Goal: Task Accomplishment & Management: Use online tool/utility

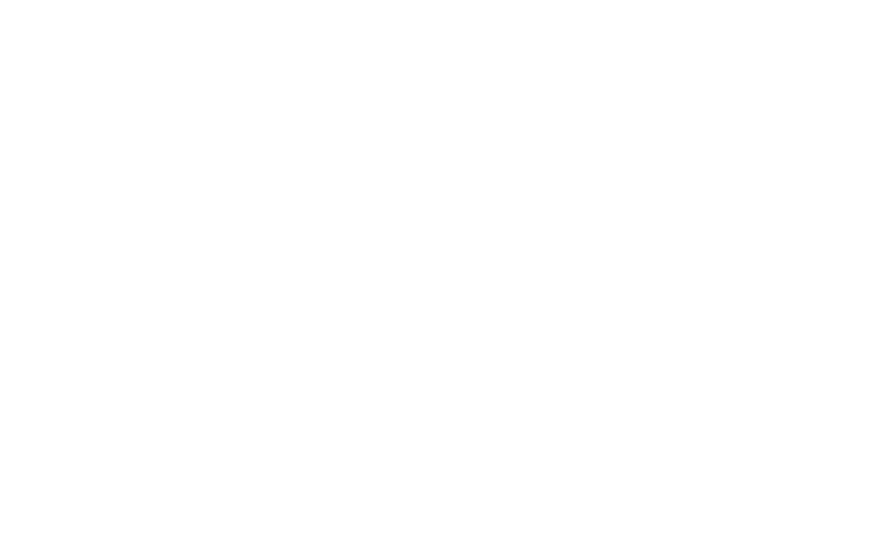
drag, startPoint x: 401, startPoint y: 308, endPoint x: 410, endPoint y: 121, distance: 187.7
click at [420, 283] on div at bounding box center [439, 271] width 879 height 542
click at [466, 168] on div at bounding box center [439, 271] width 879 height 542
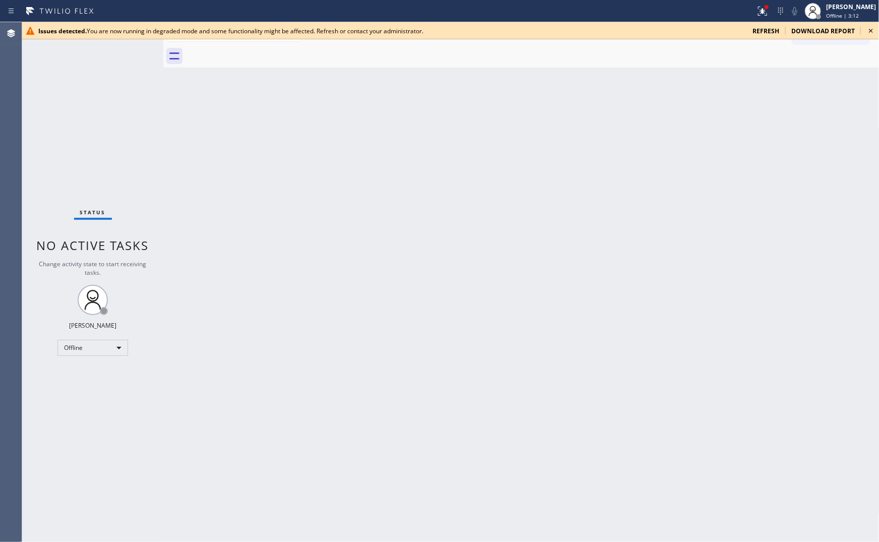
click at [103, 141] on div "Status No active tasks Change activity state to start receiving tasks. Eva Mahi…" at bounding box center [92, 282] width 141 height 520
click at [768, 31] on span "refresh" at bounding box center [765, 31] width 27 height 9
click at [769, 35] on div "Issues detected. You are now running in degraded mode and some functionality mi…" at bounding box center [450, 30] width 857 height 17
click at [769, 31] on span "refresh" at bounding box center [765, 31] width 27 height 9
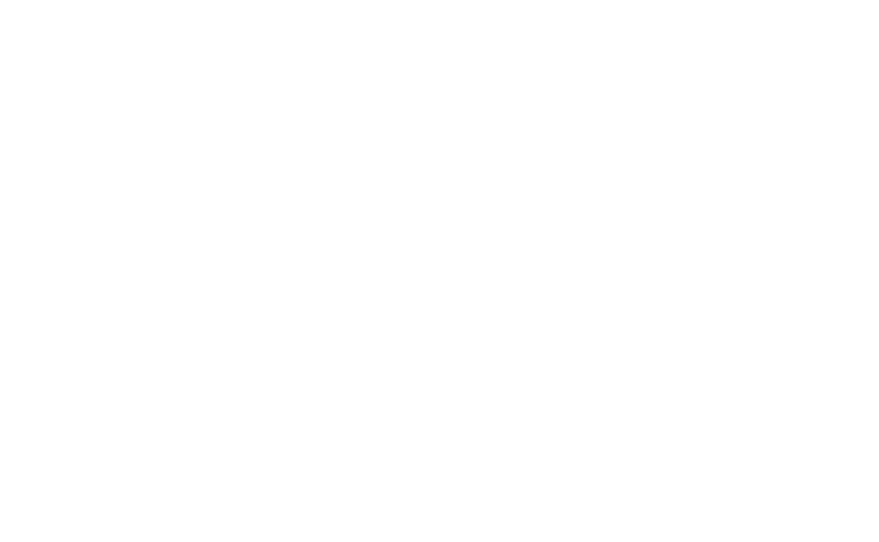
drag, startPoint x: 747, startPoint y: 313, endPoint x: 747, endPoint y: 307, distance: 5.6
click at [747, 312] on div at bounding box center [439, 271] width 879 height 542
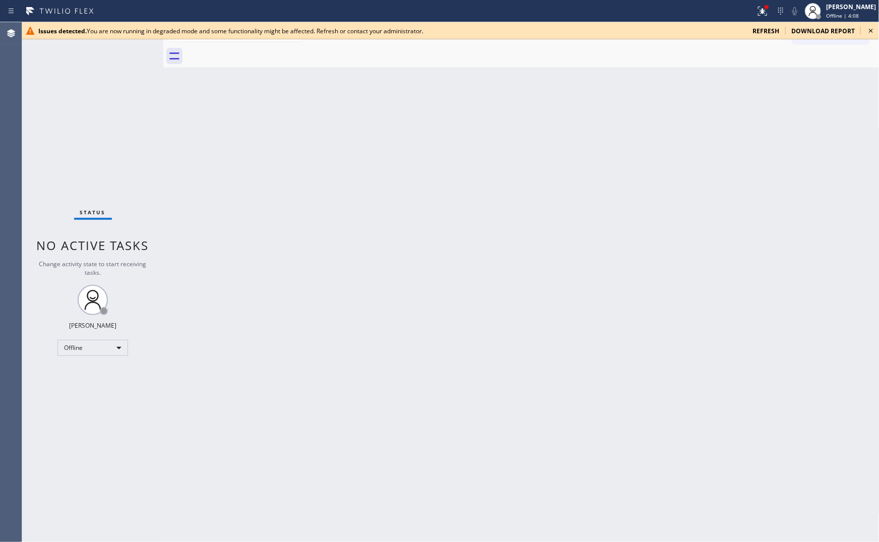
click at [175, 180] on div "Back to Dashboard Change Sender ID Customers Technicians Select a contact Outbo…" at bounding box center [521, 282] width 716 height 520
click at [870, 31] on icon at bounding box center [871, 31] width 12 height 12
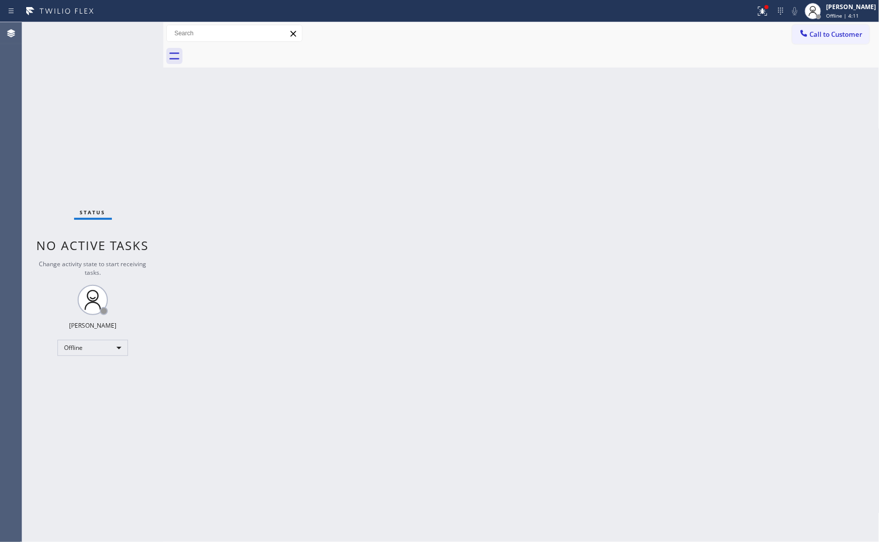
click at [658, 216] on div "Back to Dashboard Change Sender ID Customers Technicians Select a contact Outbo…" at bounding box center [521, 282] width 716 height 520
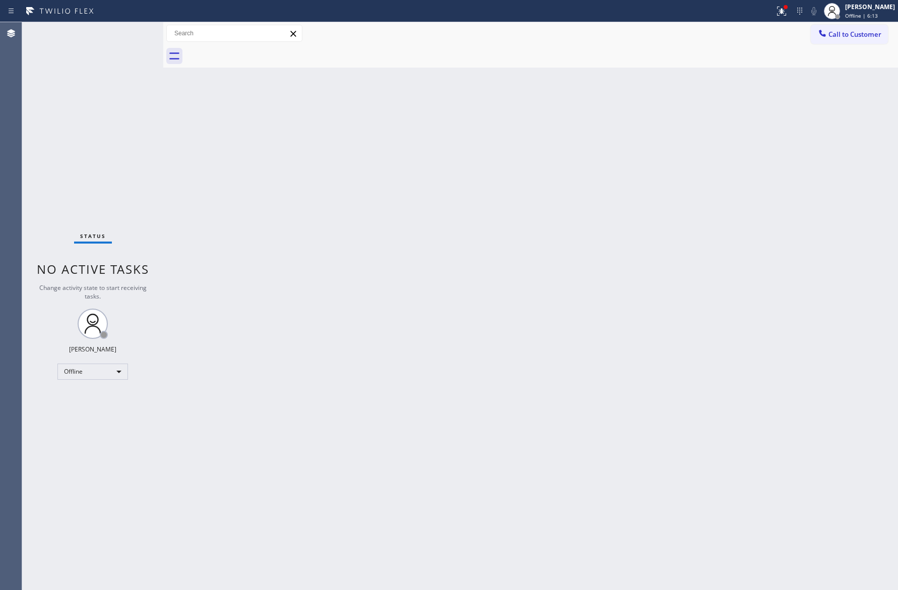
click at [540, 383] on div "Back to Dashboard Change Sender ID Customers Technicians Select a contact Outbo…" at bounding box center [530, 305] width 735 height 567
click at [534, 394] on div "Back to Dashboard Change Sender ID Customers Technicians Select a contact Outbo…" at bounding box center [530, 305] width 735 height 567
click at [103, 372] on div "Offline" at bounding box center [92, 371] width 71 height 16
click at [103, 398] on li "Available" at bounding box center [92, 398] width 68 height 12
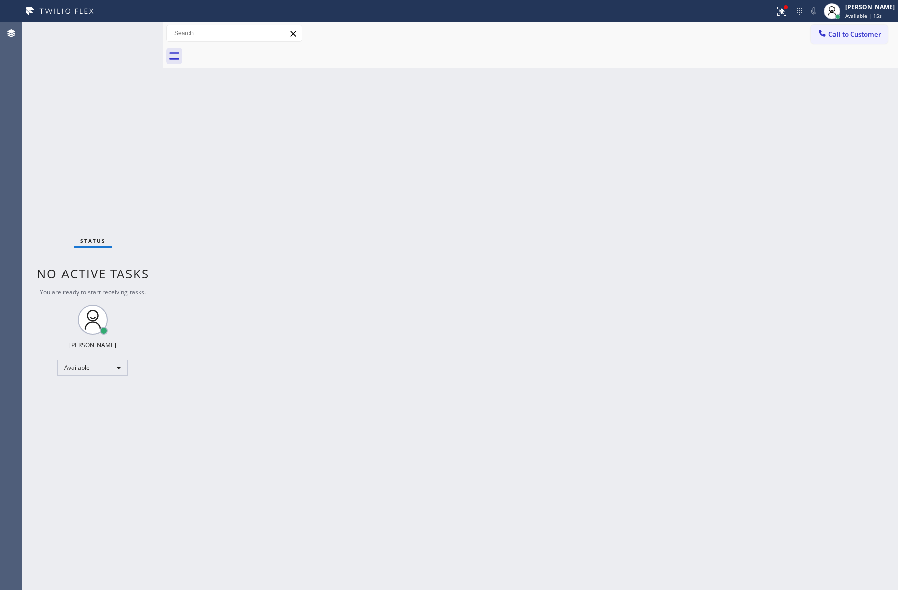
click at [614, 361] on div "Back to Dashboard Change Sender ID Customers Technicians Select a contact Outbo…" at bounding box center [530, 305] width 735 height 567
click at [192, 240] on div "Back to Dashboard Change Sender ID Customers Technicians Select a contact Outbo…" at bounding box center [530, 305] width 735 height 567
click at [856, 26] on button "Call to Customer" at bounding box center [849, 34] width 77 height 19
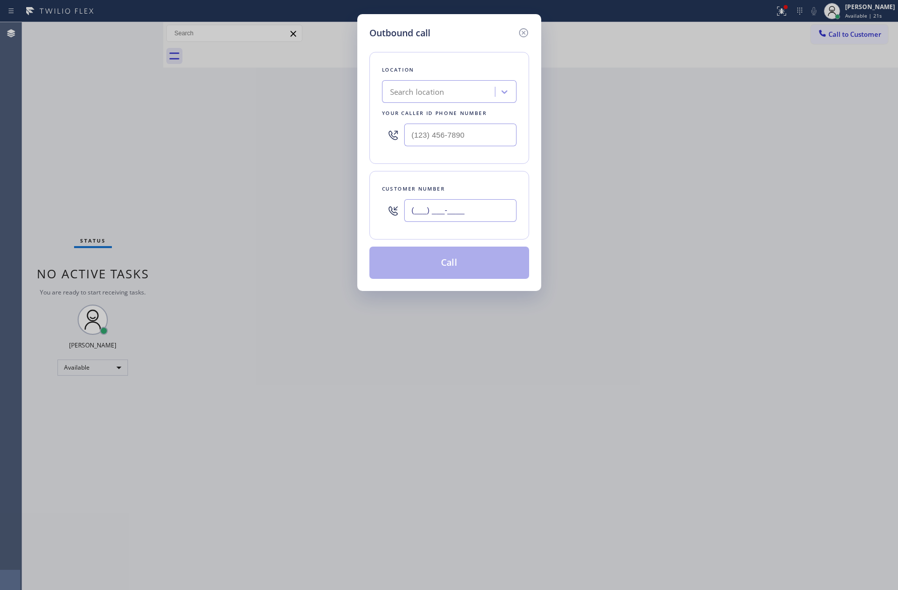
click at [504, 212] on input "(___) ___-____" at bounding box center [460, 210] width 112 height 23
paste input "646) 713-4425"
type input "(646) 713-4425"
drag, startPoint x: 149, startPoint y: 174, endPoint x: 207, endPoint y: 177, distance: 58.5
click at [164, 175] on div "Outbound call Location Search location Your caller id phone number Customer num…" at bounding box center [449, 295] width 898 height 590
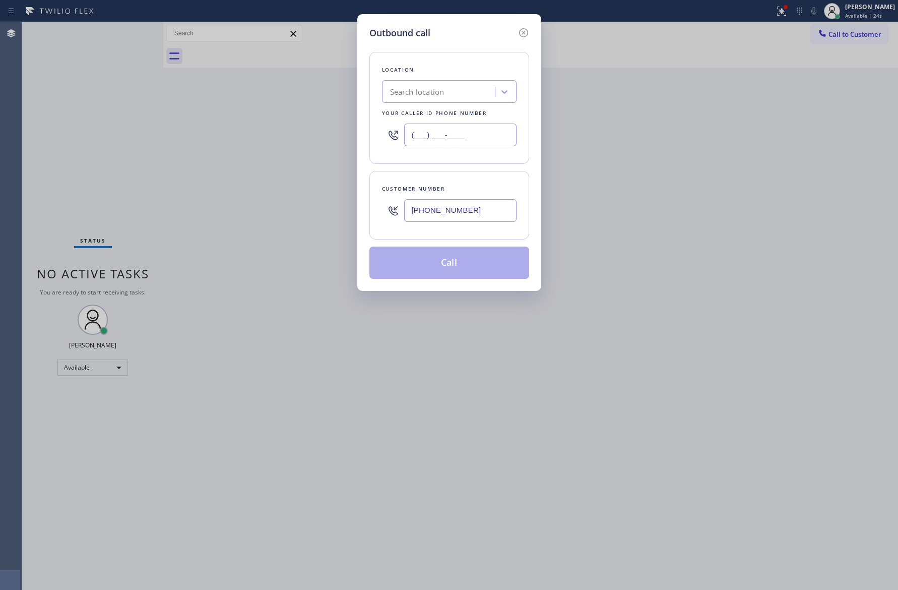
click at [493, 137] on input "(___) ___-____" at bounding box center [460, 134] width 112 height 23
paste input "855) 999-4417"
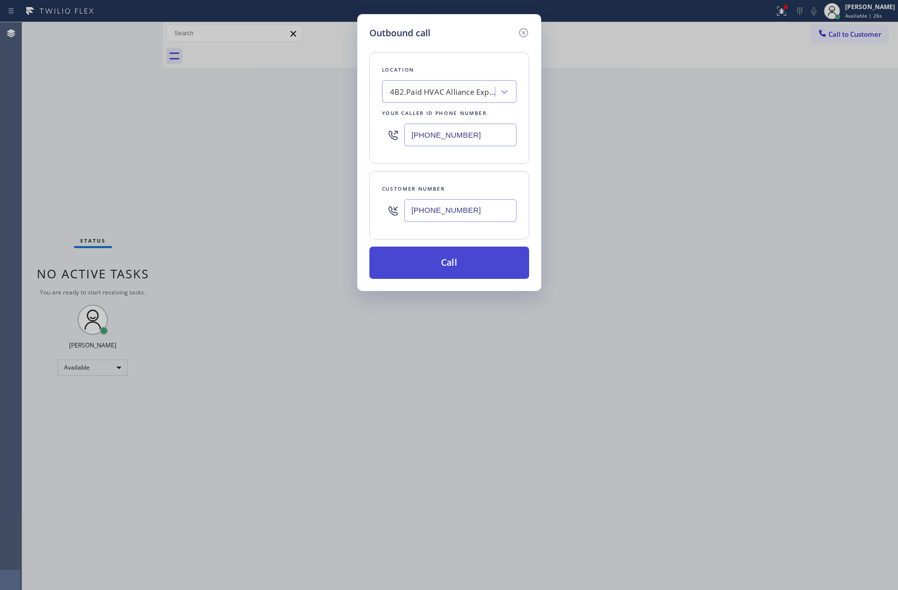
click at [488, 270] on button "Call" at bounding box center [449, 262] width 160 height 32
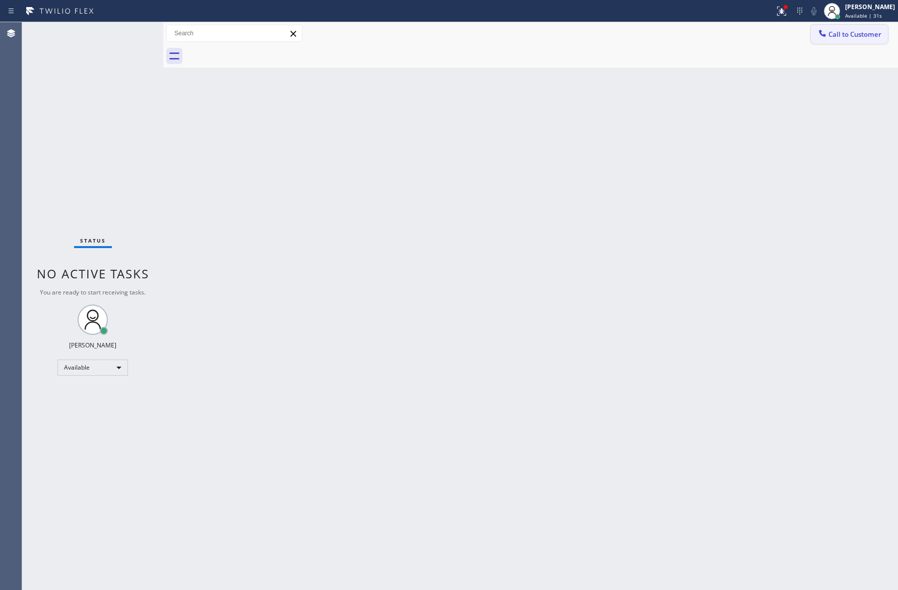
click at [871, 32] on span "Call to Customer" at bounding box center [854, 34] width 53 height 9
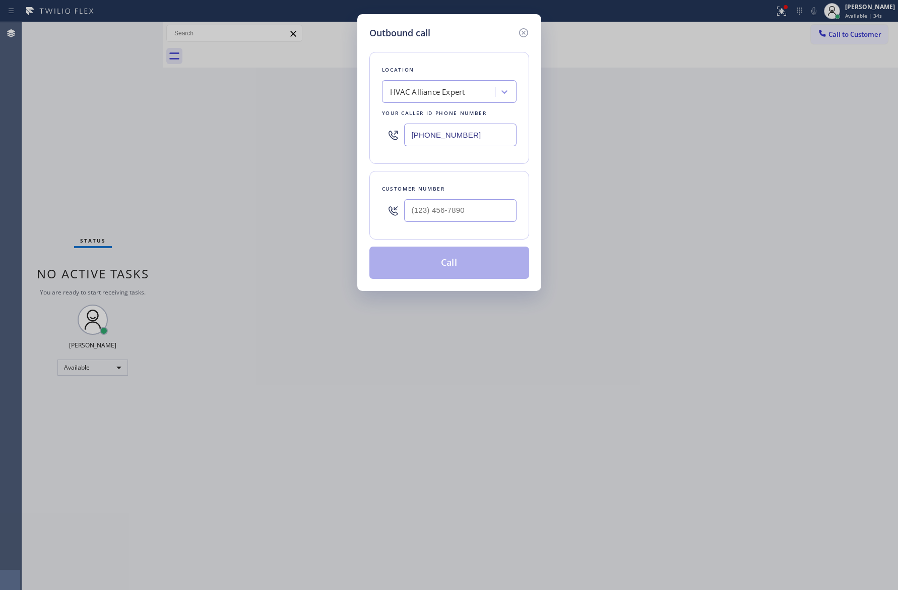
click at [20, 159] on div "Outbound call Location HVAC Alliance Expert Your caller id phone number (855) 9…" at bounding box center [449, 295] width 898 height 590
click at [492, 128] on input "(855) 999-4417" at bounding box center [460, 134] width 112 height 23
paste input "text"
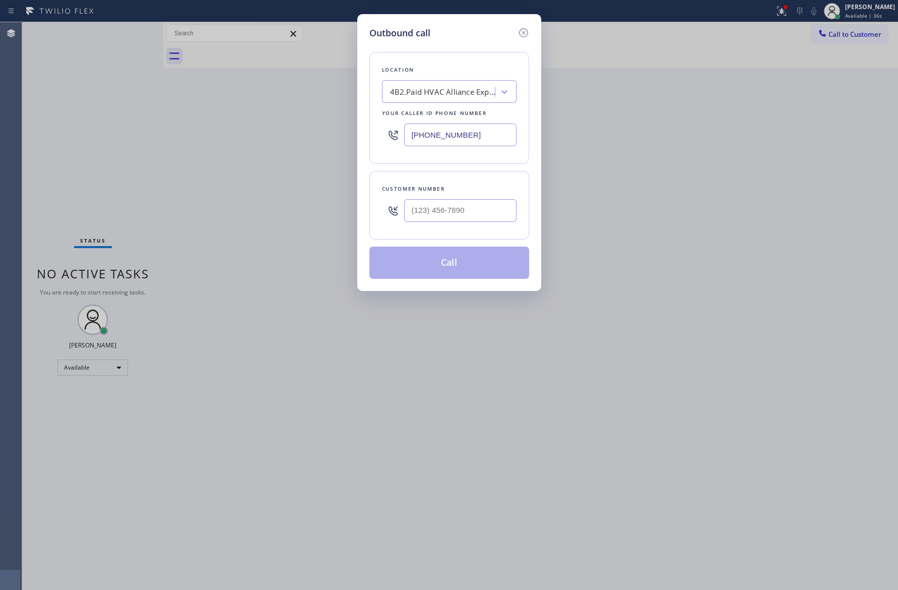
type input "(855) 999-4417"
drag, startPoint x: 144, startPoint y: 146, endPoint x: 240, endPoint y: 214, distance: 117.9
click at [147, 148] on div "Outbound call Location 4B2.Paid HVAC Alliance Expert Your caller id phone numbe…" at bounding box center [449, 295] width 898 height 590
click at [473, 216] on input "(___) ___-____" at bounding box center [460, 210] width 112 height 23
paste input "646) 713-4425"
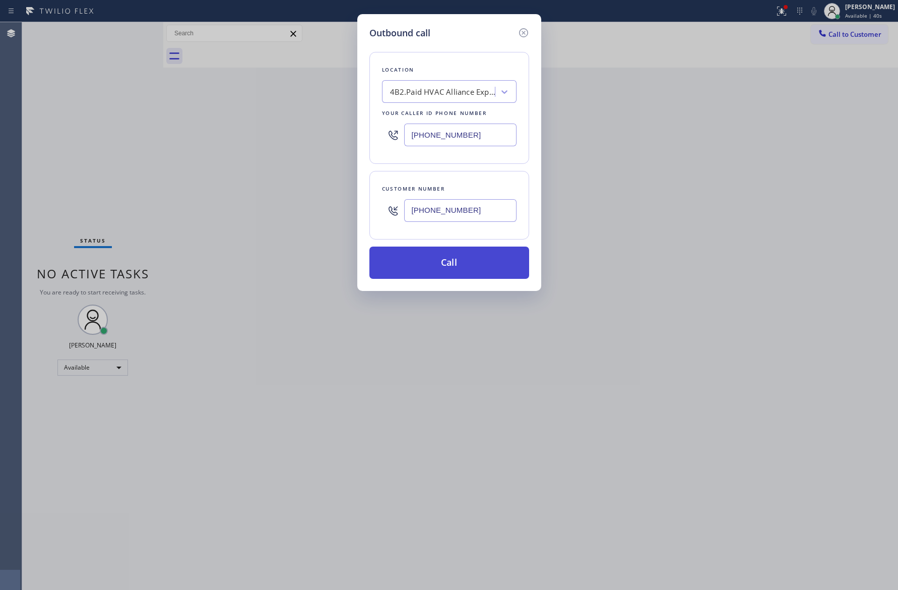
type input "(646) 713-4425"
click at [471, 271] on button "Call" at bounding box center [449, 262] width 160 height 32
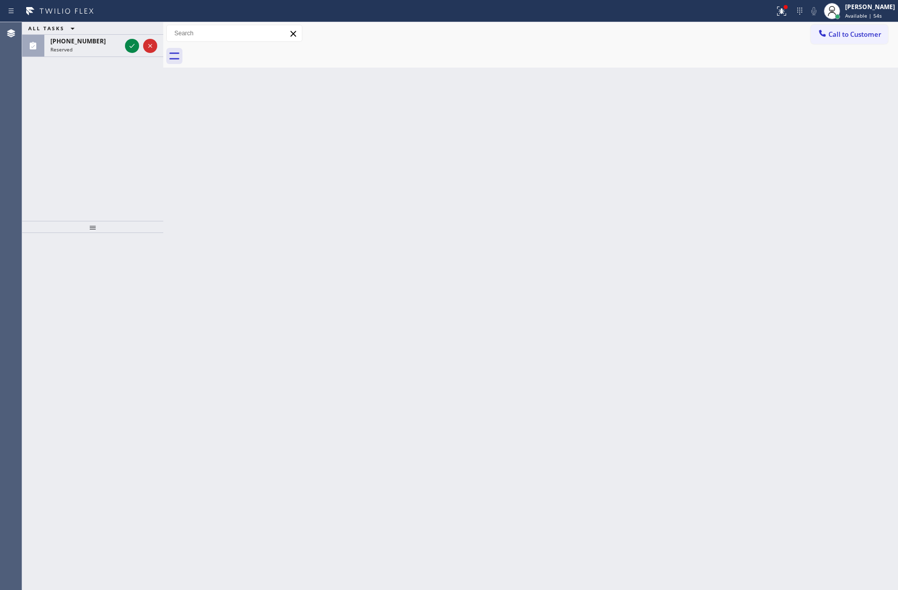
drag, startPoint x: 109, startPoint y: 147, endPoint x: 114, endPoint y: 92, distance: 55.2
click at [109, 138] on div "ALL TASKS ALL TASKS ACTIVE TASKS TASKS IN WRAP UP (818) 703-9927 Reserved" at bounding box center [92, 121] width 141 height 199
drag, startPoint x: 134, startPoint y: 49, endPoint x: 137, endPoint y: 90, distance: 40.9
click at [134, 48] on icon at bounding box center [132, 46] width 12 height 12
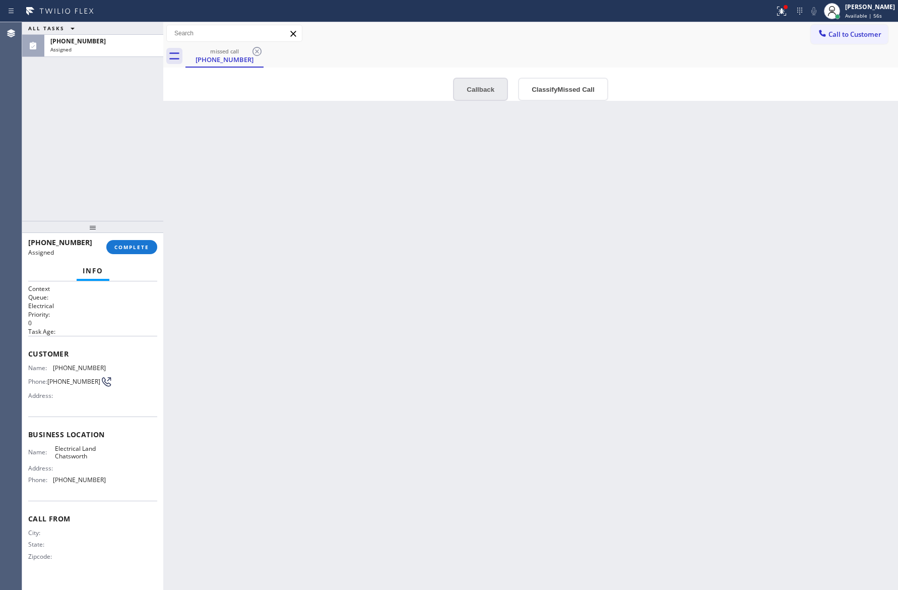
click at [484, 85] on button "Callback" at bounding box center [480, 89] width 55 height 23
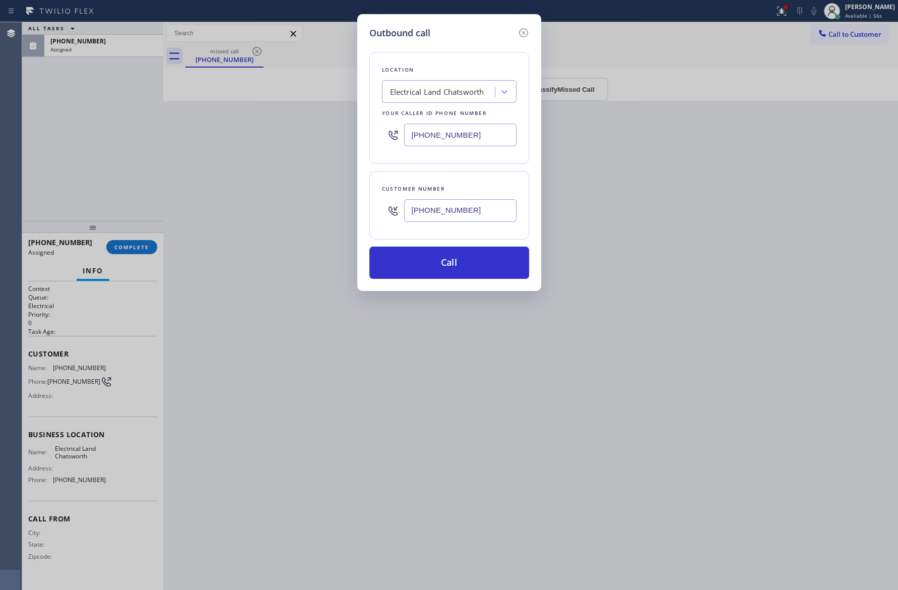
click at [476, 270] on button "Call" at bounding box center [449, 262] width 160 height 32
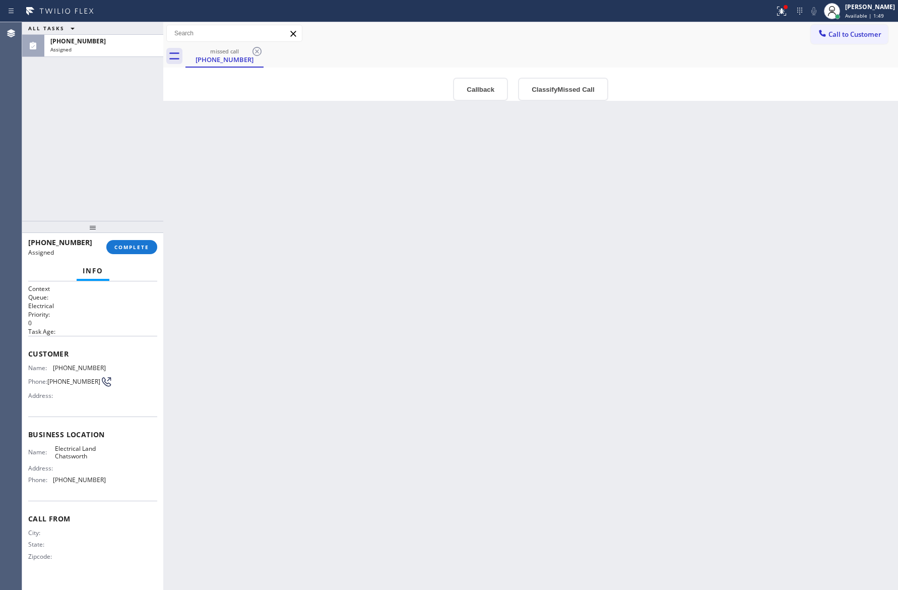
click at [248, 160] on div "Back to Dashboard Change Sender ID Customers Technicians Select a contact Outbo…" at bounding box center [530, 305] width 735 height 567
click at [405, 251] on div "Back to Dashboard Change Sender ID Customers Technicians Select a contact Outbo…" at bounding box center [530, 305] width 735 height 567
click at [469, 91] on button "Callback" at bounding box center [480, 89] width 55 height 23
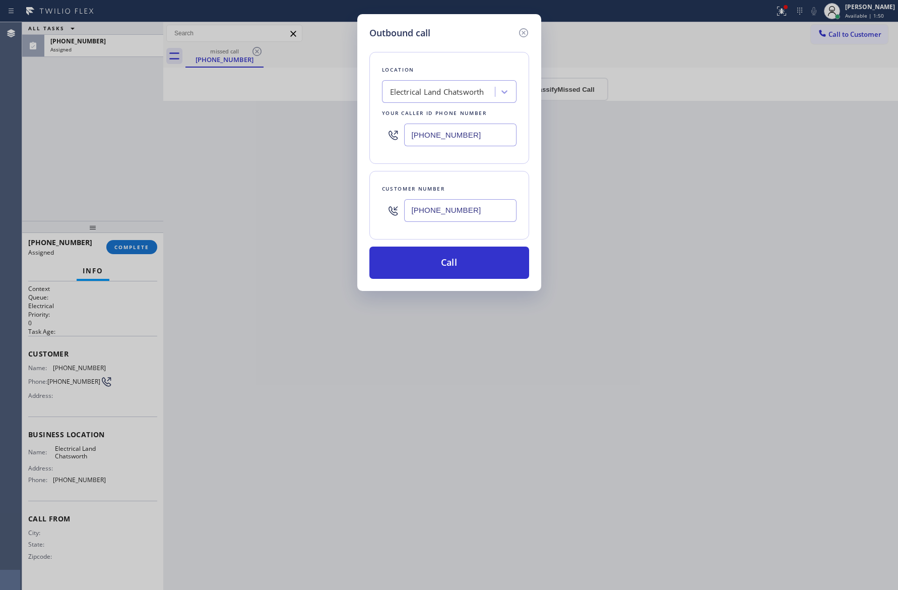
click at [473, 272] on button "Call" at bounding box center [449, 262] width 160 height 32
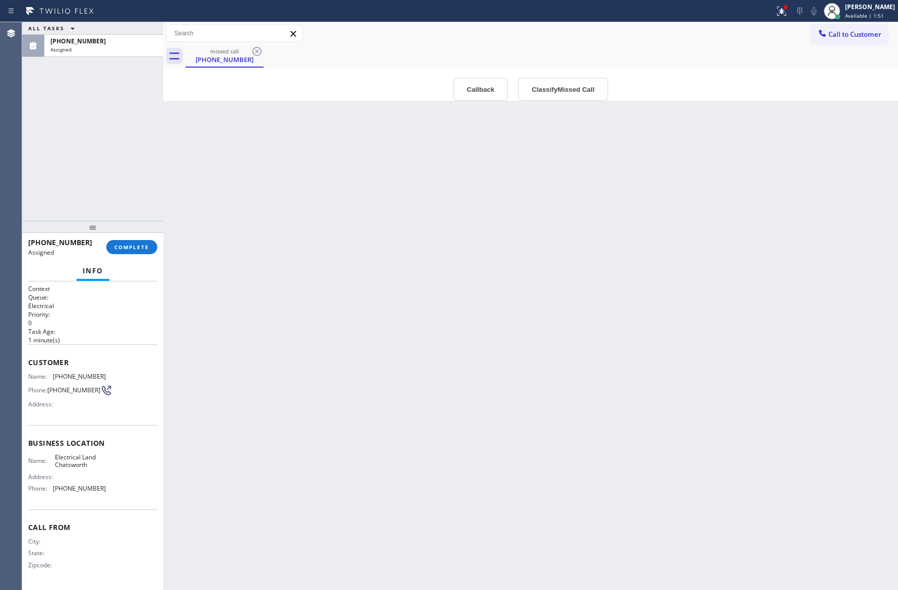
click at [717, 374] on div "Back to Dashboard Change Sender ID Customers Technicians Select a contact Outbo…" at bounding box center [530, 305] width 735 height 567
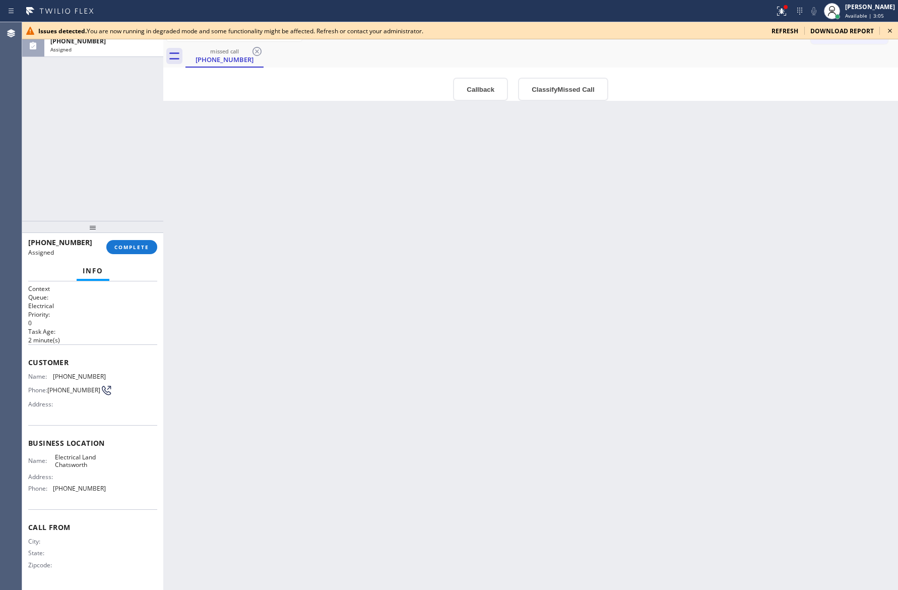
click at [438, 335] on div "Back to Dashboard Change Sender ID Customers Technicians Select a contact Outbo…" at bounding box center [530, 305] width 735 height 567
click at [462, 245] on div "Back to Dashboard Change Sender ID Customers Technicians Select a contact Outbo…" at bounding box center [530, 305] width 735 height 567
click at [86, 116] on div "ALL TASKS ALL TASKS ACTIVE TASKS TASKS IN WRAP UP (818) 703-9927 Assigned" at bounding box center [92, 121] width 141 height 199
click at [571, 91] on button "Classify Missed Call" at bounding box center [563, 89] width 90 height 23
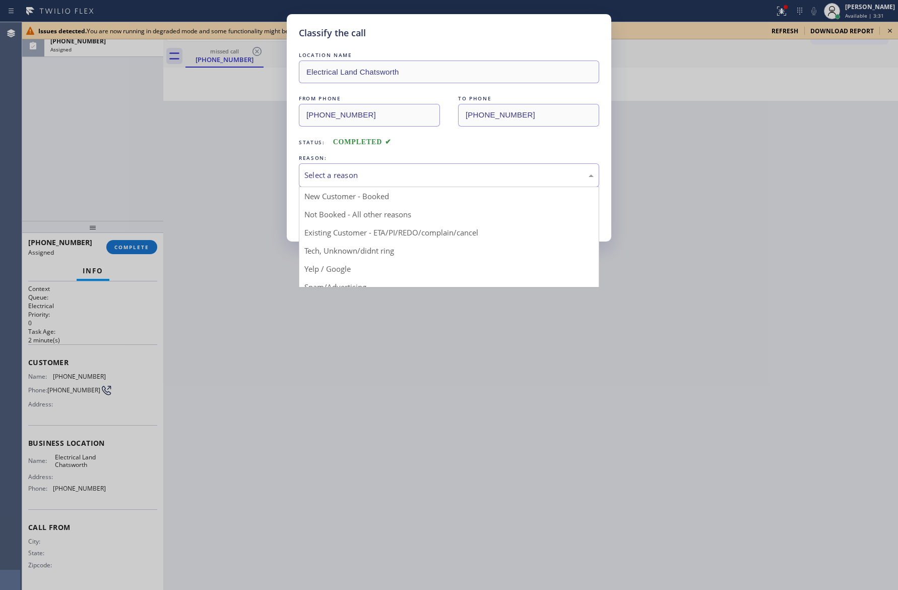
click at [324, 175] on div "Select a reason" at bounding box center [448, 175] width 289 height 12
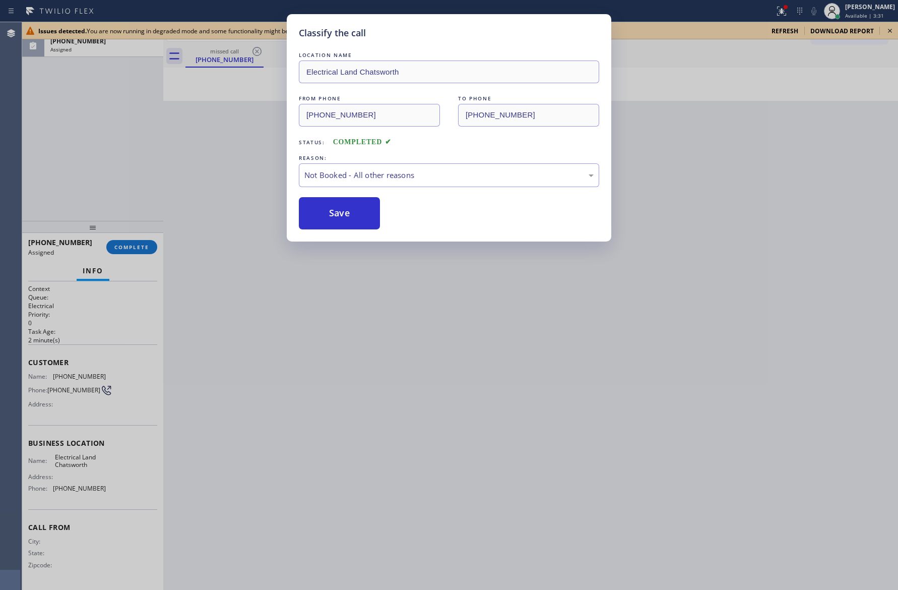
click at [329, 212] on button "Save" at bounding box center [339, 213] width 81 height 32
drag, startPoint x: 329, startPoint y: 212, endPoint x: 430, endPoint y: 252, distance: 109.0
click at [331, 212] on button "Save" at bounding box center [339, 213] width 81 height 32
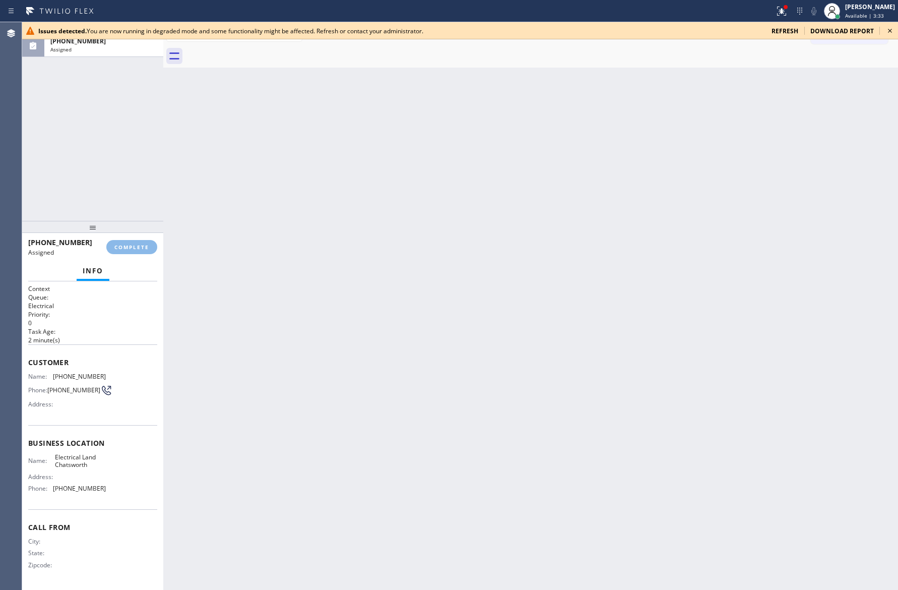
drag, startPoint x: 456, startPoint y: 293, endPoint x: 449, endPoint y: 292, distance: 6.2
click at [457, 293] on div "Back to Dashboard Change Sender ID Customers Technicians Select a contact Outbo…" at bounding box center [530, 305] width 735 height 567
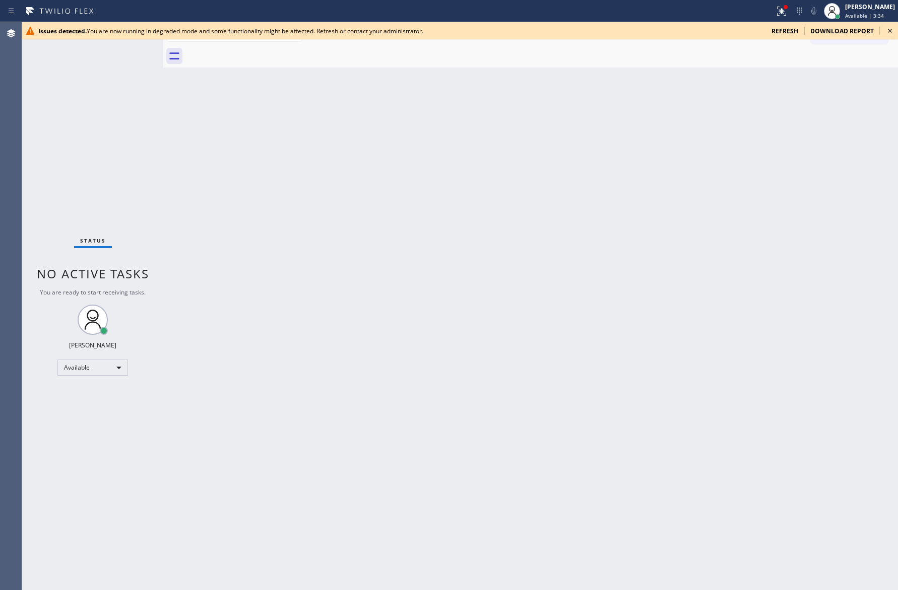
drag, startPoint x: 85, startPoint y: 115, endPoint x: 108, endPoint y: 134, distance: 29.0
click at [100, 128] on div "Status No active tasks You are ready to start receiving tasks. Eva Mahinay Avai…" at bounding box center [92, 305] width 141 height 567
click at [420, 287] on div "Back to Dashboard Change Sender ID Customers Technicians Select a contact Outbo…" at bounding box center [530, 305] width 735 height 567
click at [785, 30] on span "refresh" at bounding box center [784, 31] width 27 height 9
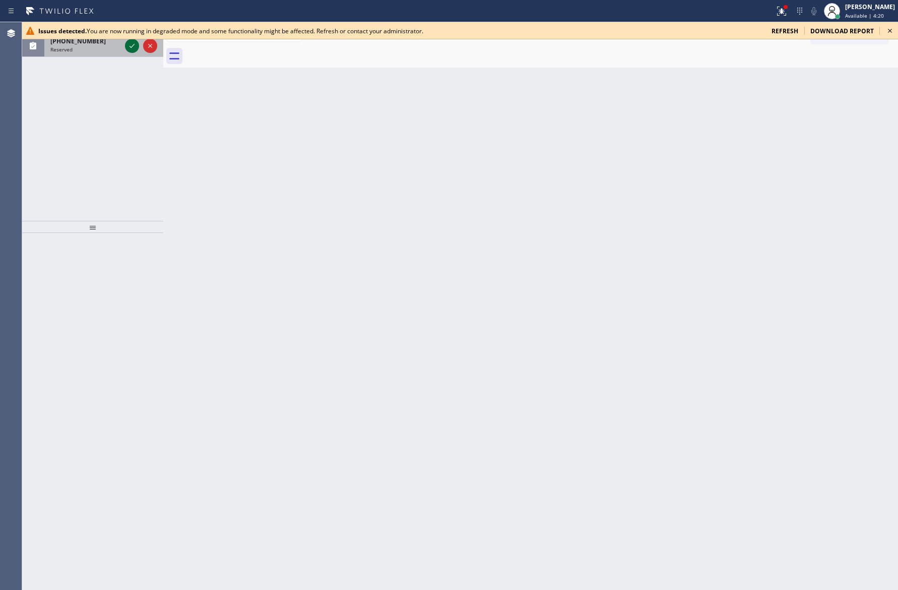
click at [136, 44] on icon at bounding box center [132, 46] width 12 height 12
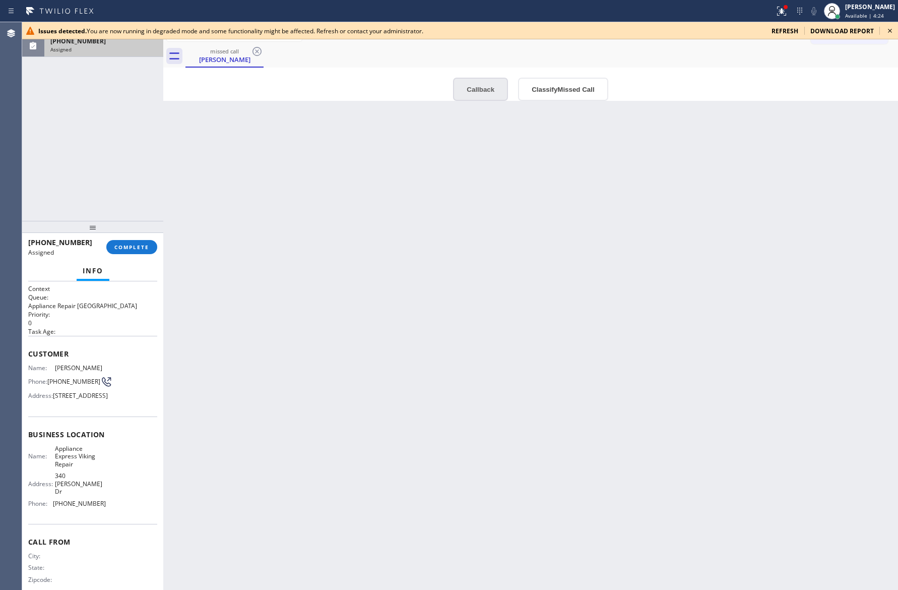
click at [463, 91] on button "Callback" at bounding box center [480, 89] width 55 height 23
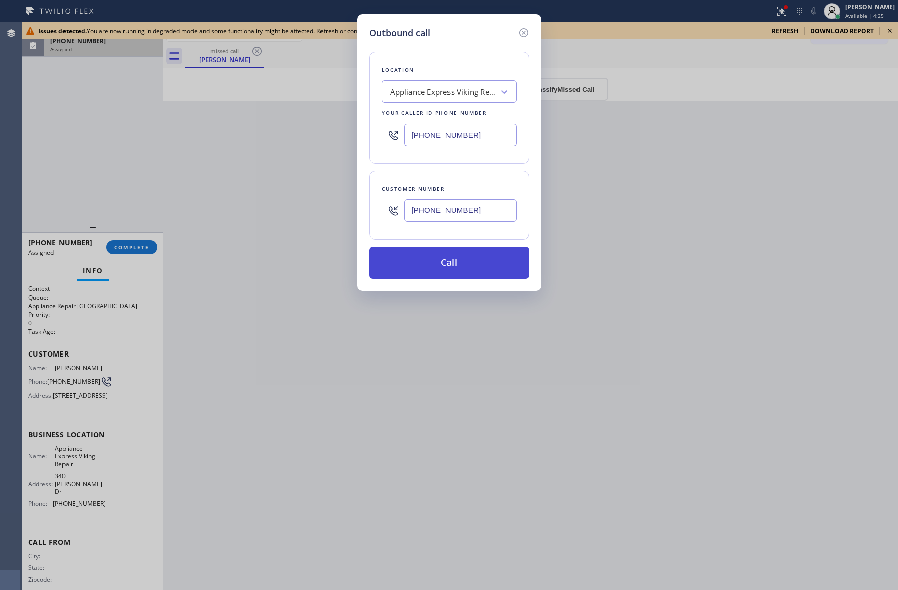
click at [442, 265] on button "Call" at bounding box center [449, 262] width 160 height 32
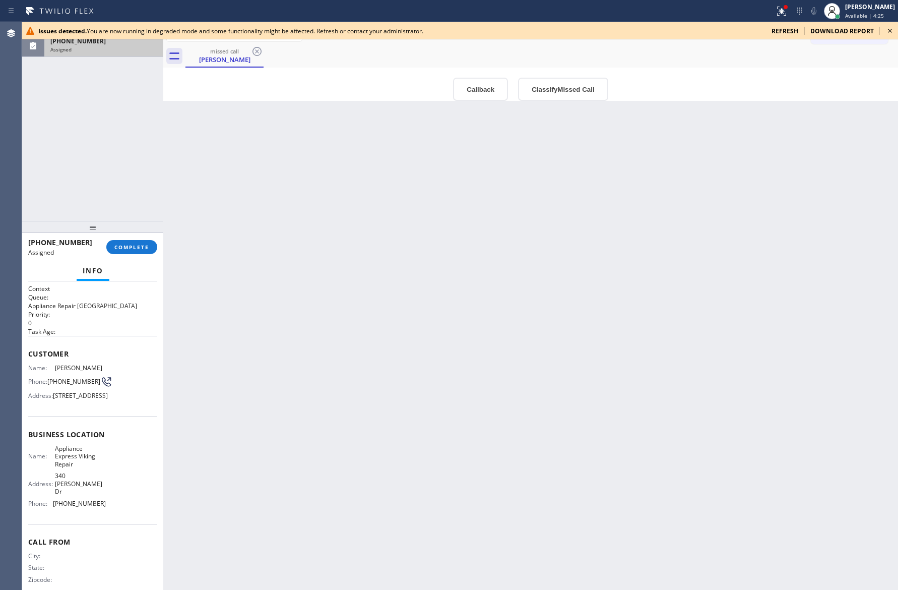
click at [257, 251] on div "Back to Dashboard Change Sender ID Customers Technicians Select a contact Outbo…" at bounding box center [530, 305] width 735 height 567
click at [860, 6] on div "[PERSON_NAME]" at bounding box center [870, 7] width 50 height 9
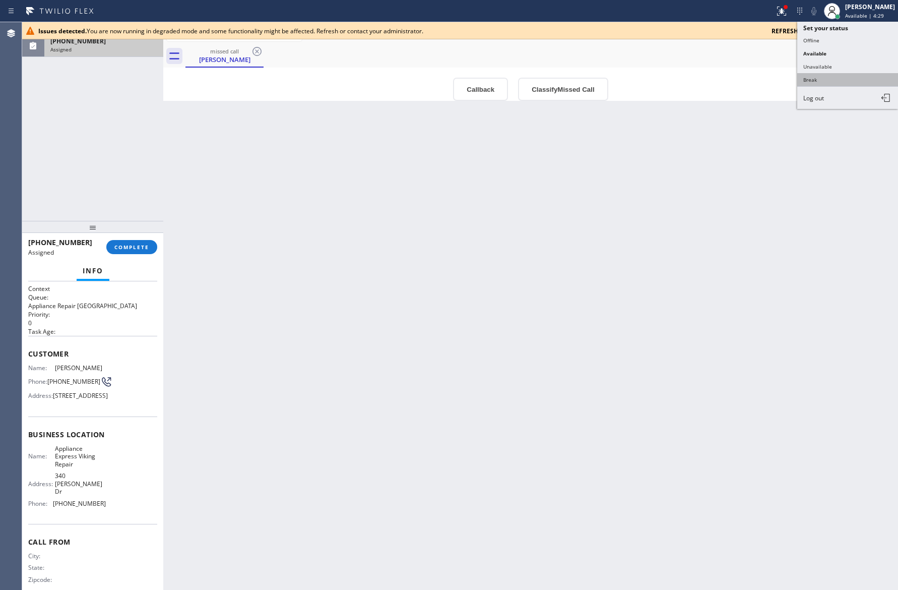
click at [815, 82] on button "Break" at bounding box center [847, 79] width 101 height 13
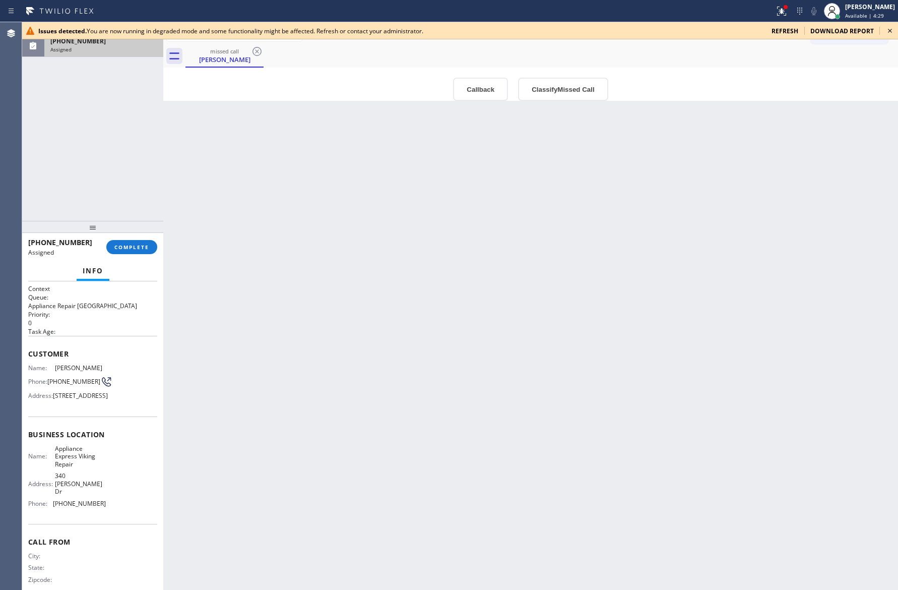
click at [801, 277] on div "Back to Dashboard Change Sender ID Customers Technicians Select a contact Outbo…" at bounding box center [530, 305] width 735 height 567
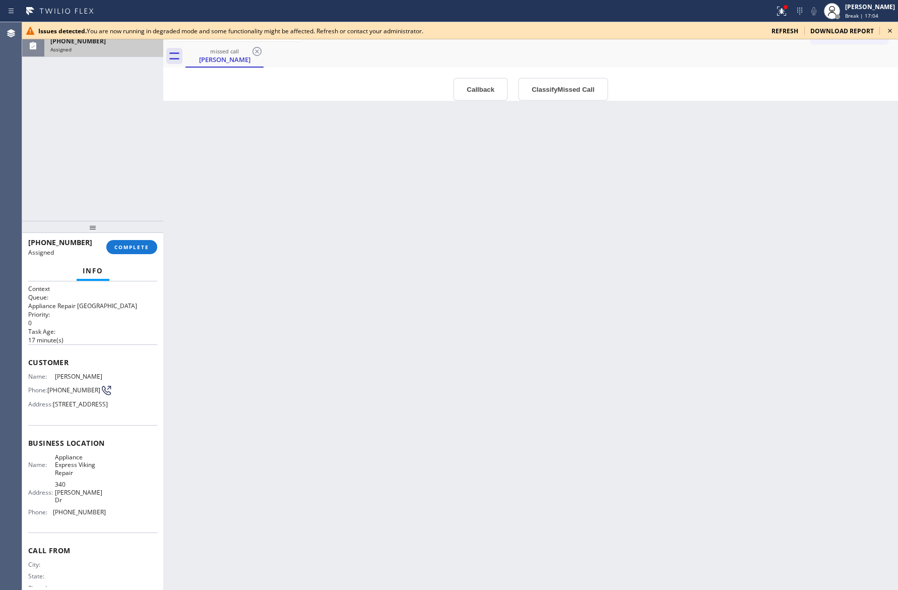
click at [227, 267] on div "Back to Dashboard Change Sender ID Customers Technicians Select a contact Outbo…" at bounding box center [530, 305] width 735 height 567
click at [248, 273] on div "Back to Dashboard Change Sender ID Customers Technicians Select a contact Outbo…" at bounding box center [530, 305] width 735 height 567
click at [249, 274] on div "Back to Dashboard Change Sender ID Customers Technicians Select a contact Outbo…" at bounding box center [530, 305] width 735 height 567
click at [261, 266] on div "Back to Dashboard Change Sender ID Customers Technicians Select a contact Outbo…" at bounding box center [530, 305] width 735 height 567
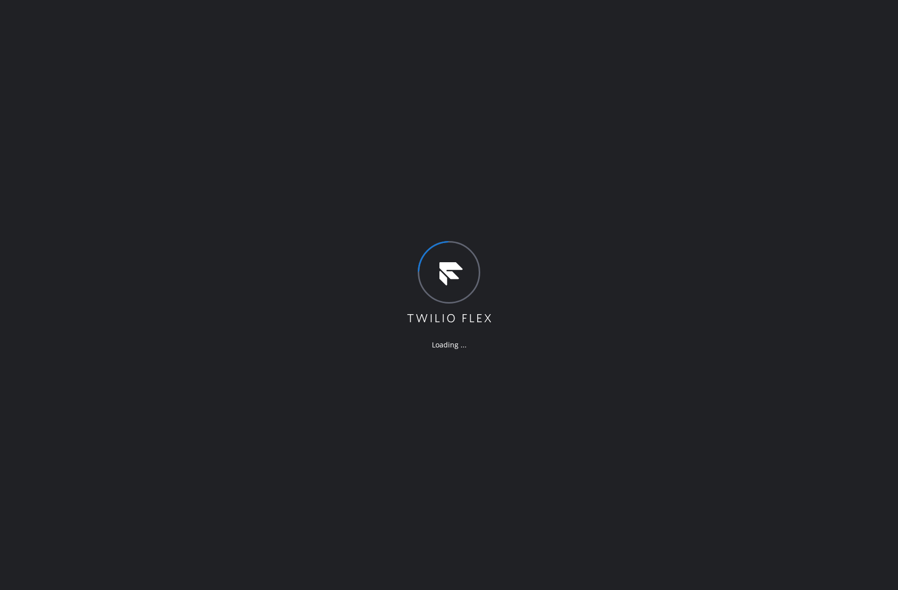
click at [203, 344] on div "Loading ..." at bounding box center [449, 295] width 898 height 590
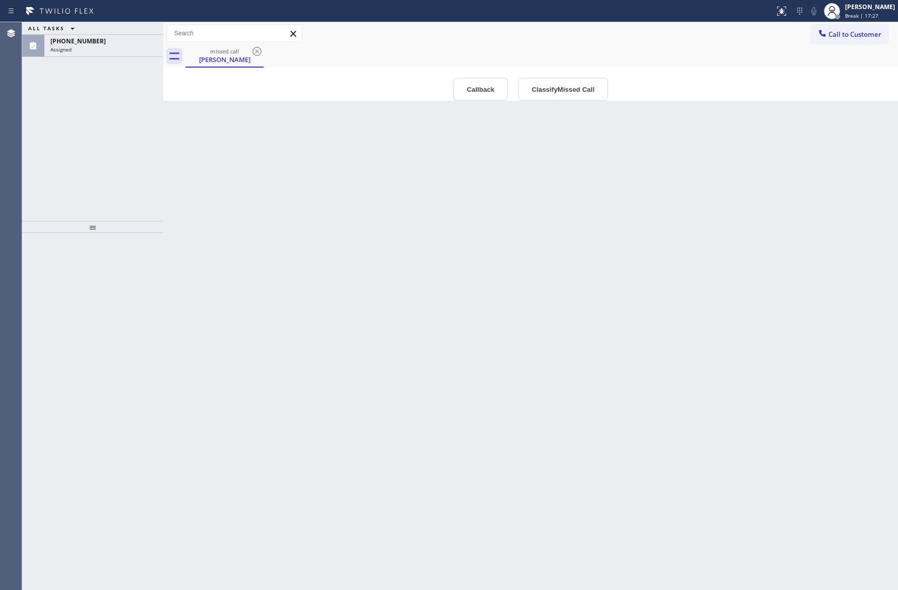
click at [484, 90] on button "Callback" at bounding box center [480, 89] width 55 height 23
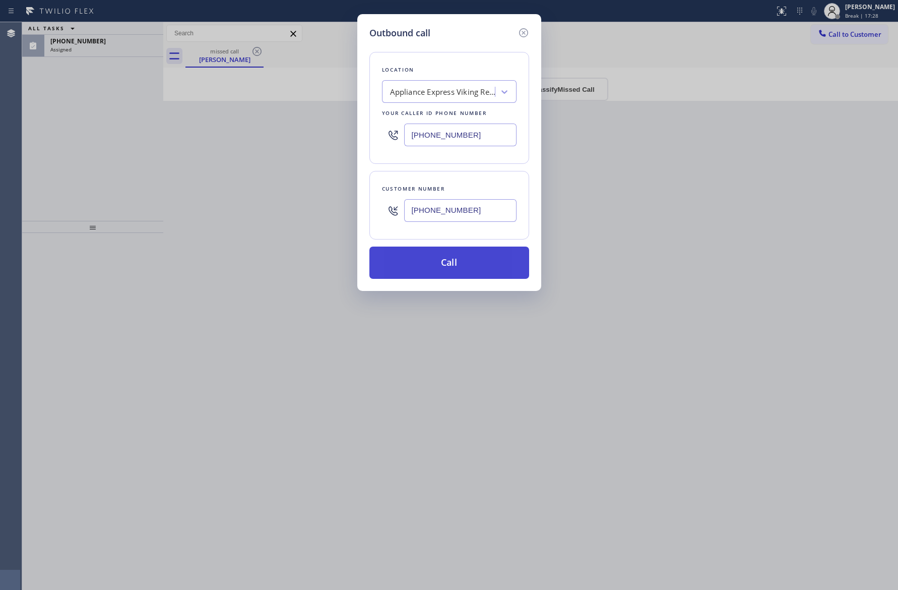
click at [466, 268] on button "Call" at bounding box center [449, 262] width 160 height 32
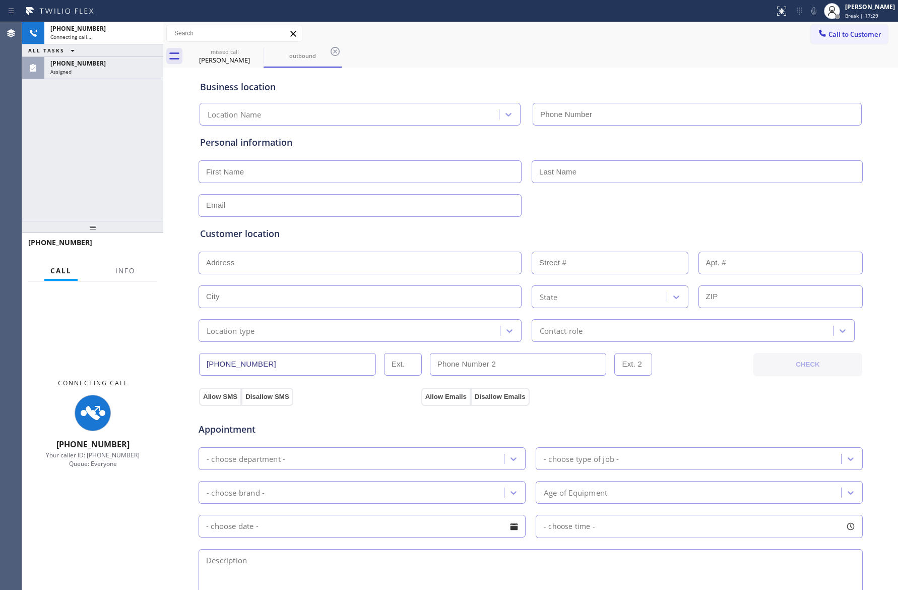
type input "[PHONE_NUMBER]"
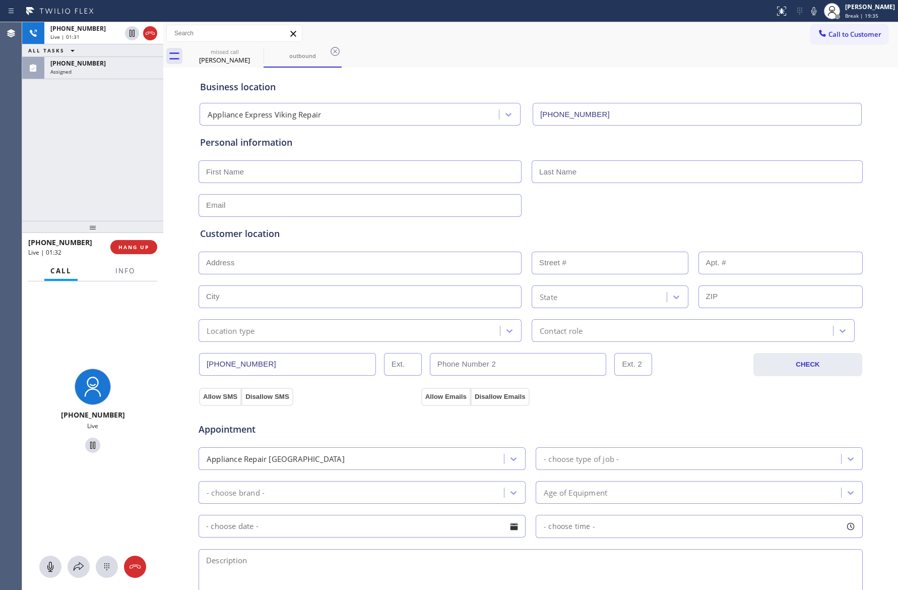
click at [108, 141] on div "[PHONE_NUMBER] Live | 01:31 ALL TASKS ALL TASKS ACTIVE TASKS TASKS IN WRAP UP […" at bounding box center [92, 121] width 141 height 199
click at [131, 152] on div "[PHONE_NUMBER] Live | 01:31 ALL TASKS ALL TASKS ACTIVE TASKS TASKS IN WRAP UP […" at bounding box center [92, 121] width 141 height 199
click at [106, 140] on div "[PHONE_NUMBER] Live | 01:33 ALL TASKS ALL TASKS ACTIVE TASKS TASKS IN WRAP UP […" at bounding box center [92, 121] width 141 height 199
click at [106, 140] on div "[PHONE_NUMBER] Live | 01:34 ALL TASKS ALL TASKS ACTIVE TASKS TASKS IN WRAP UP […" at bounding box center [92, 121] width 141 height 199
click at [108, 141] on div "[PHONE_NUMBER] Live | 01:34 ALL TASKS ALL TASKS ACTIVE TASKS TASKS IN WRAP UP […" at bounding box center [92, 121] width 141 height 199
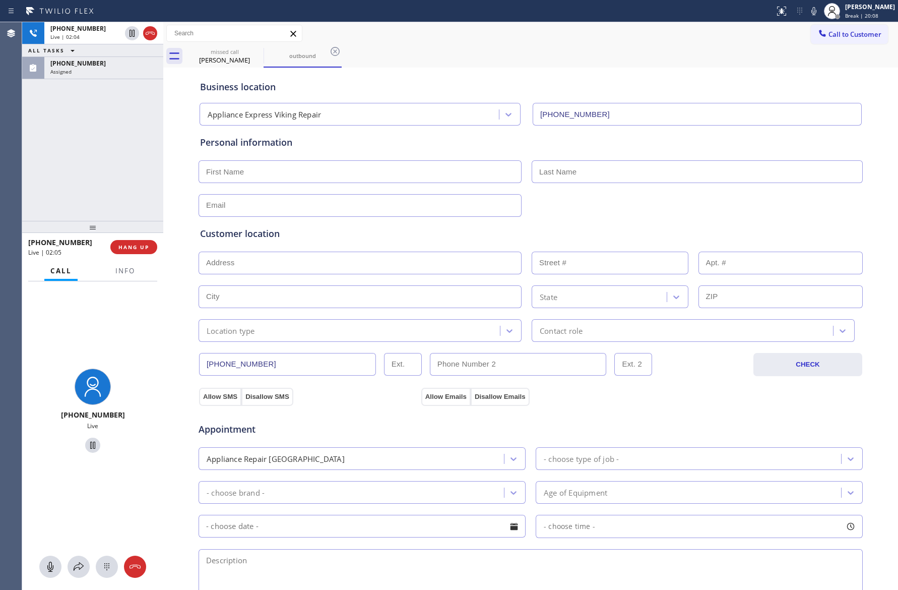
click at [109, 142] on div "[PHONE_NUMBER] Live | 02:04 ALL TASKS ALL TASKS ACTIVE TASKS TASKS IN WRAP UP […" at bounding box center [92, 121] width 141 height 199
click at [115, 171] on div "[PHONE_NUMBER] Live | 02:05 ALL TASKS ALL TASKS ACTIVE TASKS TASKS IN WRAP UP […" at bounding box center [92, 121] width 141 height 199
click at [117, 173] on div "[PHONE_NUMBER] Live | 02:08 ALL TASKS ALL TASKS ACTIVE TASKS TASKS IN WRAP UP […" at bounding box center [92, 121] width 141 height 199
click at [117, 172] on div "[PHONE_NUMBER] Live | 02:09 ALL TASKS ALL TASKS ACTIVE TASKS TASKS IN WRAP UP […" at bounding box center [92, 121] width 141 height 199
click at [117, 172] on div "[PHONE_NUMBER] Live | 02:10 ALL TASKS ALL TASKS ACTIVE TASKS TASKS IN WRAP UP […" at bounding box center [92, 121] width 141 height 199
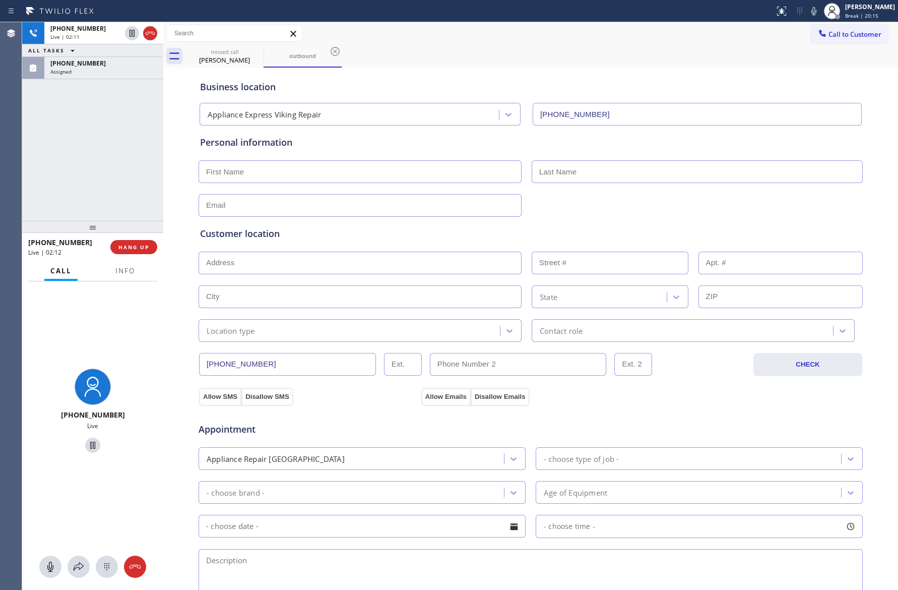
click at [117, 172] on div "[PHONE_NUMBER] Live | 02:11 ALL TASKS ALL TASKS ACTIVE TASKS TASKS IN WRAP UP […" at bounding box center [92, 121] width 141 height 199
click at [117, 171] on div "[PHONE_NUMBER] Live | 02:13 ALL TASKS ALL TASKS ACTIVE TASKS TASKS IN WRAP UP […" at bounding box center [92, 121] width 141 height 199
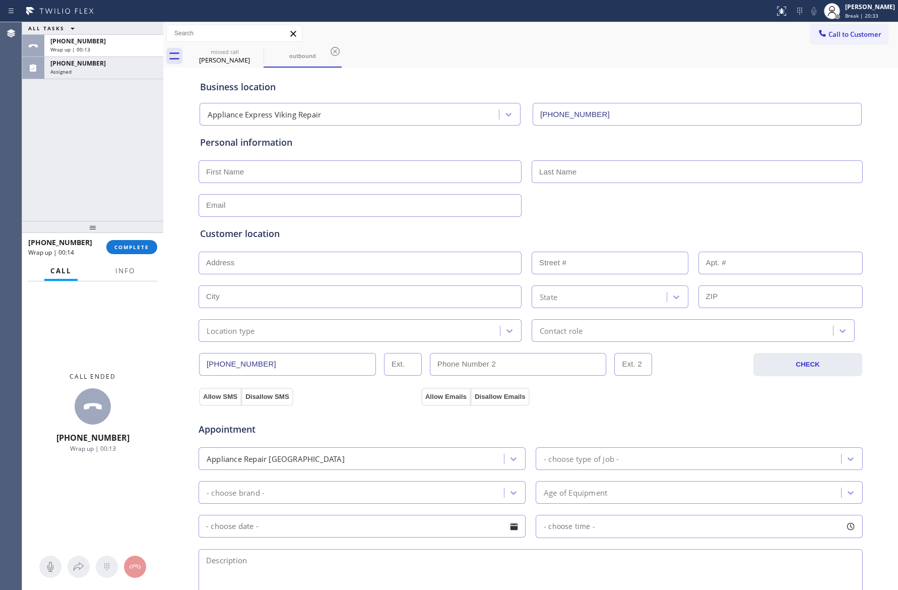
click at [100, 176] on div "ALL TASKS ALL TASKS ACTIVE TASKS TASKS IN WRAP UP [PHONE_NUMBER] Wrap up | 00:[…" at bounding box center [92, 121] width 141 height 199
click at [138, 245] on span "COMPLETE" at bounding box center [131, 246] width 35 height 7
click at [138, 173] on div "ALL TASKS ALL TASKS ACTIVE TASKS TASKS IN WRAP UP [PHONE_NUMBER] Wrap up | 00:[…" at bounding box center [92, 121] width 141 height 199
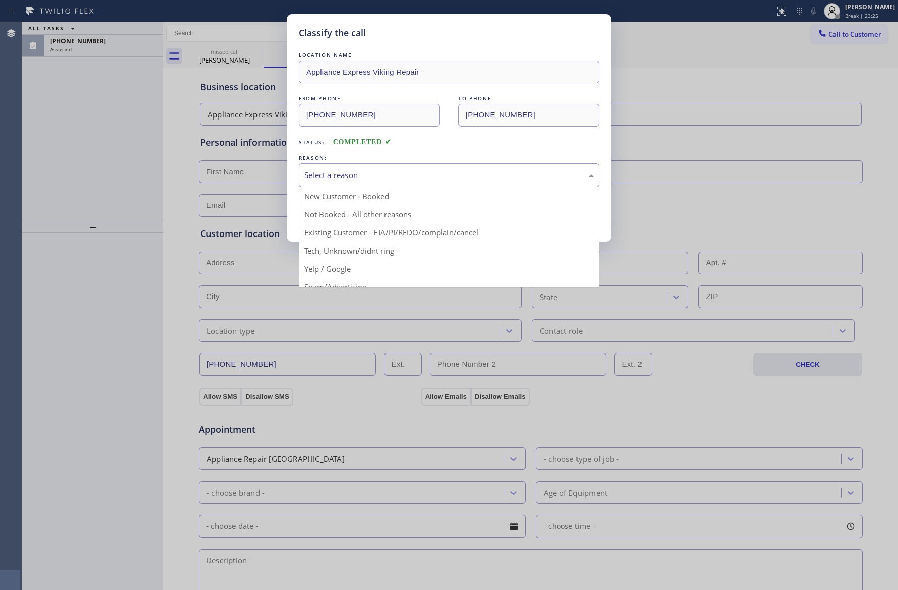
click at [370, 180] on div "Select a reason" at bounding box center [448, 175] width 289 height 12
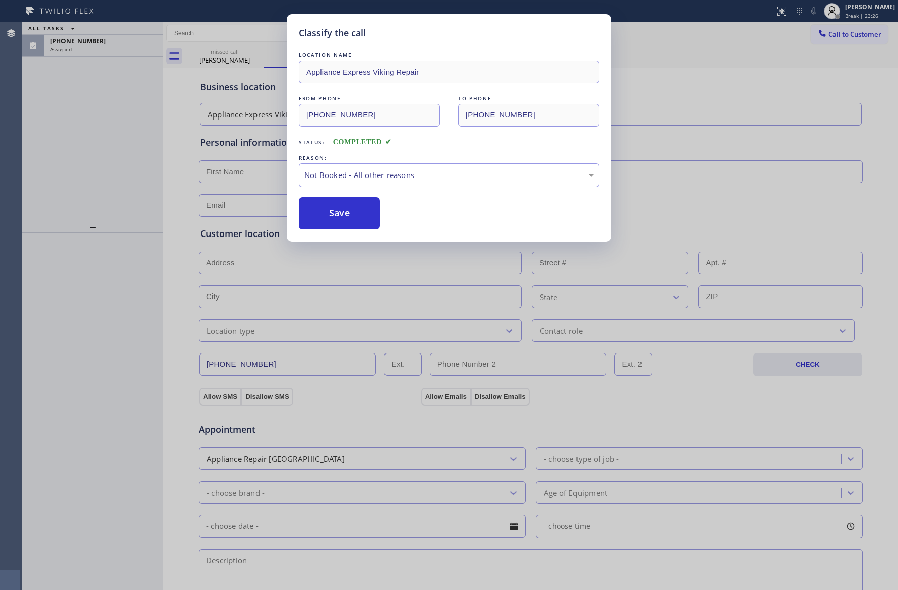
click at [332, 211] on button "Save" at bounding box center [339, 213] width 81 height 32
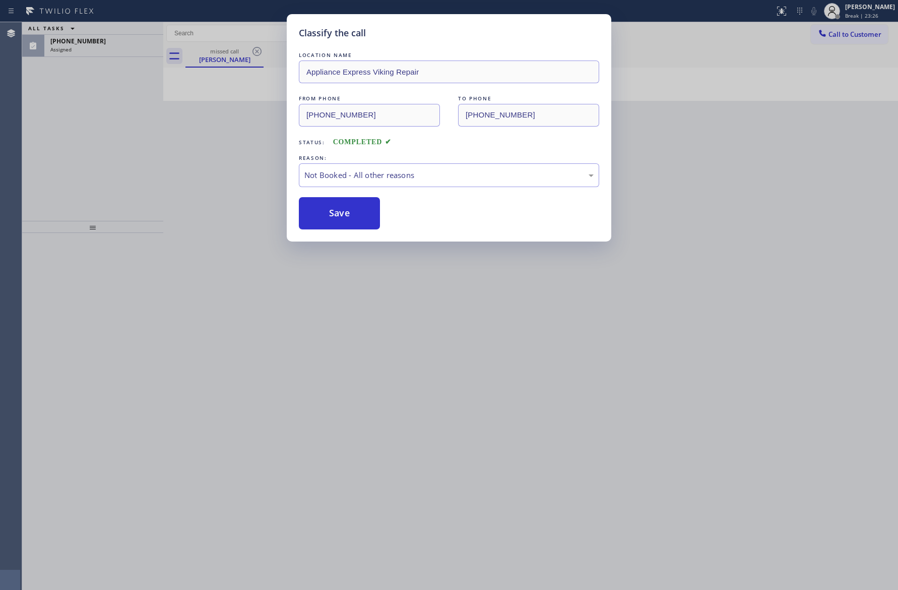
click at [332, 211] on button "Save" at bounding box center [339, 213] width 81 height 32
click at [69, 124] on div "Classify the call LOCATION NAME Appliance Express Viking Repair FROM PHONE [PHO…" at bounding box center [449, 295] width 898 height 590
click at [100, 144] on div "ALL TASKS ALL TASKS ACTIVE TASKS TASKS IN WRAP UP [PHONE_NUMBER] Assigned" at bounding box center [92, 121] width 141 height 199
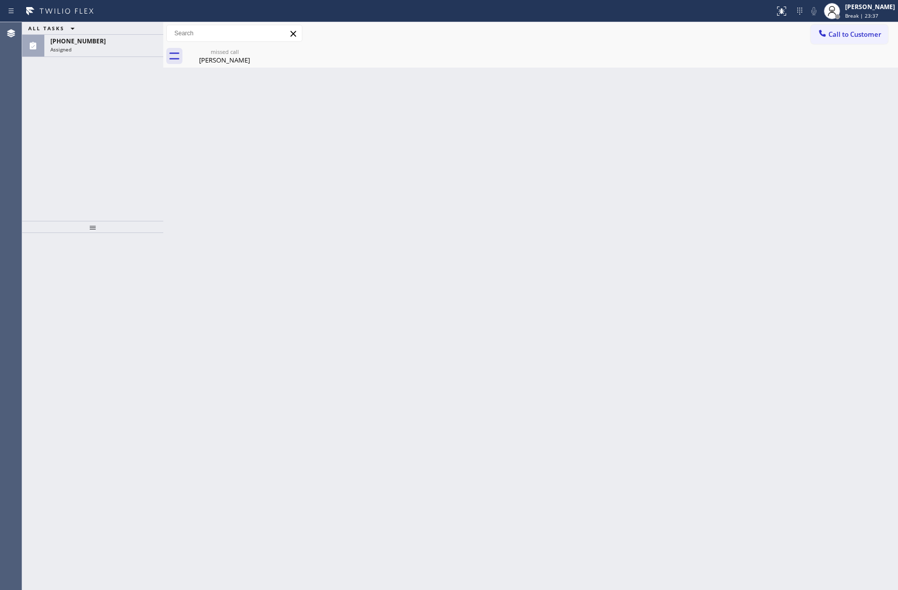
drag, startPoint x: 151, startPoint y: 170, endPoint x: 178, endPoint y: 102, distance: 73.3
click at [158, 170] on div "ALL TASKS ALL TASKS ACTIVE TASKS TASKS IN WRAP UP [PHONE_NUMBER] Assigned" at bounding box center [92, 121] width 141 height 199
click at [225, 53] on div "missed call" at bounding box center [224, 52] width 76 height 8
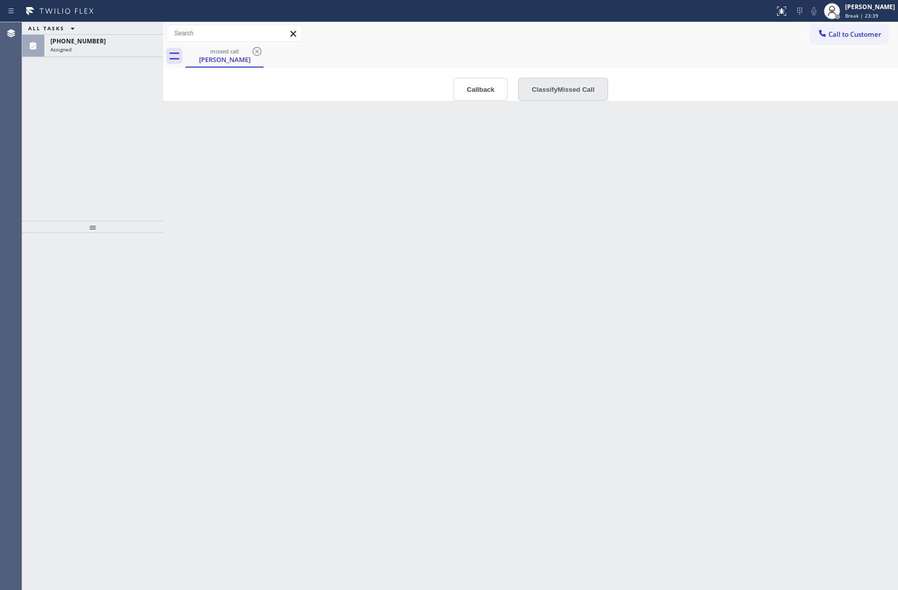
click at [554, 91] on button "Classify Missed Call" at bounding box center [563, 89] width 90 height 23
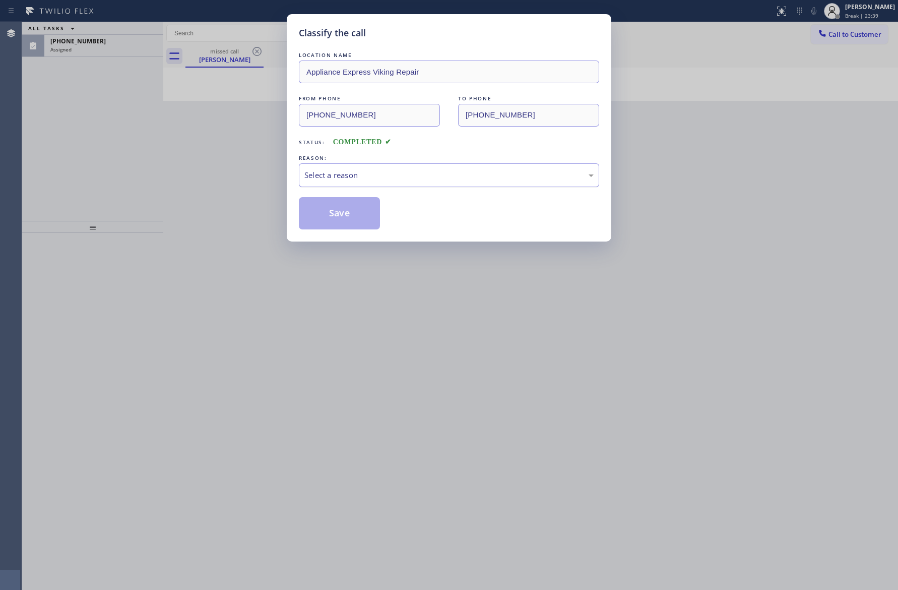
click at [398, 175] on div "Select a reason" at bounding box center [448, 175] width 289 height 12
click at [362, 216] on button "Save" at bounding box center [339, 213] width 81 height 32
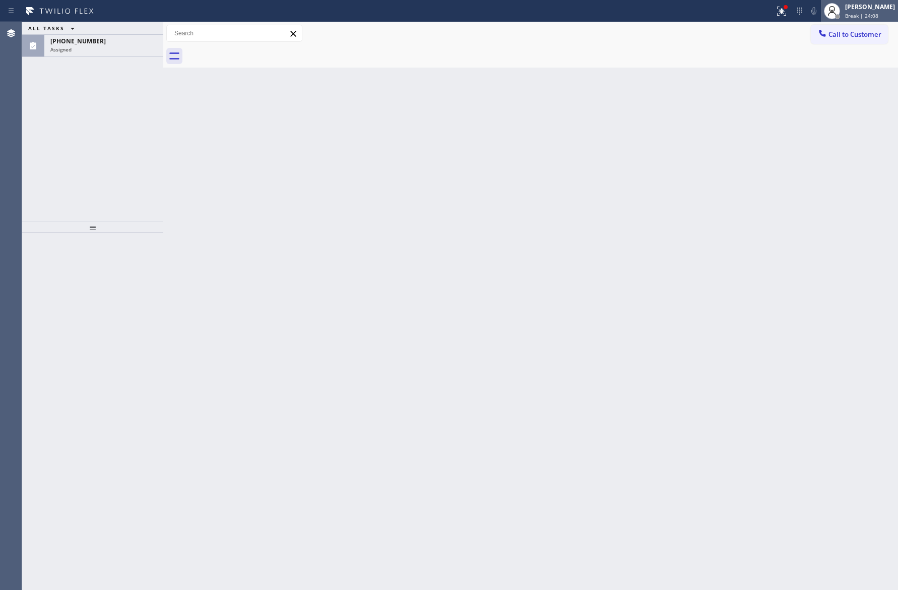
click at [868, 5] on div "[PERSON_NAME]" at bounding box center [870, 7] width 50 height 9
click at [821, 52] on button "Available" at bounding box center [847, 53] width 101 height 13
click at [667, 302] on div "Back to Dashboard Change Sender ID Customers Technicians Select a contact Outbo…" at bounding box center [530, 305] width 735 height 567
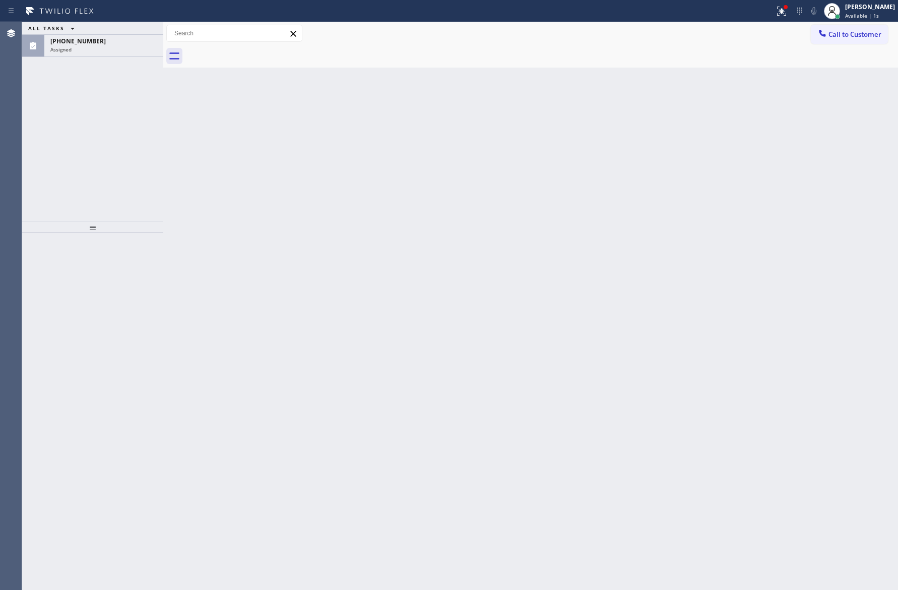
click at [75, 127] on div "ALL TASKS ALL TASKS ACTIVE TASKS TASKS IN WRAP UP [PHONE_NUMBER] Assigned" at bounding box center [92, 121] width 141 height 199
click at [118, 56] on div "[PHONE_NUMBER] Assigned" at bounding box center [101, 46] width 115 height 22
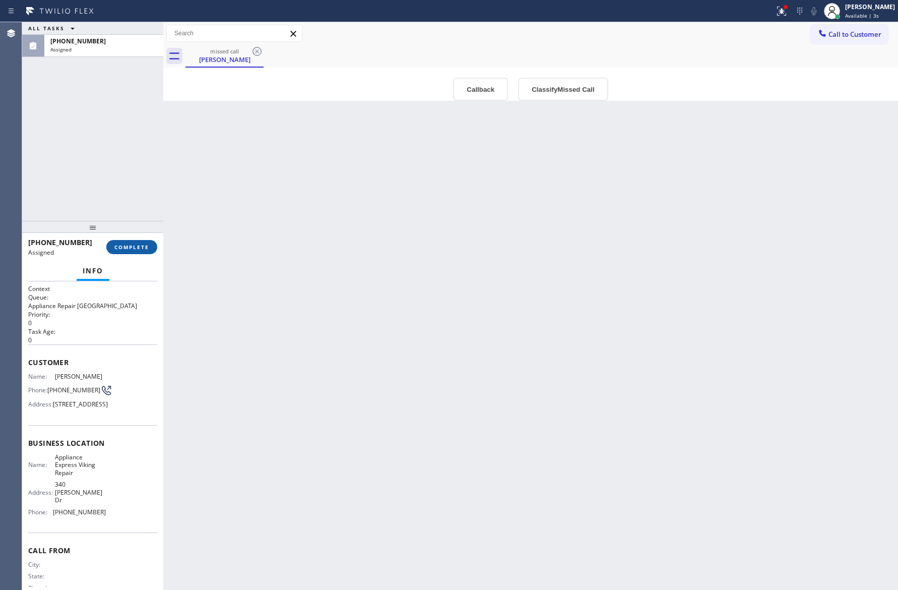
click at [150, 244] on button "COMPLETE" at bounding box center [131, 247] width 51 height 14
click at [142, 117] on div "ALL TASKS ALL TASKS ACTIVE TASKS TASKS IN WRAP UP [PHONE_NUMBER] Assigned" at bounding box center [92, 121] width 141 height 199
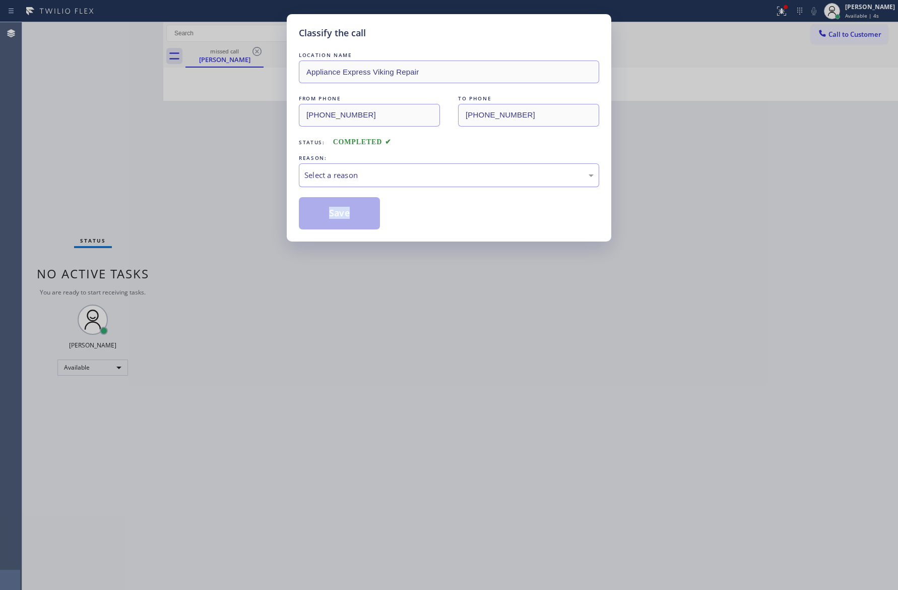
drag, startPoint x: 387, startPoint y: 188, endPoint x: 388, endPoint y: 178, distance: 9.6
click at [388, 183] on div "LOCATION NAME Appliance Express Viking Repair FROM PHONE [PHONE_NUMBER] TO PHON…" at bounding box center [449, 139] width 300 height 179
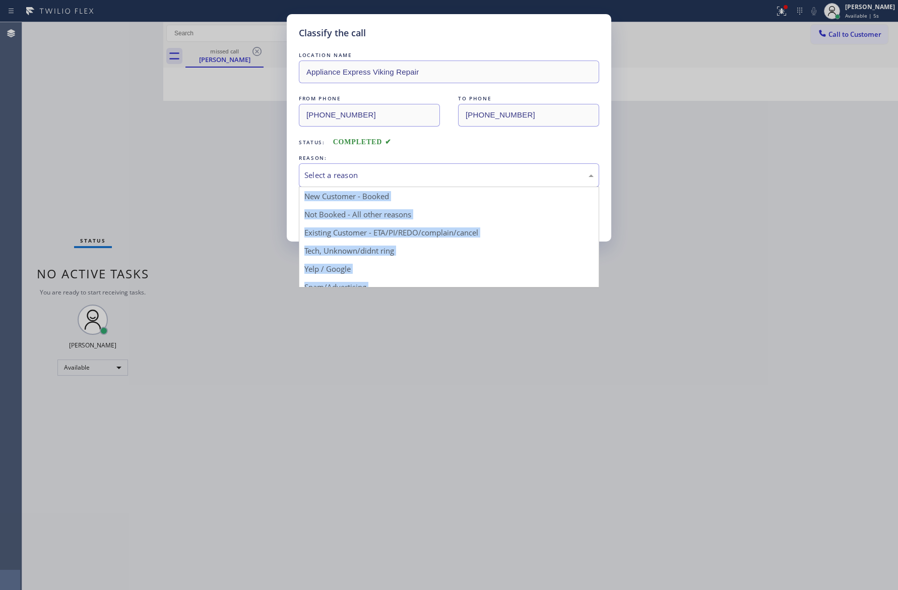
click at [378, 176] on div "Select a reason" at bounding box center [448, 175] width 289 height 12
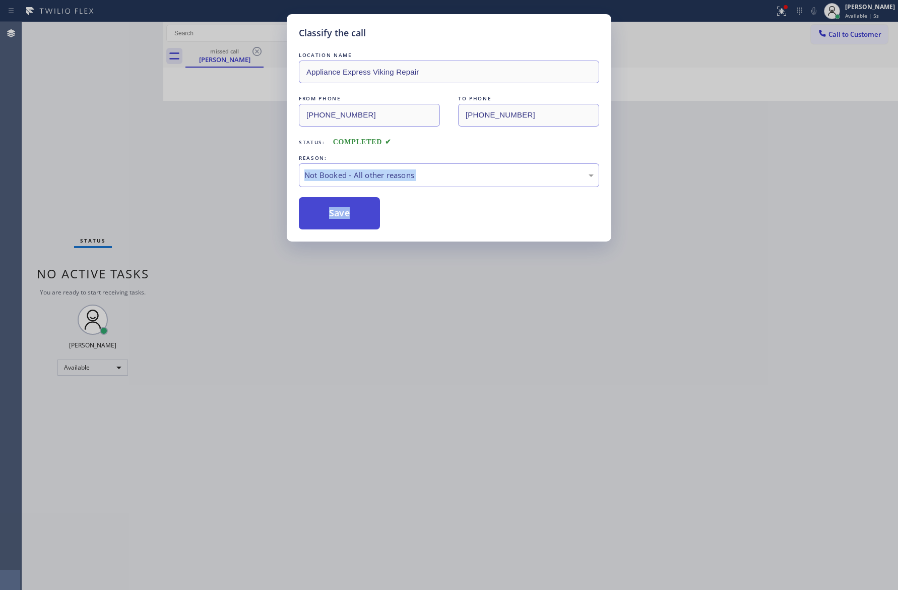
click at [360, 216] on button "Save" at bounding box center [339, 213] width 81 height 32
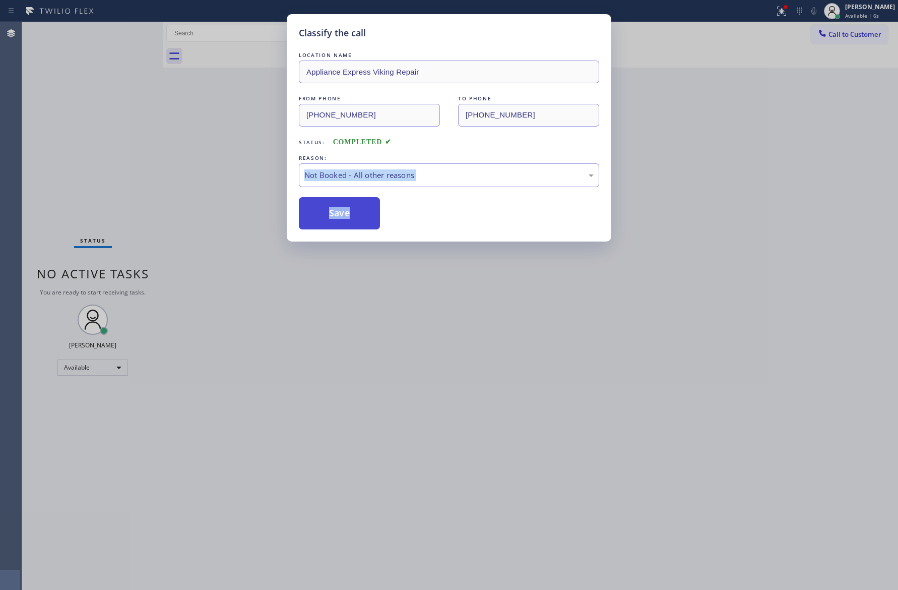
click at [360, 216] on button "Save" at bounding box center [339, 213] width 81 height 32
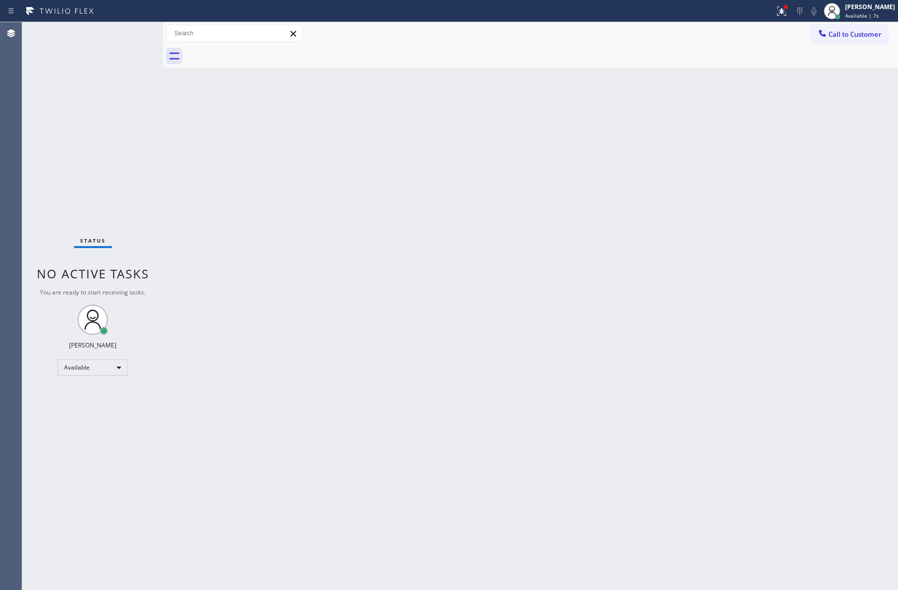
click at [308, 217] on div "Back to Dashboard Change Sender ID Customers Technicians Select a contact Outbo…" at bounding box center [530, 305] width 735 height 567
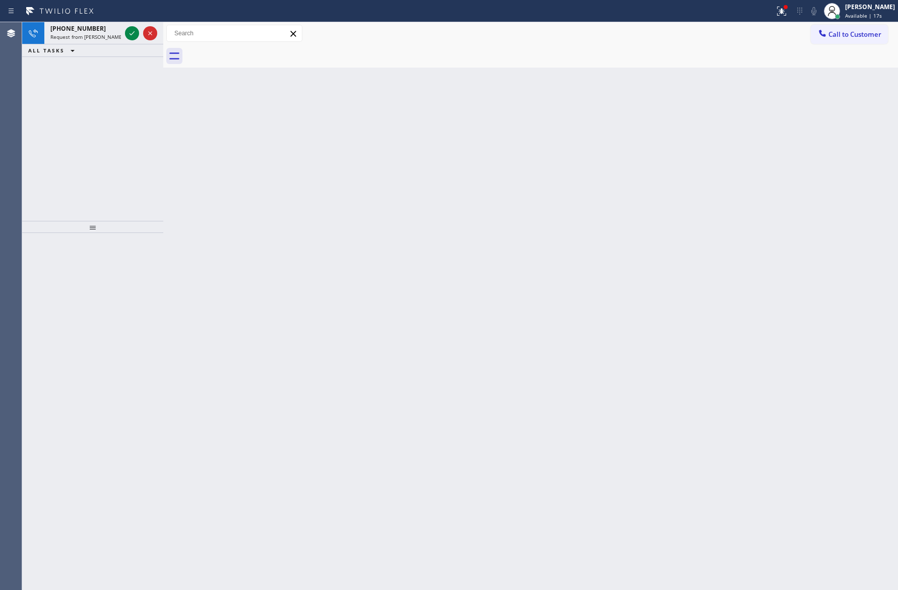
click at [180, 154] on div "Back to Dashboard Change Sender ID Customers Technicians Select a contact Outbo…" at bounding box center [530, 305] width 735 height 567
click at [132, 33] on icon at bounding box center [132, 33] width 5 height 4
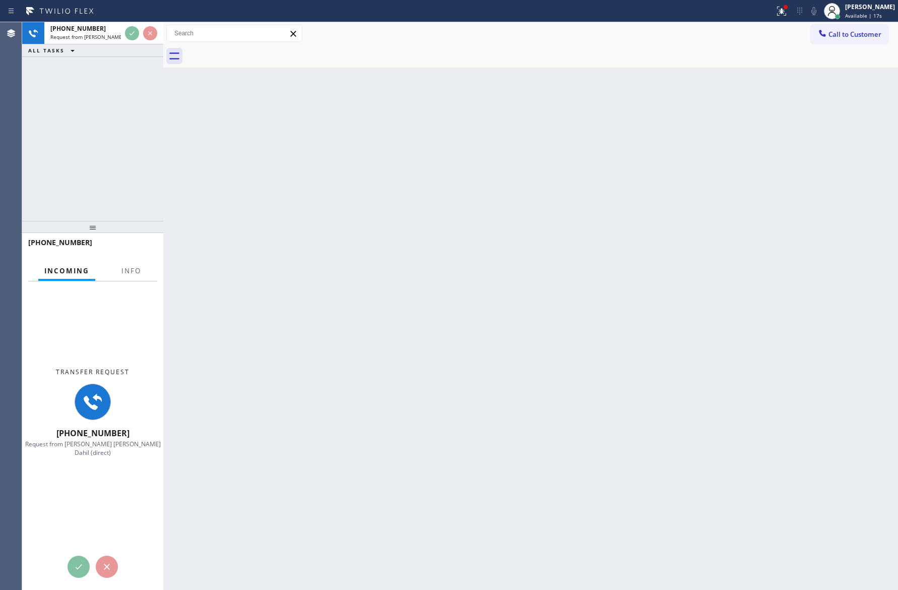
click at [118, 179] on div "[PHONE_NUMBER] Request from [PERSON_NAME] [PERSON_NAME] Dahil (direct) ALL TASK…" at bounding box center [92, 121] width 141 height 199
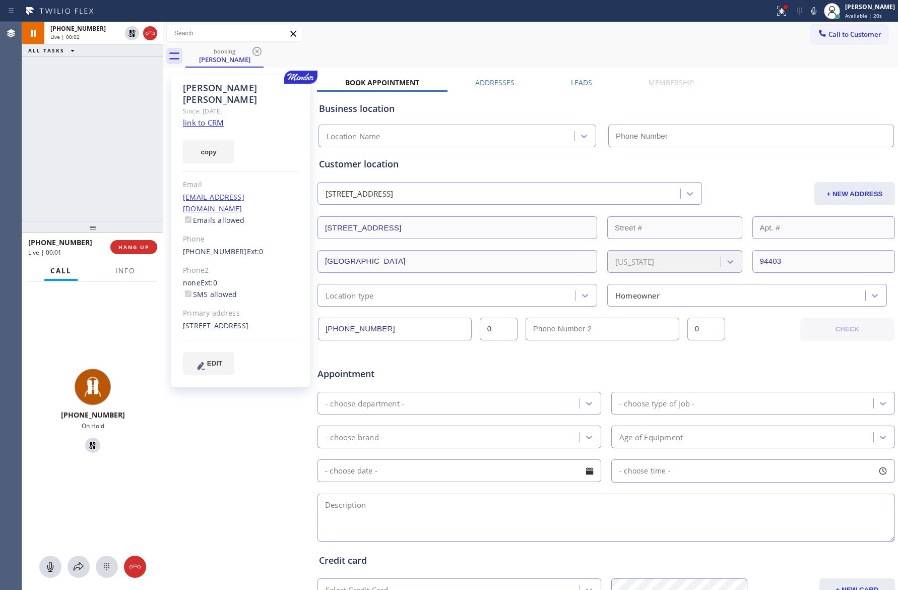
type input "[PHONE_NUMBER]"
click at [118, 174] on div "[PHONE_NUMBER] Live | 00:02 ALL TASKS ALL TASKS ACTIVE TASKS TASKS IN WRAP UP" at bounding box center [92, 121] width 141 height 199
click at [118, 174] on div "[PHONE_NUMBER] Live | 00:04 ALL TASKS ALL TASKS ACTIVE TASKS TASKS IN WRAP UP" at bounding box center [92, 121] width 141 height 199
click at [201, 117] on link "link to CRM" at bounding box center [203, 122] width 41 height 10
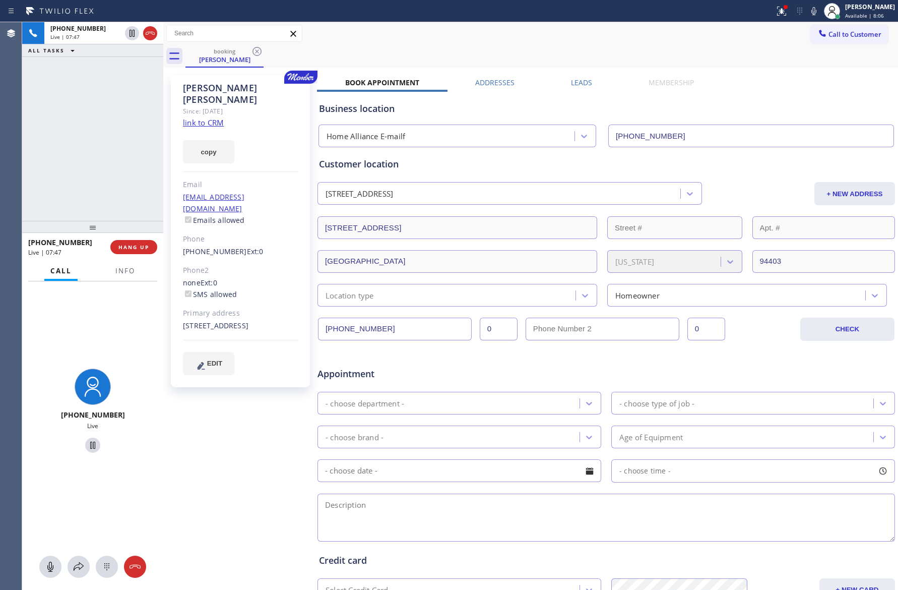
click at [130, 155] on div "[PHONE_NUMBER] Live | 07:47 ALL TASKS ALL TASKS ACTIVE TASKS TASKS IN WRAP UP" at bounding box center [92, 121] width 141 height 199
click at [48, 569] on icon at bounding box center [50, 566] width 6 height 10
click at [76, 152] on div "[PHONE_NUMBER] Live | 08:39 ALL TASKS ALL TASKS ACTIVE TASKS TASKS IN WRAP UP" at bounding box center [92, 121] width 141 height 199
click at [91, 165] on div "[PHONE_NUMBER] Live | 08:55 ALL TASKS ALL TASKS ACTIVE TASKS TASKS IN WRAP UP" at bounding box center [92, 121] width 141 height 199
click at [46, 568] on icon at bounding box center [50, 566] width 12 height 12
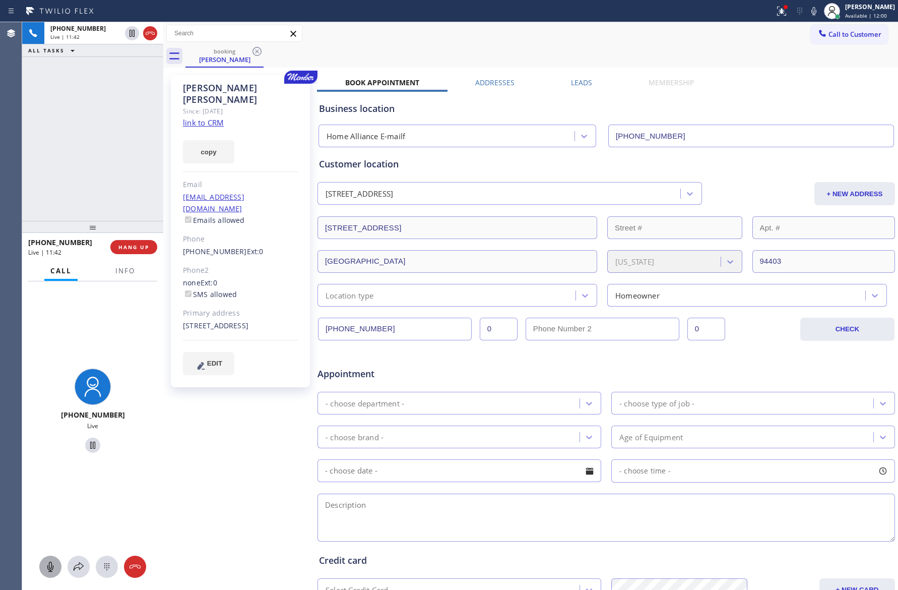
click at [85, 100] on div "[PHONE_NUMBER] Live | 11:42 ALL TASKS ALL TASKS ACTIVE TASKS TASKS IN WRAP UP" at bounding box center [92, 121] width 141 height 199
click at [85, 100] on div "[PHONE_NUMBER] Live | 12:15 ALL TASKS ALL TASKS ACTIVE TASKS TASKS IN WRAP UP" at bounding box center [92, 121] width 141 height 199
click at [50, 569] on icon at bounding box center [50, 566] width 12 height 12
click at [53, 566] on icon at bounding box center [50, 566] width 12 height 12
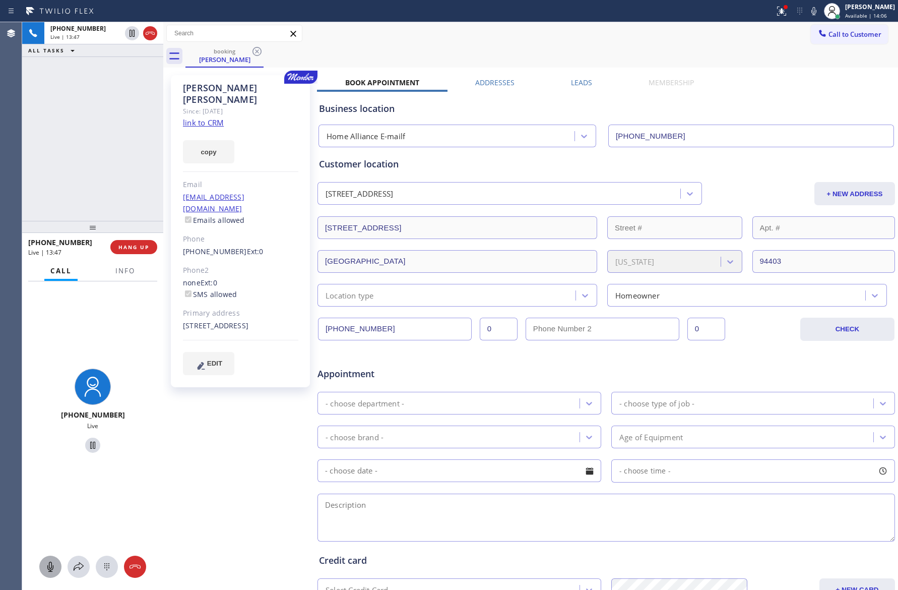
click at [84, 116] on div "[PHONE_NUMBER] Live | 13:47 ALL TASKS ALL TASKS ACTIVE TASKS TASKS IN WRAP UP" at bounding box center [92, 121] width 141 height 199
click at [79, 567] on icon at bounding box center [79, 566] width 10 height 9
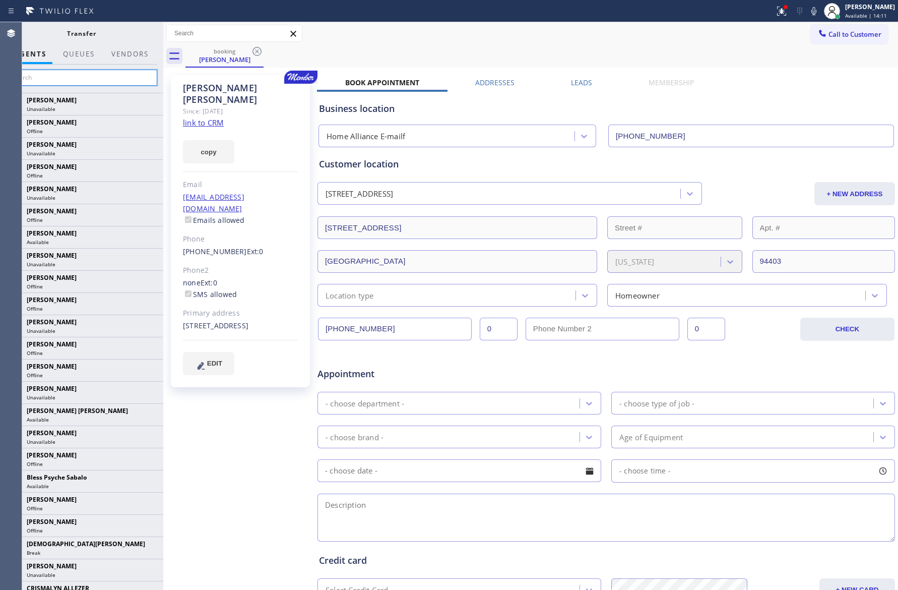
drag, startPoint x: 141, startPoint y: 76, endPoint x: 116, endPoint y: 5, distance: 75.7
click at [146, 79] on input "text" at bounding box center [82, 78] width 152 height 16
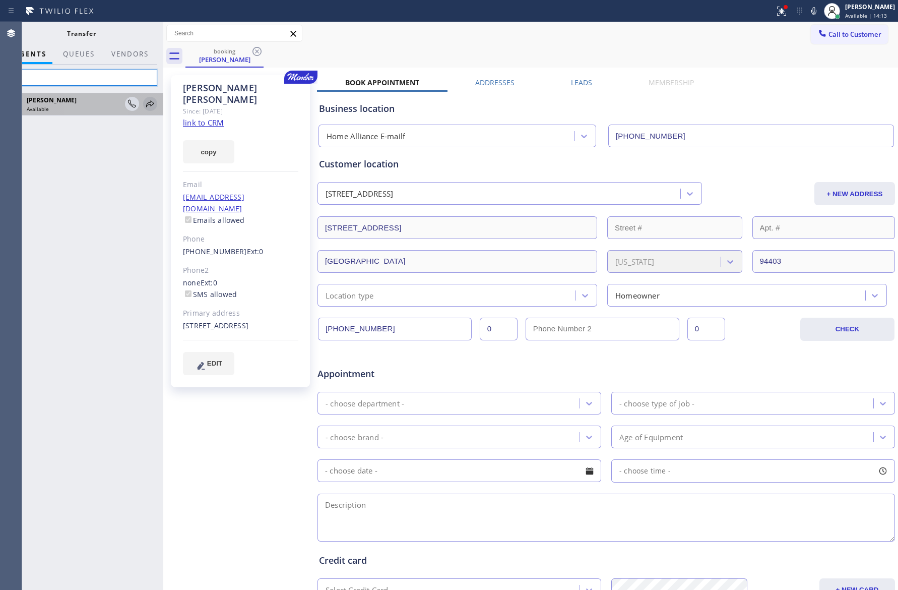
type input "ami"
click at [153, 108] on icon at bounding box center [150, 104] width 12 height 12
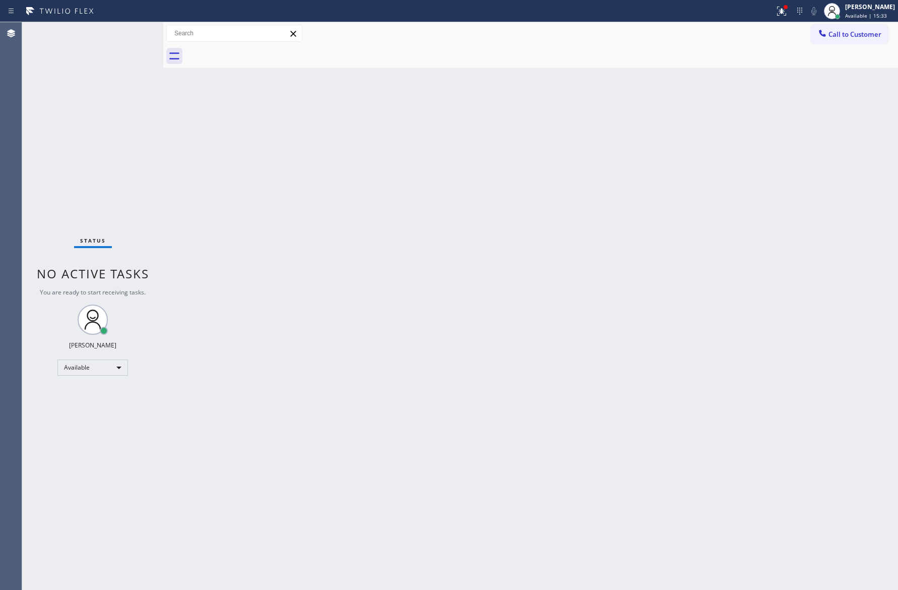
click at [56, 139] on div "Status No active tasks You are ready to start receiving tasks. [PERSON_NAME] Av…" at bounding box center [92, 305] width 141 height 567
click at [467, 307] on div "Back to Dashboard Change Sender ID Customers Technicians Select a contact Outbo…" at bounding box center [530, 305] width 735 height 567
drag, startPoint x: 460, startPoint y: 307, endPoint x: 567, endPoint y: 280, distance: 111.2
click at [466, 305] on div "Back to Dashboard Change Sender ID Customers Technicians Select a contact Outbo…" at bounding box center [530, 305] width 735 height 567
drag, startPoint x: 618, startPoint y: 256, endPoint x: 847, endPoint y: 477, distance: 317.5
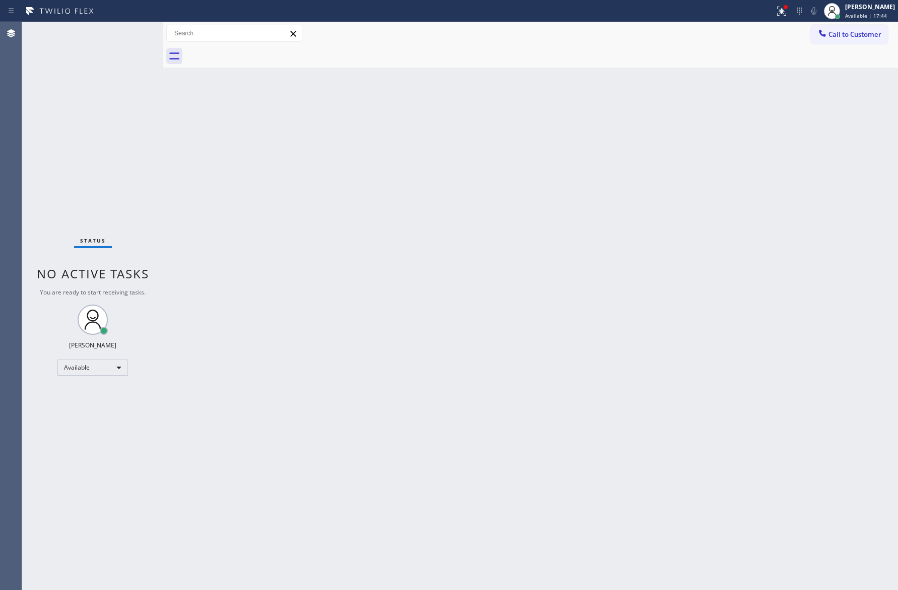
click at [647, 289] on div "Back to Dashboard Change Sender ID Customers Technicians Select a contact Outbo…" at bounding box center [530, 305] width 735 height 567
drag, startPoint x: 218, startPoint y: 239, endPoint x: 242, endPoint y: 271, distance: 40.6
click at [218, 239] on div "Back to Dashboard Change Sender ID Customers Technicians Select a contact Outbo…" at bounding box center [530, 305] width 735 height 567
drag, startPoint x: 289, startPoint y: 335, endPoint x: 548, endPoint y: 462, distance: 288.0
click at [348, 360] on div "Back to Dashboard Change Sender ID Customers Technicians Select a contact Outbo…" at bounding box center [530, 305] width 735 height 567
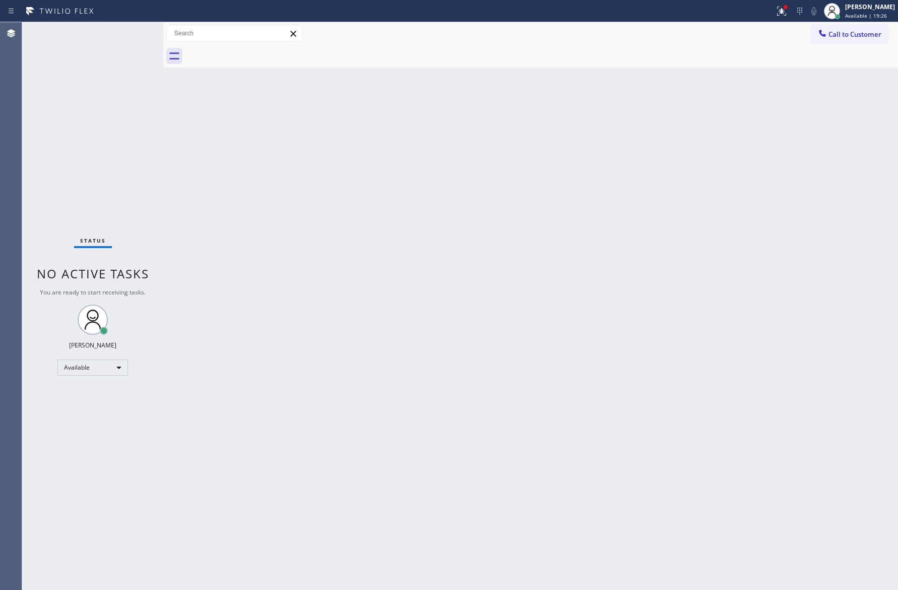
click at [132, 188] on div "Status No active tasks You are ready to start receiving tasks. [PERSON_NAME] Av…" at bounding box center [92, 305] width 141 height 567
click at [838, 40] on button "Call to Customer" at bounding box center [849, 34] width 77 height 19
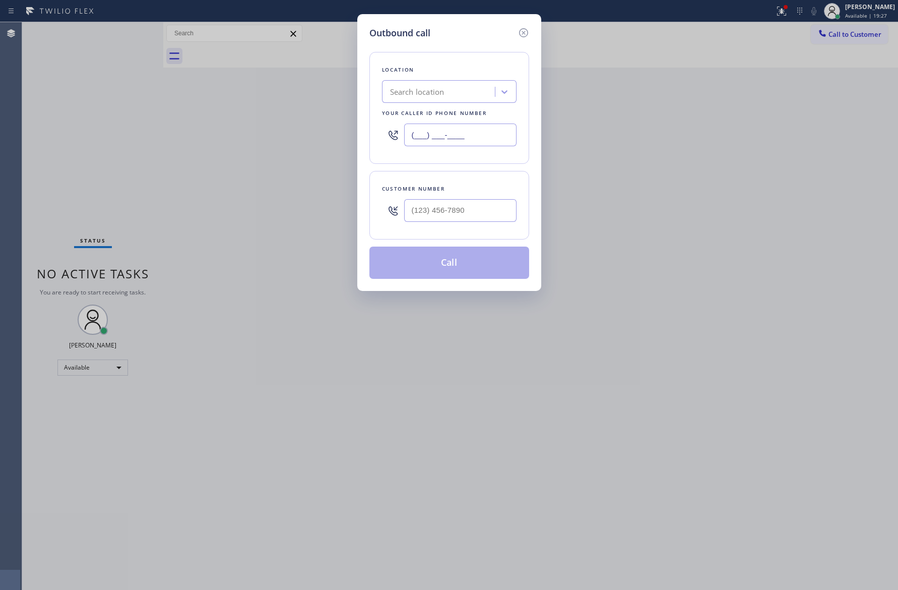
drag, startPoint x: 428, startPoint y: 126, endPoint x: 374, endPoint y: 120, distance: 54.3
click at [375, 120] on div "Location Search location Your caller id phone number (___) ___-____" at bounding box center [449, 108] width 160 height 112
paste input "323) 991-9198"
type input "[PHONE_NUMBER]"
click at [184, 139] on div "Outbound call Location HVAC Alliance Expert Your caller id phone number [PHONE_…" at bounding box center [449, 295] width 898 height 590
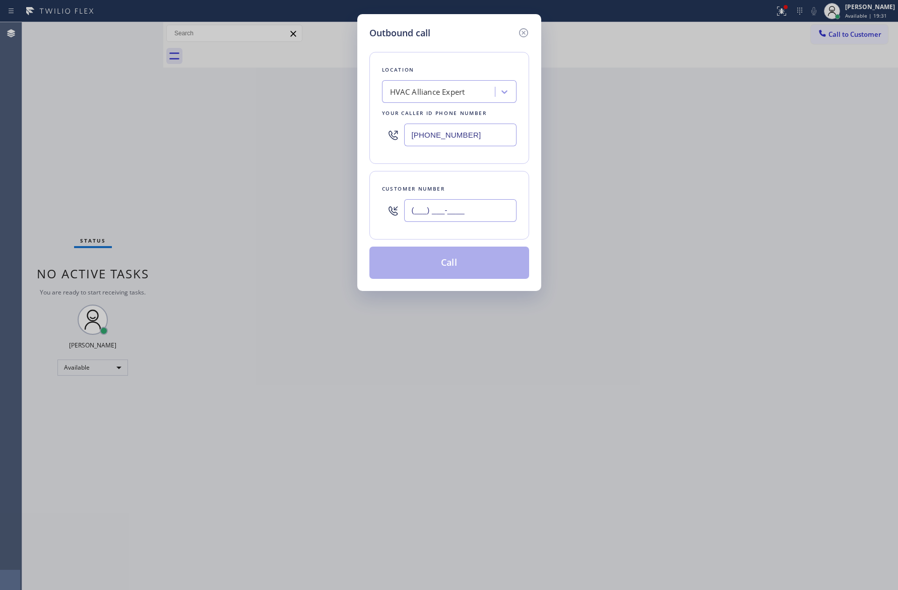
click at [476, 215] on input "(___) ___-____" at bounding box center [460, 210] width 112 height 23
paste input "646) 713-4425"
type input "[PHONE_NUMBER]"
click at [484, 271] on button "Call" at bounding box center [449, 262] width 160 height 32
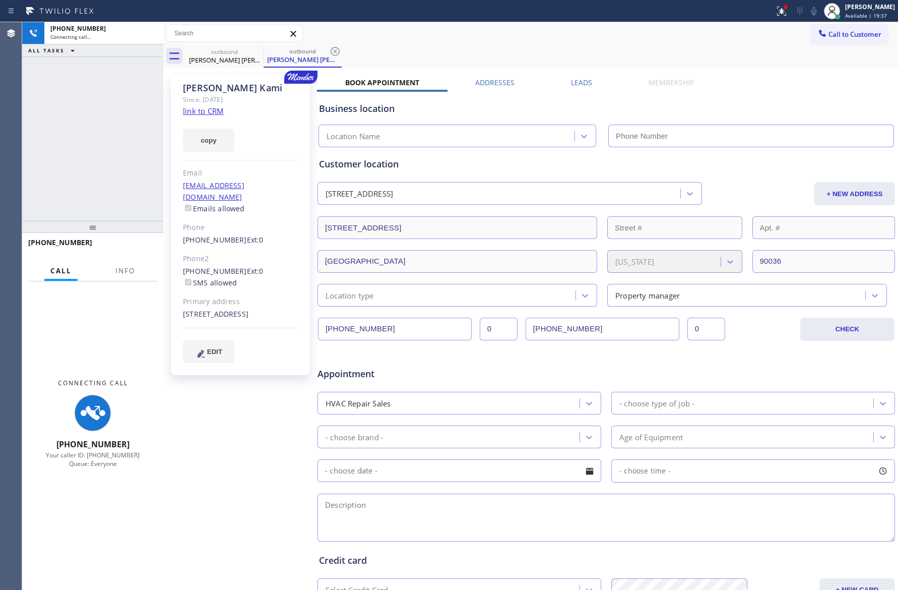
type input "[PHONE_NUMBER]"
click at [35, 152] on div "[PHONE_NUMBER] Connecting call… ALL TASKS ALL TASKS ACTIVE TASKS TASKS IN WRAP …" at bounding box center [92, 121] width 141 height 199
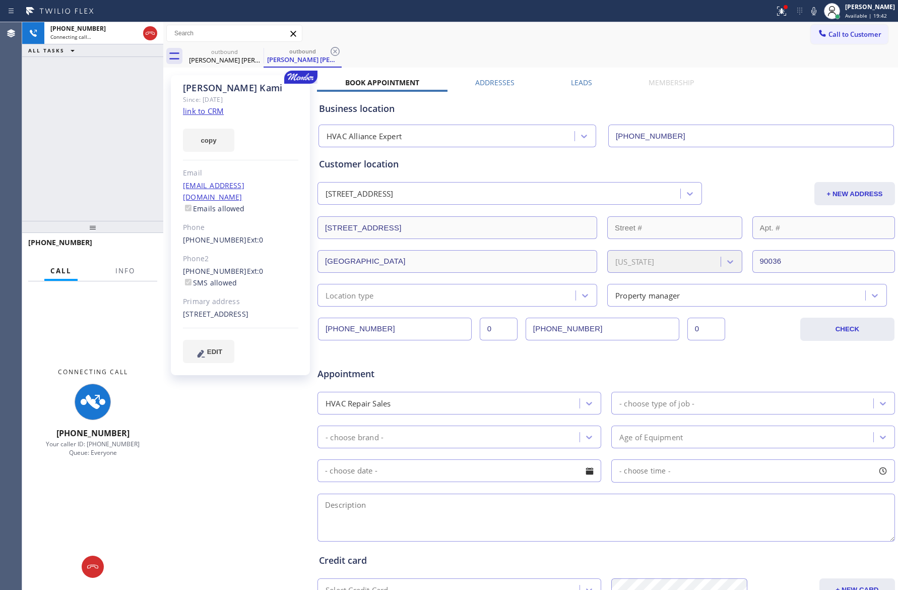
click at [59, 157] on div "[PHONE_NUMBER] Connecting call… ALL TASKS ALL TASKS ACTIVE TASKS TASKS IN WRAP …" at bounding box center [92, 121] width 141 height 199
click at [60, 157] on div "[PHONE_NUMBER] Connecting call… ALL TASKS ALL TASKS ACTIVE TASKS TASKS IN WRAP …" at bounding box center [92, 121] width 141 height 199
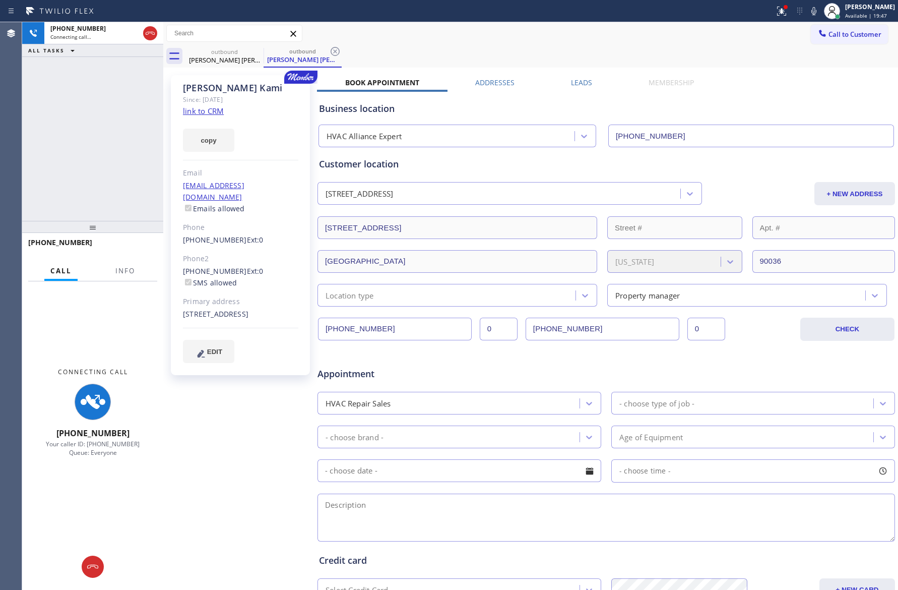
drag, startPoint x: 88, startPoint y: 127, endPoint x: 190, endPoint y: 126, distance: 102.8
click at [89, 127] on div "+16467134425 Connecting call… ALL TASKS ALL TASKS ACTIVE TASKS TASKS IN WRAP UP" at bounding box center [92, 121] width 141 height 199
click at [211, 110] on link "link to CRM" at bounding box center [203, 111] width 41 height 10
click at [90, 119] on div "+16467134425 Connecting call… ALL TASKS ALL TASKS ACTIVE TASKS TASKS IN WRAP UP" at bounding box center [92, 121] width 141 height 199
click at [149, 30] on icon at bounding box center [150, 33] width 12 height 12
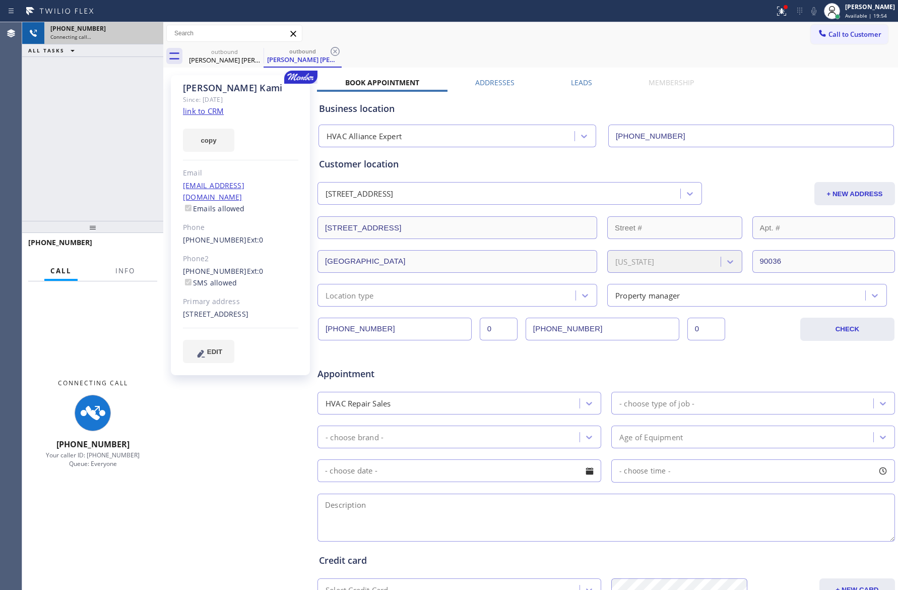
click at [118, 161] on div "+16467134425 Connecting call… ALL TASKS ALL TASKS ACTIVE TASKS TASKS IN WRAP UP" at bounding box center [92, 121] width 141 height 199
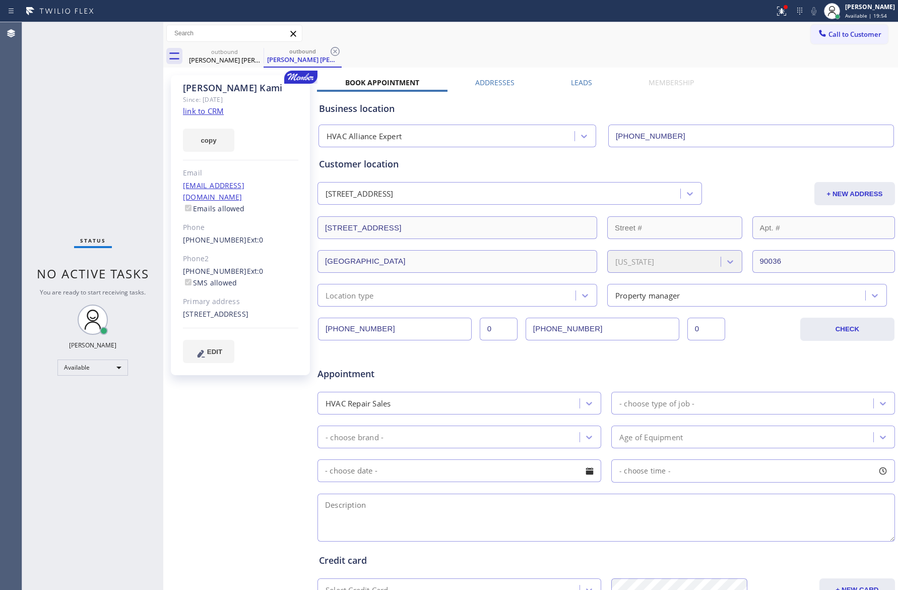
click at [132, 170] on div "Status No active tasks You are ready to start receiving tasks. Eva Mahinay Avai…" at bounding box center [92, 305] width 141 height 567
click at [225, 61] on div "Diane Kami" at bounding box center [224, 59] width 76 height 9
click at [262, 56] on icon at bounding box center [257, 51] width 12 height 12
click at [262, 52] on icon at bounding box center [257, 51] width 12 height 12
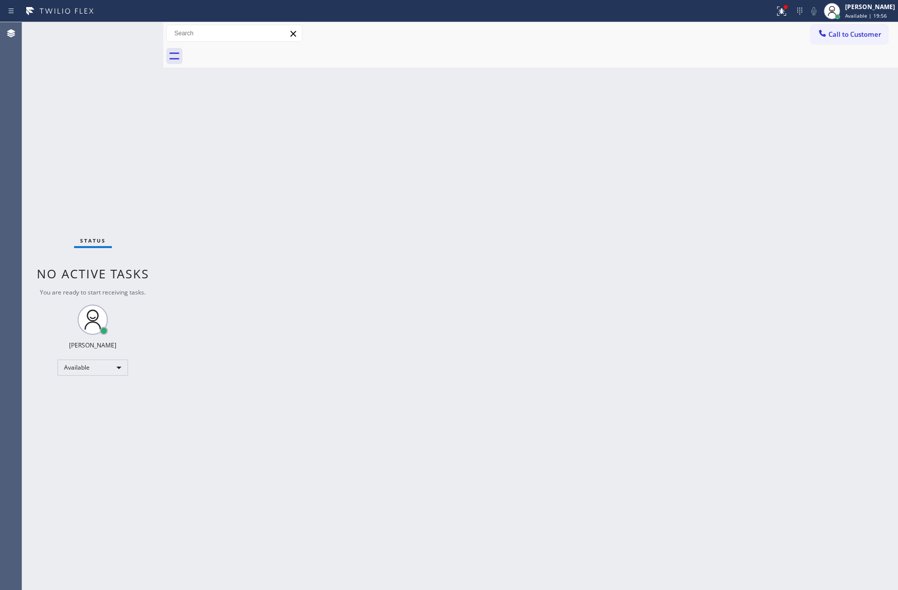
click at [262, 52] on div at bounding box center [541, 56] width 713 height 23
drag, startPoint x: 111, startPoint y: 173, endPoint x: 535, endPoint y: 117, distance: 428.0
click at [183, 164] on div "Status No active tasks You are ready to start receiving tasks. Eva Mahinay Avai…" at bounding box center [460, 305] width 876 height 567
click at [853, 37] on span "Call to Customer" at bounding box center [854, 34] width 53 height 9
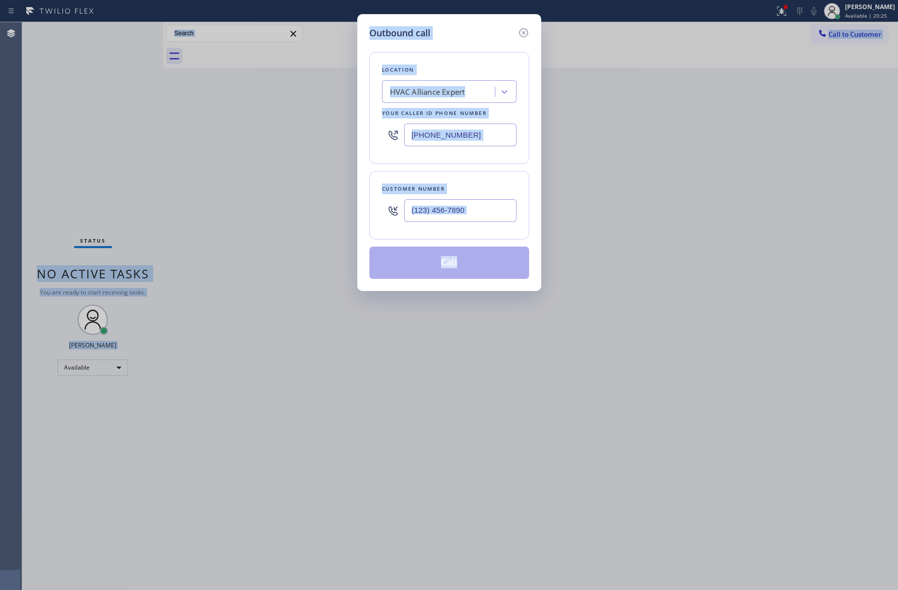
click at [491, 138] on input "(323) 991-9198" at bounding box center [460, 134] width 112 height 23
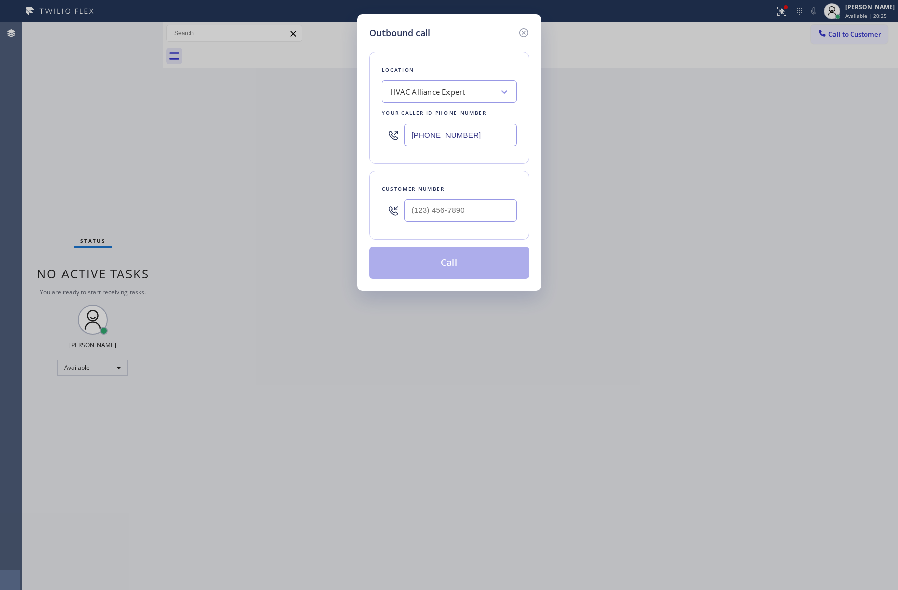
click at [491, 138] on input "(323) 991-9198" at bounding box center [460, 134] width 112 height 23
click at [493, 139] on input "(323) 991-9198" at bounding box center [460, 134] width 112 height 23
paste input "561) 632-4850"
type input "(323) 991-9198"
click at [489, 206] on input "(___) ___-____" at bounding box center [460, 210] width 112 height 23
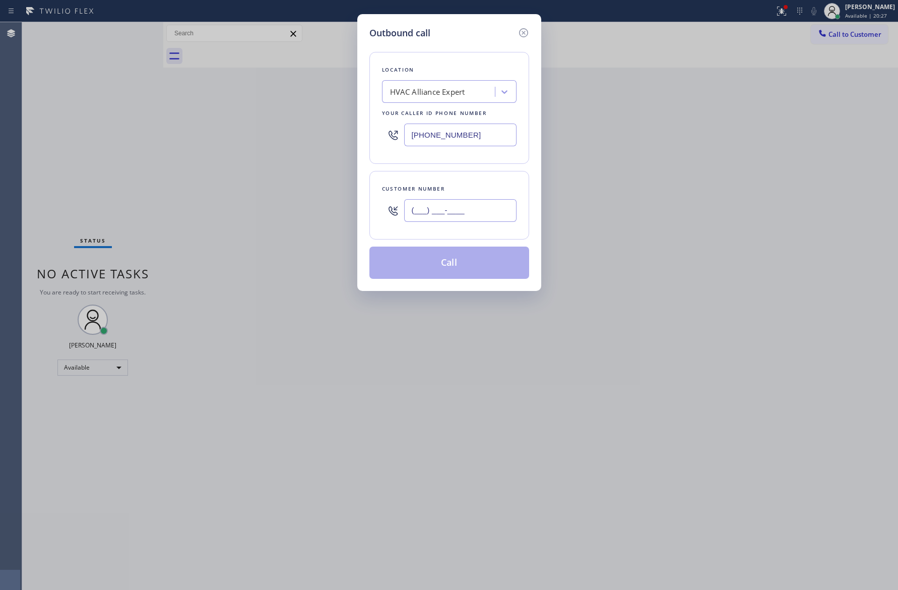
paste input "561) 632-4850"
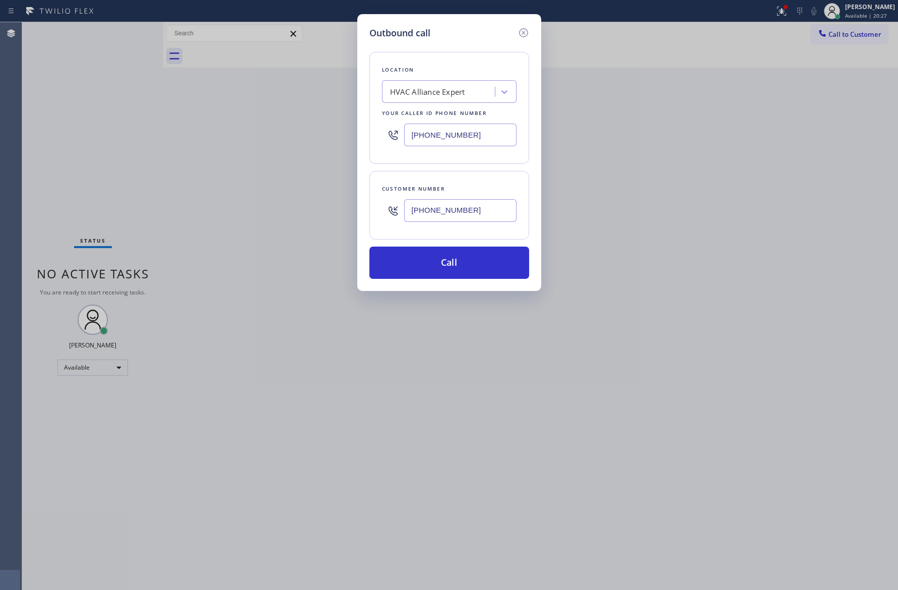
type input "(561) 632-4850"
click at [26, 162] on div "Outbound call Location HVAC Alliance Expert Your caller id phone number (323) 9…" at bounding box center [449, 295] width 898 height 590
drag, startPoint x: 487, startPoint y: 139, endPoint x: 333, endPoint y: 117, distance: 155.8
click at [333, 117] on div "Outbound call Location HVAC Alliance Expert Your caller id phone number (323) 9…" at bounding box center [449, 295] width 898 height 590
paste input "561) 468-5585"
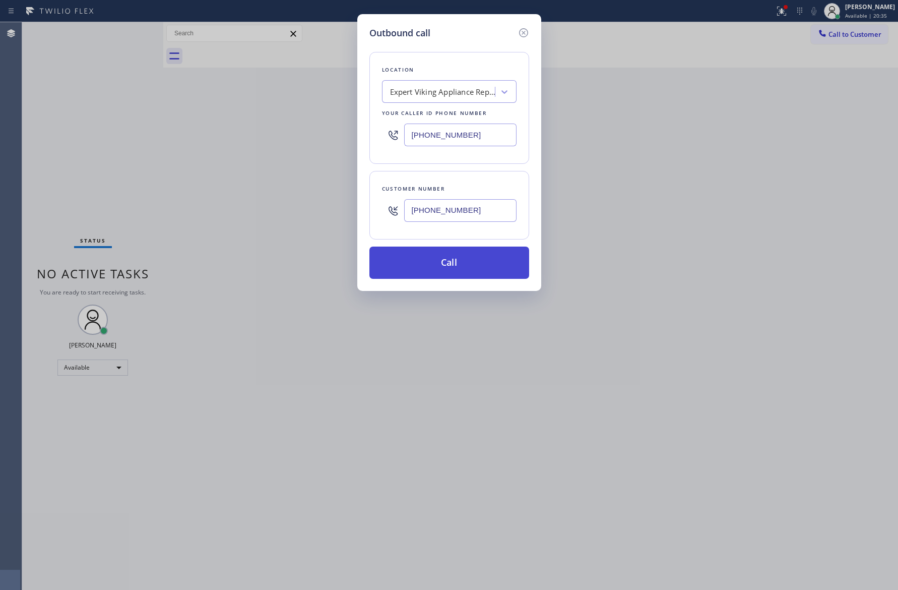
type input "(561) 468-5585"
click at [492, 274] on button "Call" at bounding box center [449, 262] width 160 height 32
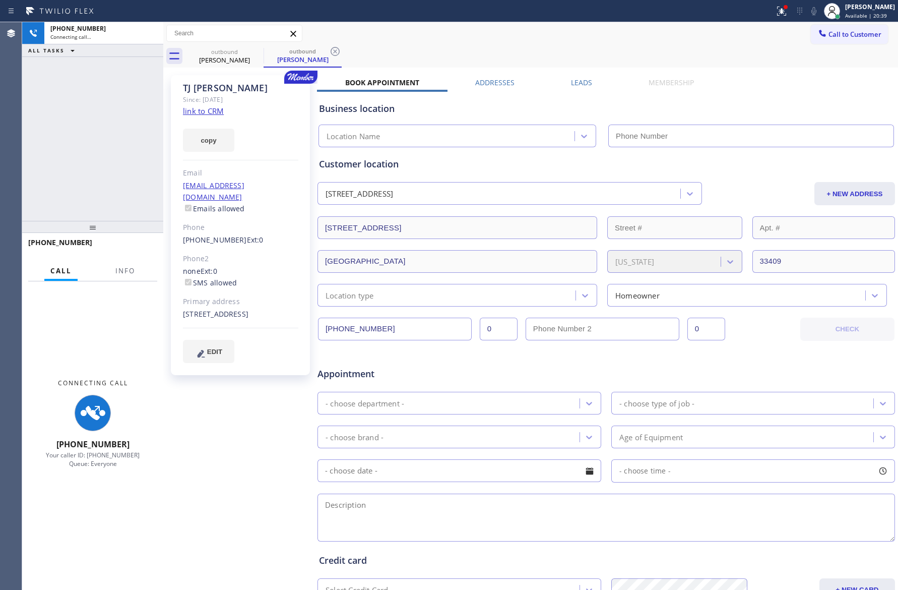
type input "(561) 468-5585"
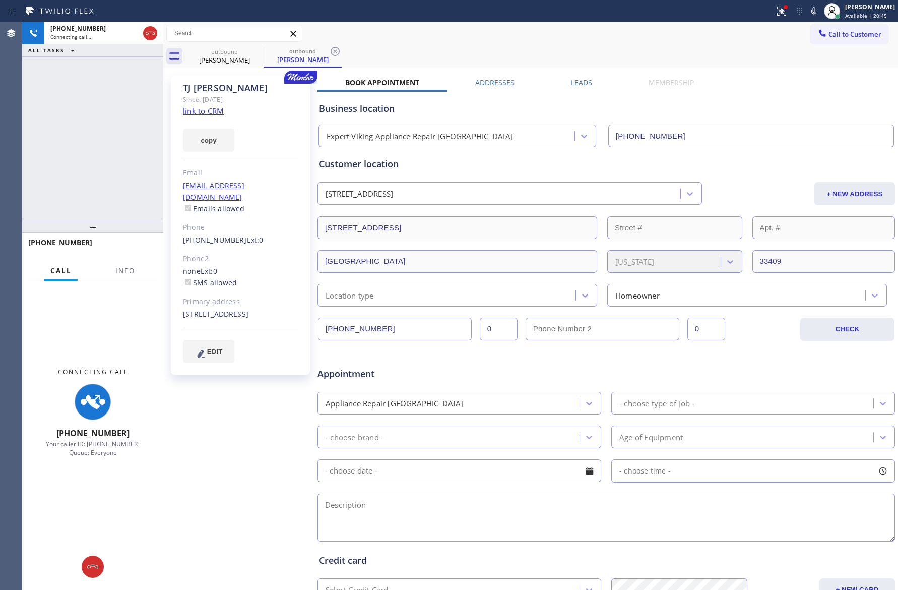
click at [103, 155] on div "+15616324850 Connecting call… ALL TASKS ALL TASKS ACTIVE TASKS TASKS IN WRAP UP" at bounding box center [92, 121] width 141 height 199
click at [206, 111] on link "link to CRM" at bounding box center [203, 111] width 41 height 10
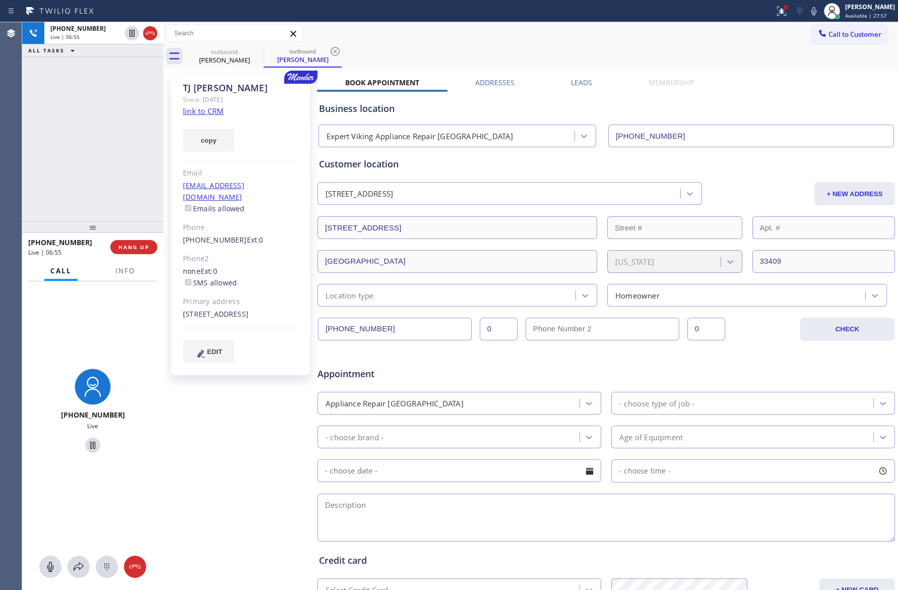
click at [105, 166] on div "+15616324850 Live | 06:55 ALL TASKS ALL TASKS ACTIVE TASKS TASKS IN WRAP UP" at bounding box center [92, 121] width 141 height 199
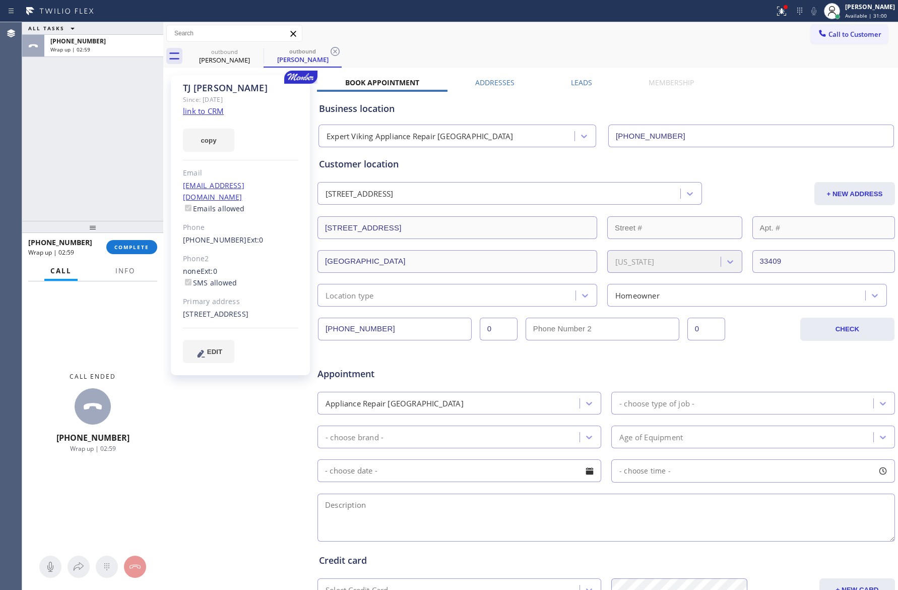
click at [340, 278] on div "Customer location 1180 Bear Island Drive West Palm Beach, 33409 FL + NEW ADDRES…" at bounding box center [606, 231] width 574 height 149
drag, startPoint x: 97, startPoint y: 157, endPoint x: 107, endPoint y: 175, distance: 20.8
click at [107, 175] on div "ALL TASKS ALL TASKS ACTIVE TASKS TASKS IN WRAP UP +15616324850 Wrap up | 02:59" at bounding box center [92, 121] width 141 height 199
click at [137, 250] on span "COMPLETE" at bounding box center [131, 246] width 35 height 7
click at [96, 110] on div "ALL TASKS ALL TASKS ACTIVE TASKS TASKS IN WRAP UP +15616324850 Wrap up | 03:00" at bounding box center [92, 121] width 141 height 199
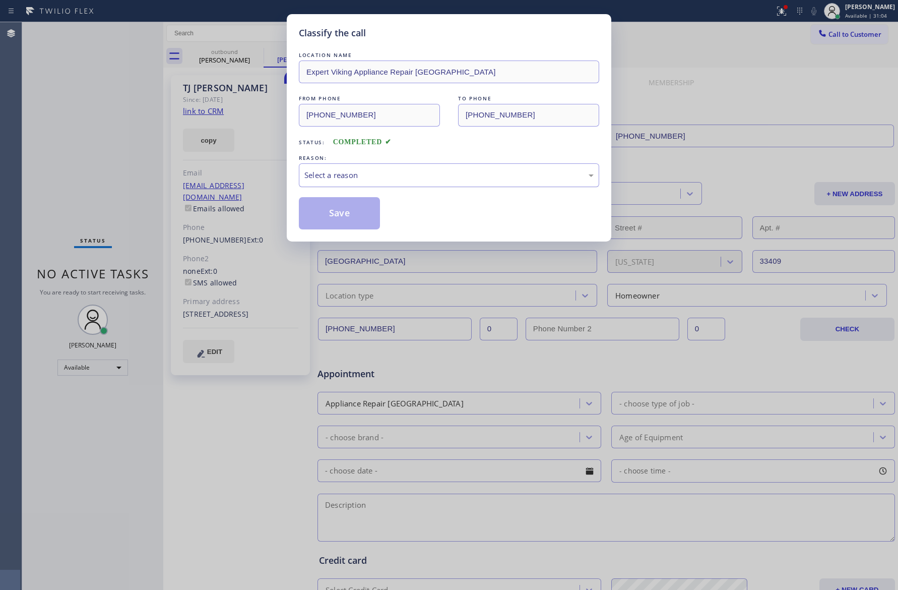
click at [326, 172] on div "Select a reason" at bounding box center [448, 175] width 289 height 12
click at [339, 213] on button "Save" at bounding box center [339, 213] width 81 height 32
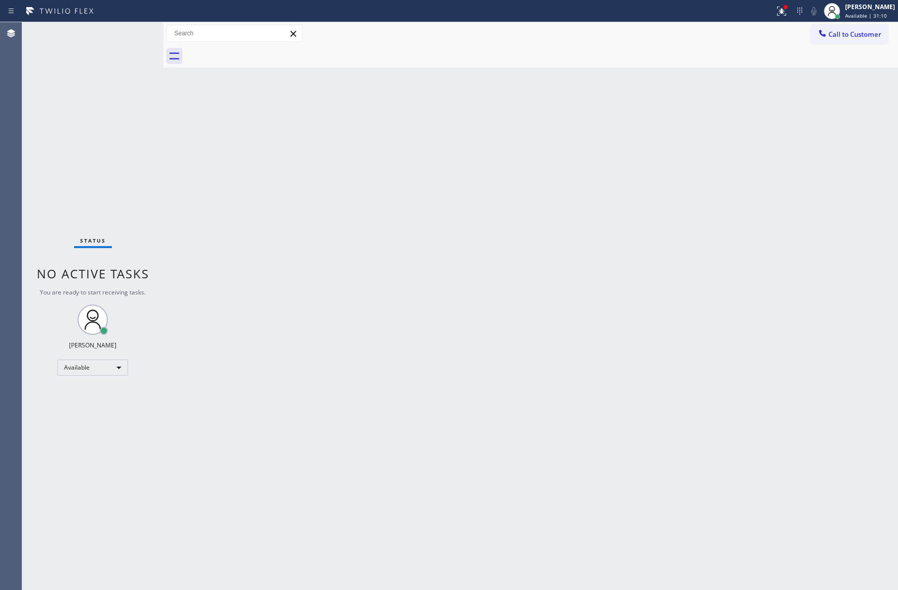
click at [451, 293] on div "Back to Dashboard Change Sender ID Customers Technicians Select a contact Outbo…" at bounding box center [530, 305] width 735 height 567
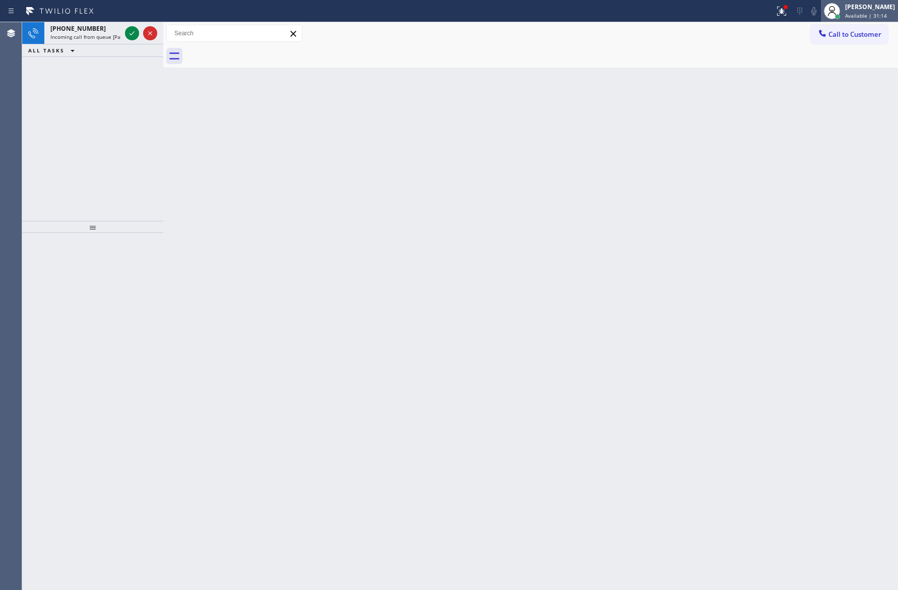
click at [861, 16] on span "Available | 31:14" at bounding box center [866, 15] width 42 height 7
click at [843, 65] on button "Unavailable" at bounding box center [847, 66] width 101 height 13
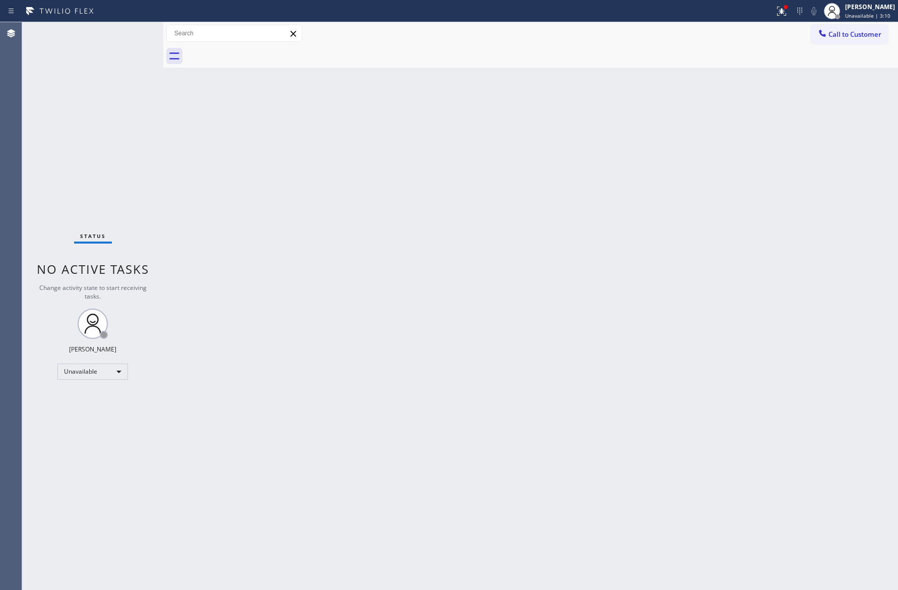
click at [304, 327] on div "Back to Dashboard Change Sender ID Customers Technicians Select a contact Outbo…" at bounding box center [530, 305] width 735 height 567
click at [118, 375] on div "Unavailable" at bounding box center [92, 371] width 71 height 16
click at [98, 399] on li "Available" at bounding box center [92, 398] width 68 height 12
click at [640, 274] on div "Back to Dashboard Change Sender ID Customers Technicians Select a contact Outbo…" at bounding box center [530, 305] width 735 height 567
drag, startPoint x: 471, startPoint y: 303, endPoint x: 785, endPoint y: 66, distance: 394.0
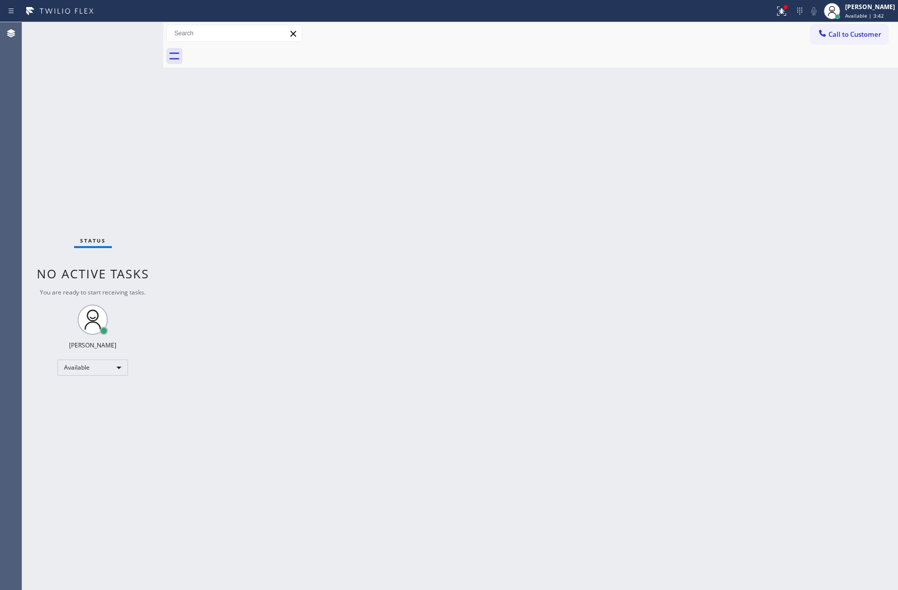
click at [475, 296] on div "Back to Dashboard Change Sender ID Customers Technicians Select a contact Outbo…" at bounding box center [530, 305] width 735 height 567
click at [841, 40] on button "Call to Customer" at bounding box center [849, 34] width 77 height 19
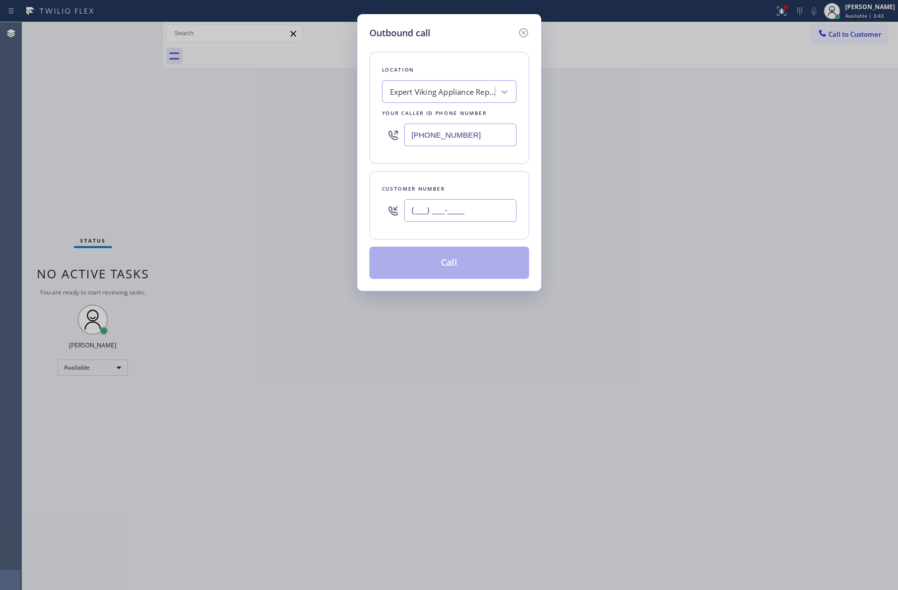
click at [462, 218] on input "(___) ___-____" at bounding box center [460, 210] width 112 height 23
paste input "845) 519-5615"
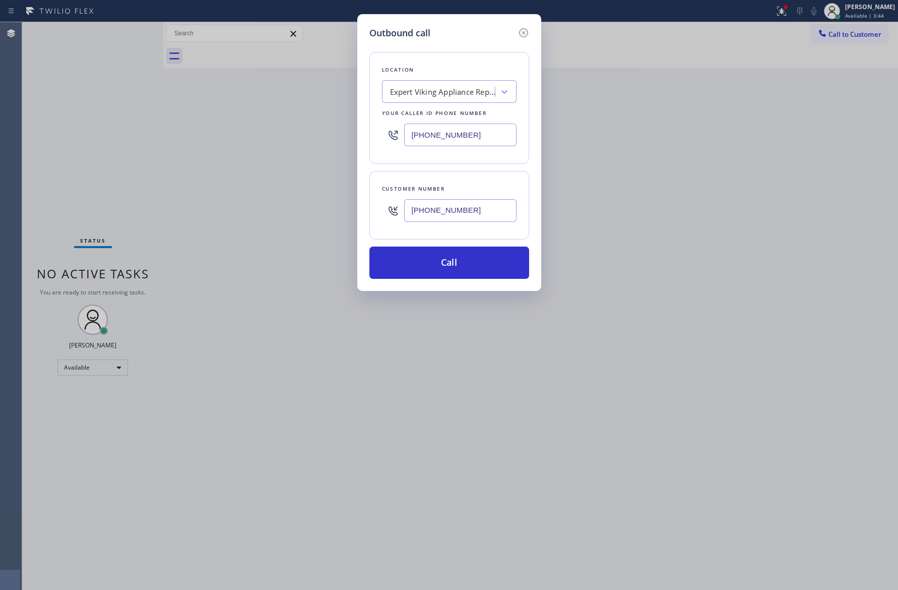
type input "(845) 519-5615"
click at [467, 88] on div "Expert Viking Appliance Repair West Palm Beach" at bounding box center [443, 92] width 106 height 12
type input "home alliance mem"
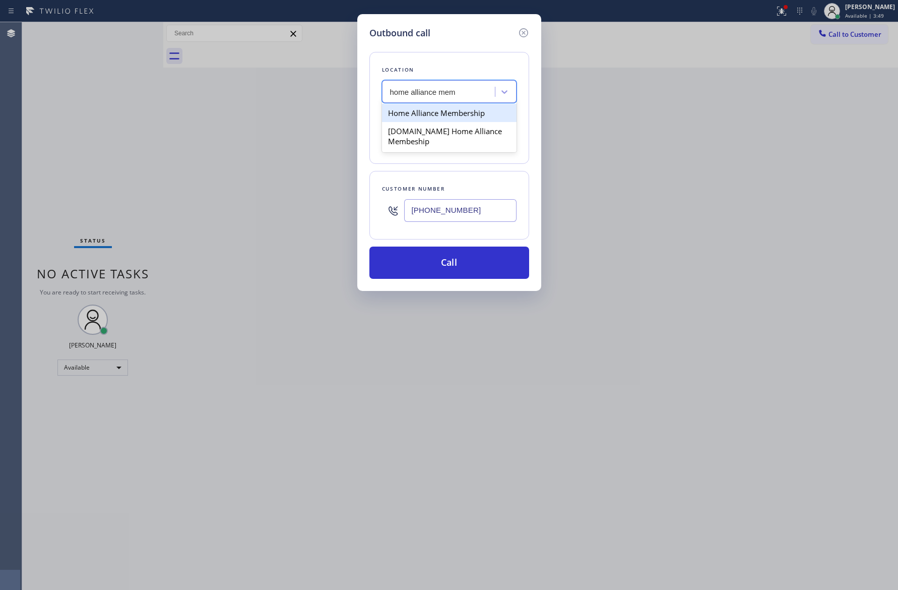
click at [451, 111] on div "Home Alliance Membership" at bounding box center [449, 113] width 135 height 18
type input "(855) 946-3605"
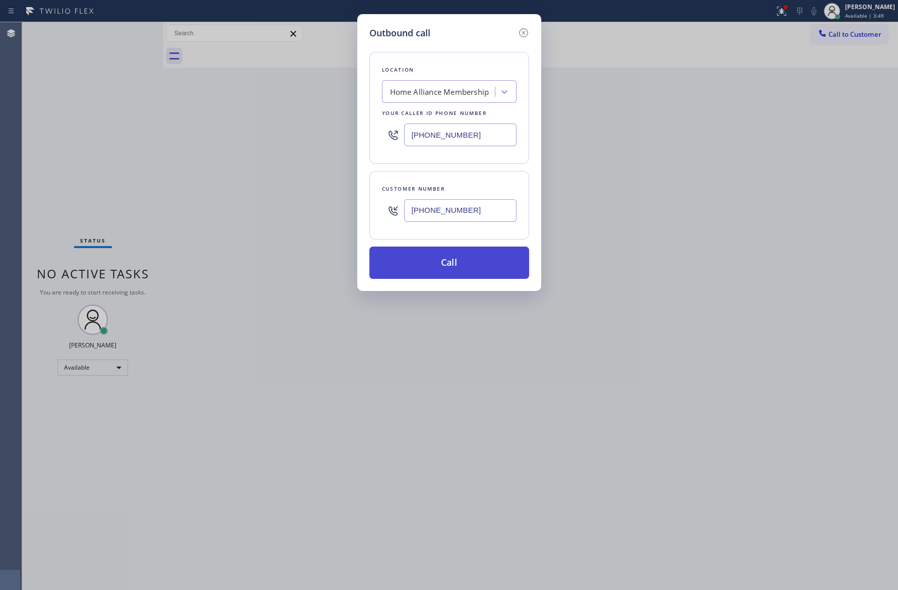
click at [472, 268] on button "Call" at bounding box center [449, 262] width 160 height 32
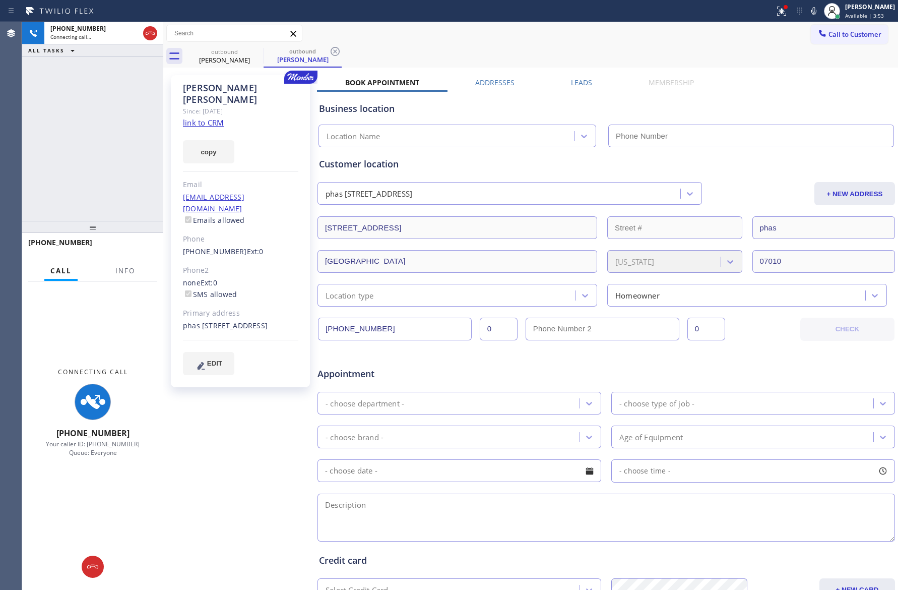
type input "(855) 946-3605"
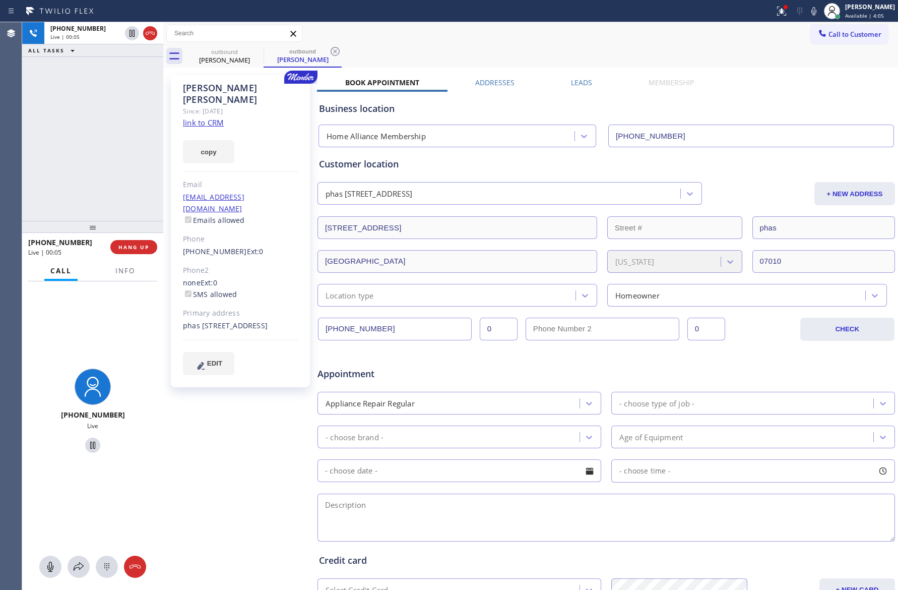
click at [79, 151] on div "+18455195615 Live | 00:05 ALL TASKS ALL TASKS ACTIVE TASKS TASKS IN WRAP UP" at bounding box center [92, 121] width 141 height 199
click at [159, 121] on div "+18455195615 Live | 00:07 ALL TASKS ALL TASKS ACTIVE TASKS TASKS IN WRAP UP" at bounding box center [92, 121] width 141 height 199
click at [573, 81] on label "Leads" at bounding box center [581, 83] width 21 height 10
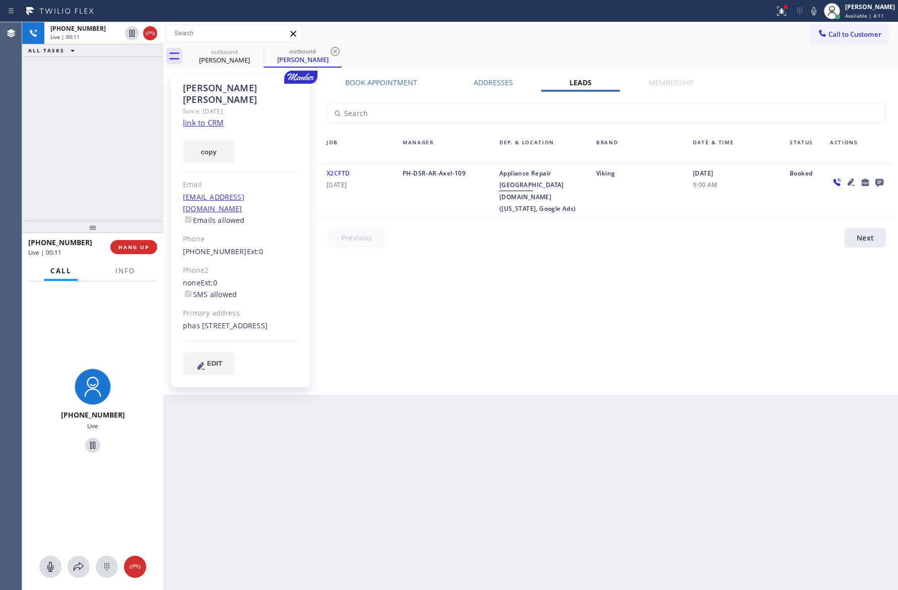
drag, startPoint x: 505, startPoint y: 323, endPoint x: 537, endPoint y: 310, distance: 33.5
click at [528, 313] on div "Book Appointment Addresses Leads Membership Business location Home Alliance Mem…" at bounding box center [606, 235] width 578 height 314
click at [880, 183] on icon at bounding box center [879, 183] width 8 height 8
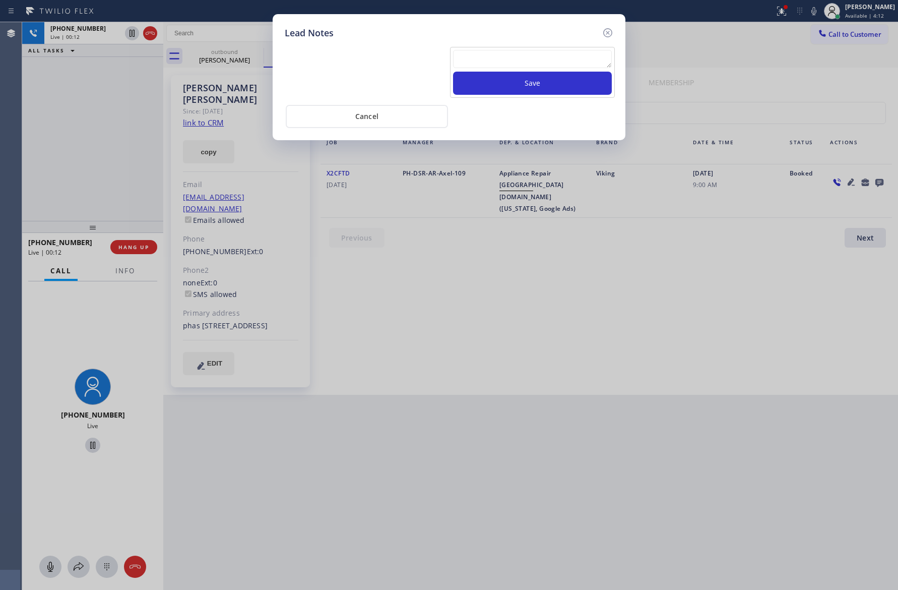
click at [494, 61] on textarea at bounding box center [532, 59] width 159 height 18
paste textarea "For the welcome call, please transfer the customer if they call back.""
type textarea "For the welcome call, please transfer the customer if they call back.""
click at [518, 92] on button "Save" at bounding box center [532, 83] width 159 height 23
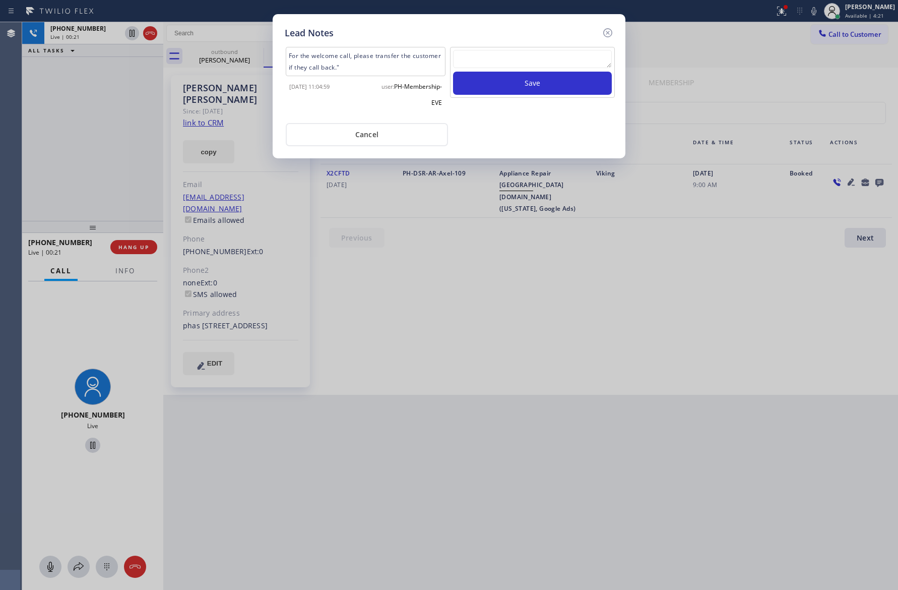
click at [508, 128] on div "Cancel" at bounding box center [449, 133] width 329 height 25
click at [534, 160] on div "Lead Notes For the welcome call, please transfer the customer if they call back…" at bounding box center [449, 295] width 898 height 590
click at [542, 143] on div "Cancel" at bounding box center [449, 133] width 329 height 25
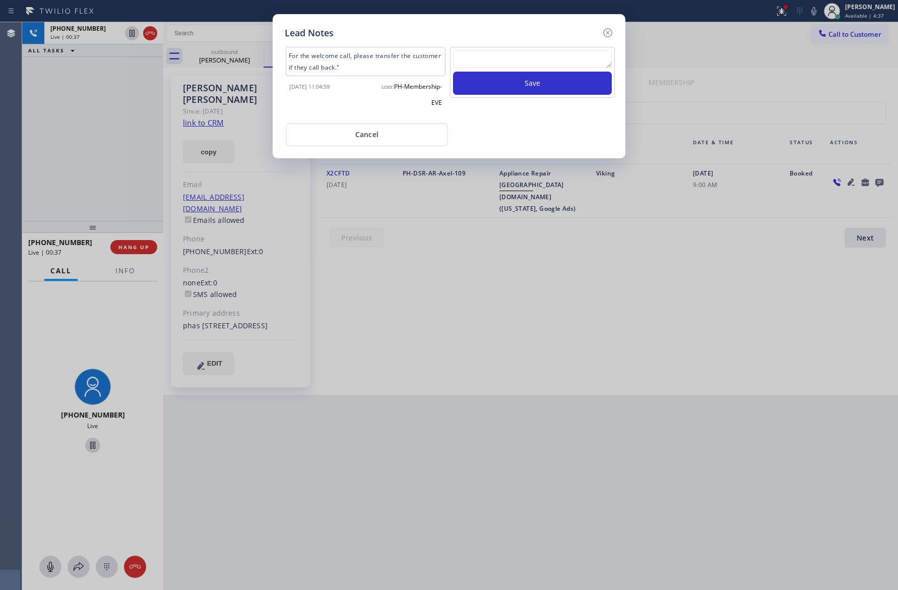
click at [542, 143] on div "Cancel" at bounding box center [449, 133] width 329 height 25
click at [427, 129] on button "Cancel" at bounding box center [367, 134] width 162 height 23
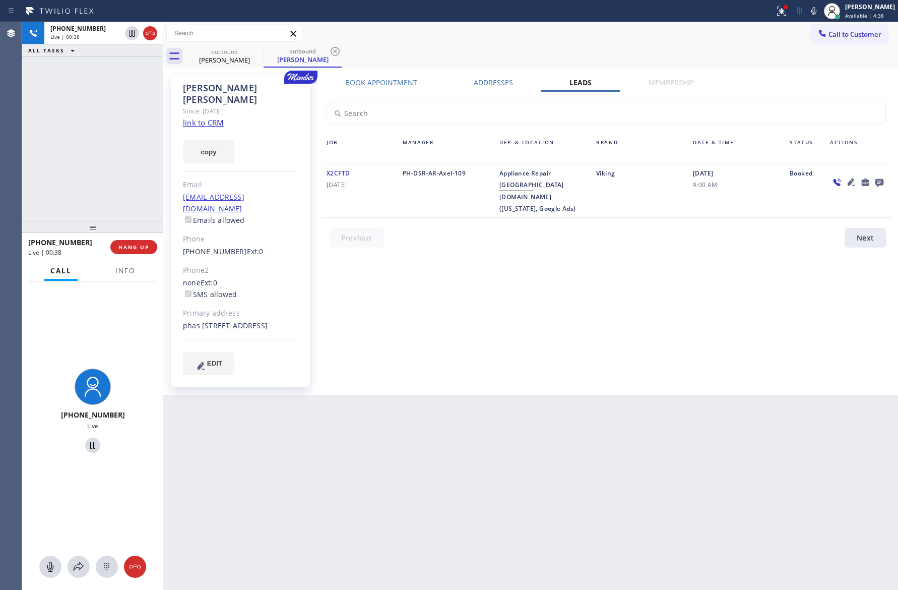
drag, startPoint x: 59, startPoint y: 154, endPoint x: 73, endPoint y: 151, distance: 13.4
click at [61, 154] on div "+18455195615 Live | 00:38 ALL TASKS ALL TASKS ACTIVE TASKS TASKS IN WRAP UP" at bounding box center [92, 121] width 141 height 199
click at [74, 151] on div "+18455195615 Live | 00:39 ALL TASKS ALL TASKS ACTIVE TASKS TASKS IN WRAP UP" at bounding box center [92, 121] width 141 height 199
click at [127, 253] on button "HANG UP" at bounding box center [133, 247] width 47 height 14
click at [110, 116] on div "+18455195615 Live | 00:43 ALL TASKS ALL TASKS ACTIVE TASKS TASKS IN WRAP UP" at bounding box center [92, 121] width 141 height 199
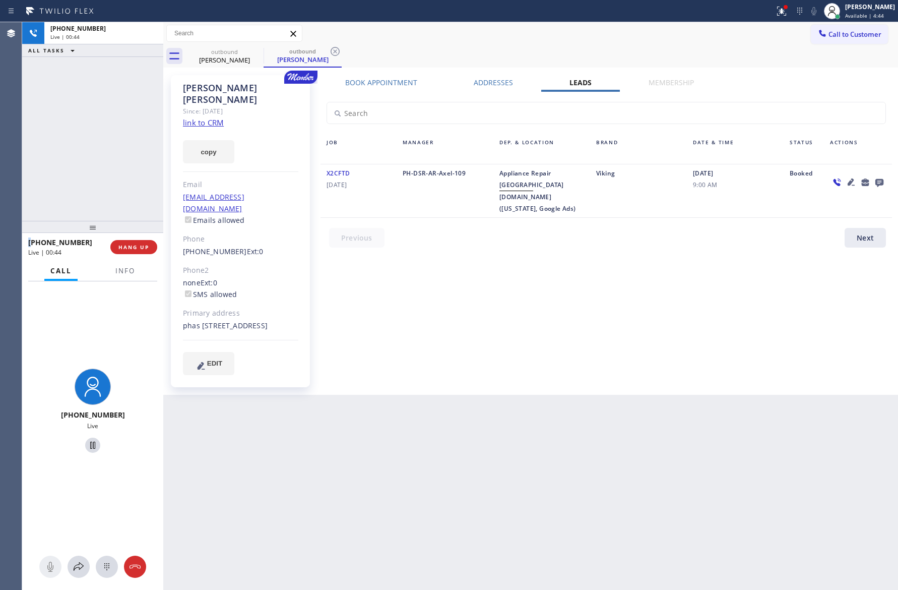
click at [112, 117] on div "+18455195615 Live | 00:44 ALL TASKS ALL TASKS ACTIVE TASKS TASKS IN WRAP UP" at bounding box center [92, 121] width 141 height 199
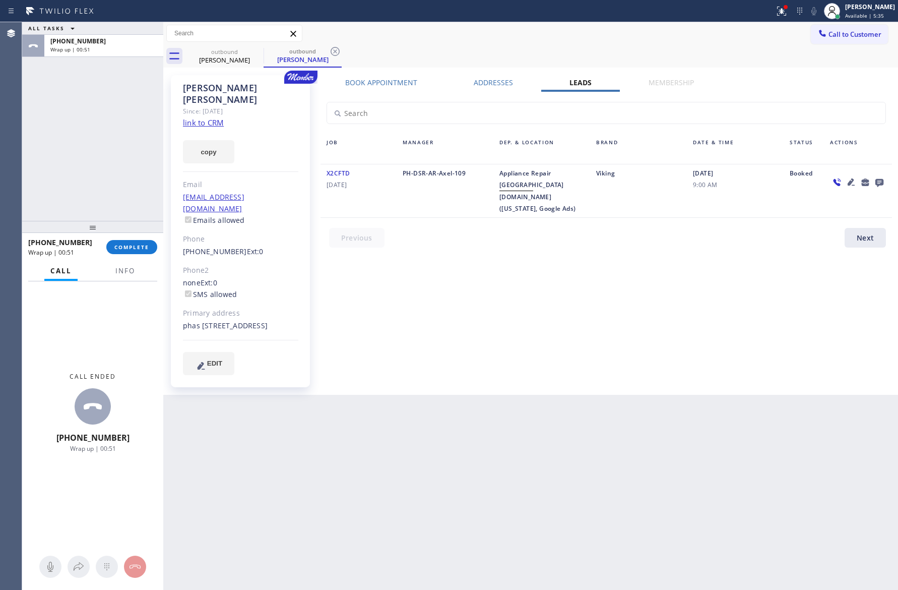
click at [111, 110] on div "ALL TASKS ALL TASKS ACTIVE TASKS TASKS IN WRAP UP +18455195615 Wrap up | 00:51" at bounding box center [92, 121] width 141 height 199
click at [132, 249] on span "COMPLETE" at bounding box center [131, 246] width 35 height 7
click at [68, 127] on div "ALL TASKS ALL TASKS ACTIVE TASKS TASKS IN WRAP UP +18455195615 Wrap up | 00:52" at bounding box center [92, 121] width 141 height 199
click at [73, 130] on div "ALL TASKS ALL TASKS ACTIVE TASKS TASKS IN WRAP UP +18455195615 Wrap up | 00:52" at bounding box center [92, 121] width 141 height 199
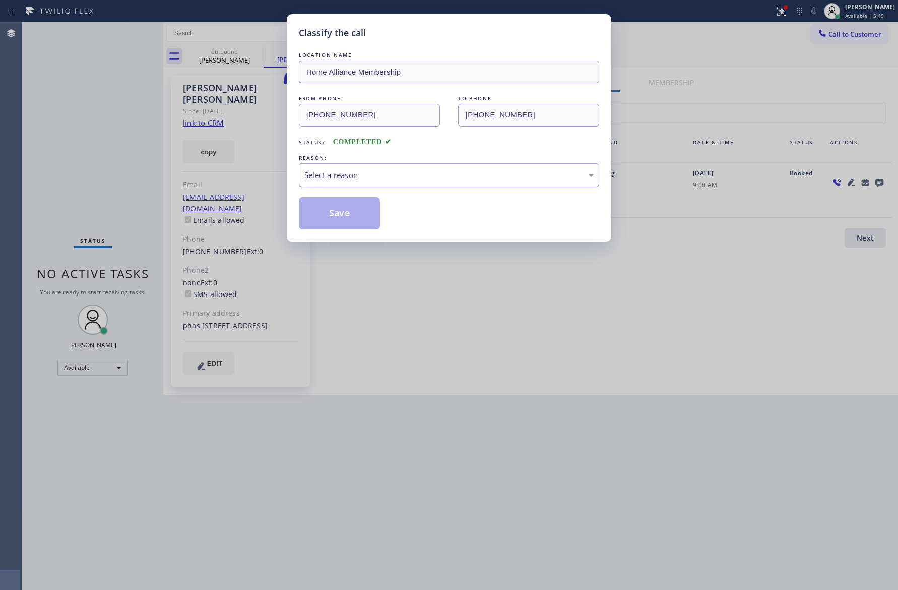
click at [343, 175] on div "Select a reason" at bounding box center [448, 175] width 289 height 12
click at [345, 212] on button "Save" at bounding box center [339, 213] width 81 height 32
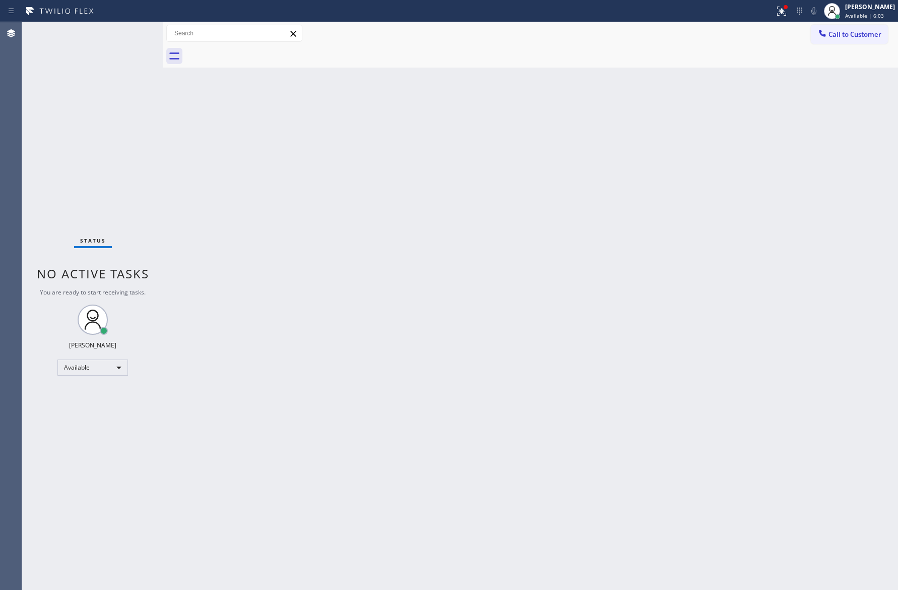
click at [348, 208] on div "Back to Dashboard Change Sender ID Customers Technicians Select a contact Outbo…" at bounding box center [530, 305] width 735 height 567
click at [383, 173] on div "Back to Dashboard Change Sender ID Customers Technicians Select a contact Outbo…" at bounding box center [530, 305] width 735 height 567
click at [849, 34] on span "Call to Customer" at bounding box center [854, 34] width 53 height 9
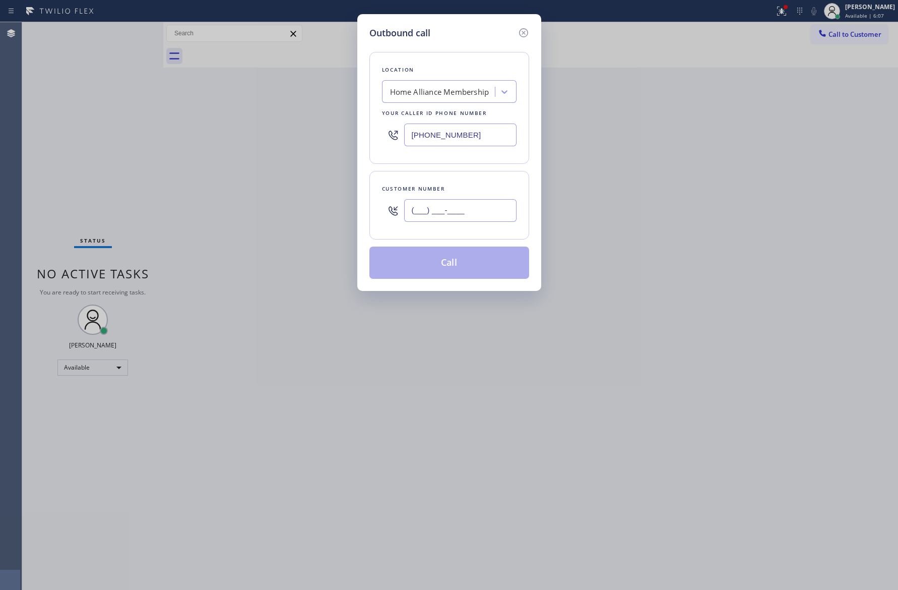
click at [488, 215] on input "(___) ___-____" at bounding box center [460, 210] width 112 height 23
paste input "312) 246-4244"
type input "(312) 246-4244"
click at [474, 267] on button "Call" at bounding box center [449, 262] width 160 height 32
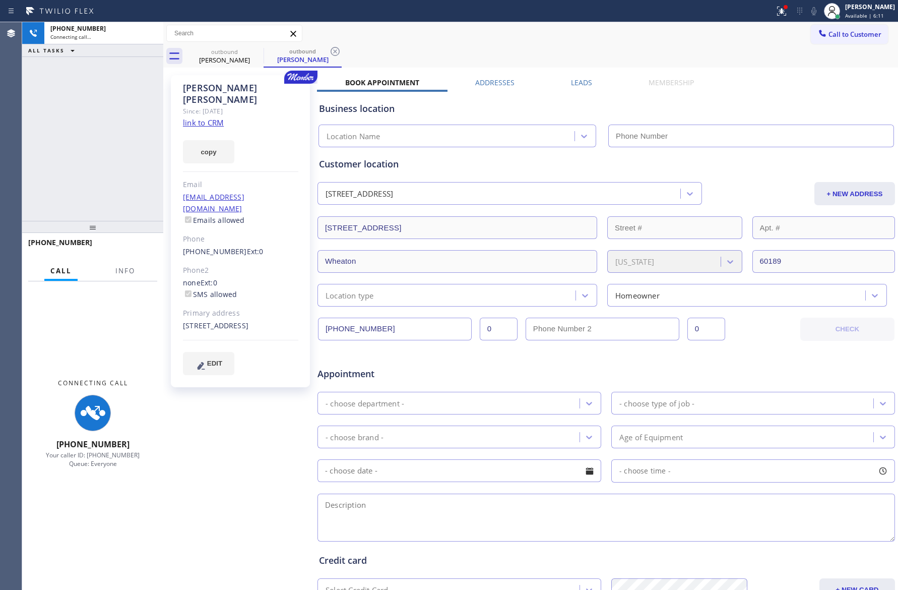
drag, startPoint x: 100, startPoint y: 99, endPoint x: 177, endPoint y: 84, distance: 79.1
click at [115, 99] on div "+13122464244 Connecting call… ALL TASKS ALL TASKS ACTIVE TASKS TASKS IN WRAP UP" at bounding box center [92, 121] width 141 height 199
type input "(855) 946-3605"
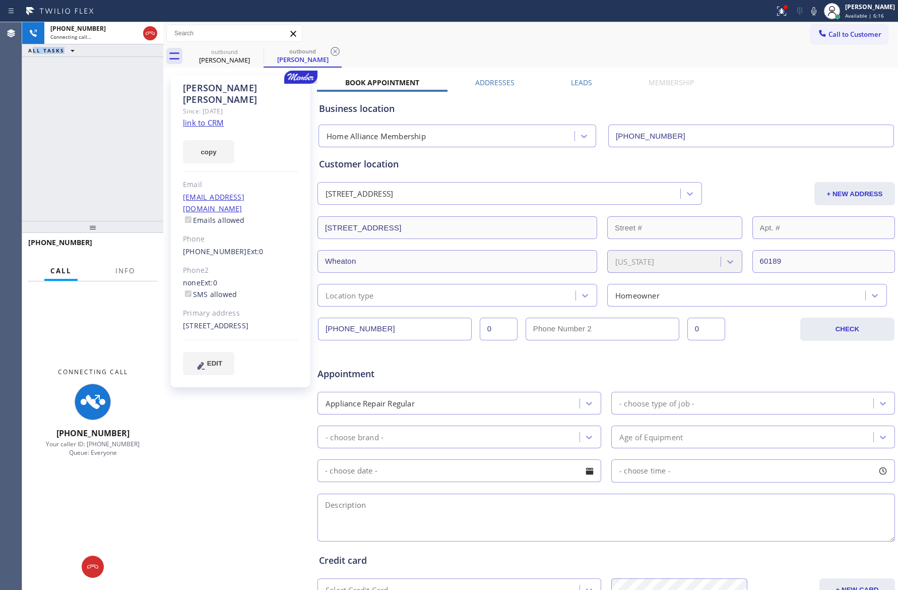
click at [84, 132] on div "+13122464244 Connecting call… ALL TASKS ALL TASKS ACTIVE TASKS TASKS IN WRAP UP" at bounding box center [92, 121] width 141 height 199
click at [195, 117] on link "link to CRM" at bounding box center [203, 122] width 41 height 10
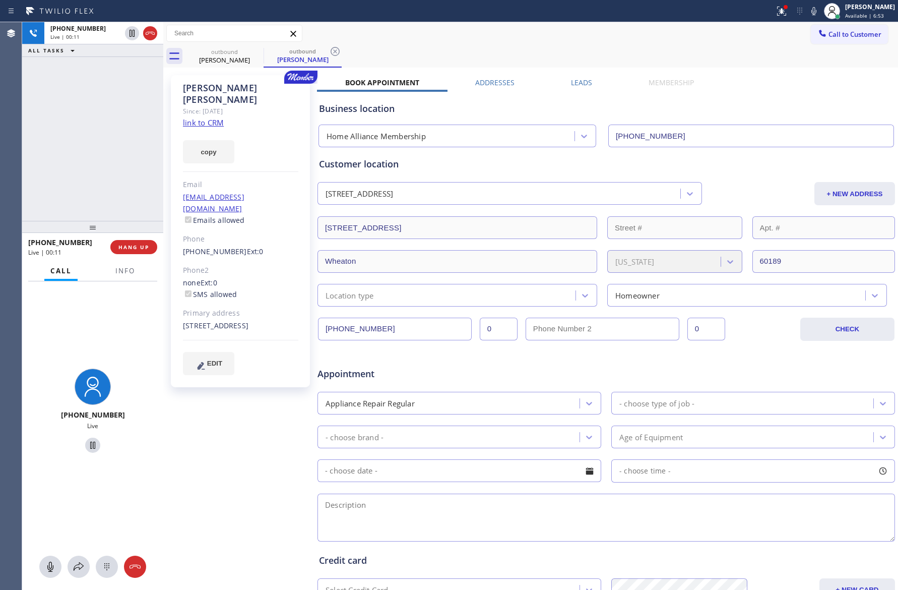
click at [527, 167] on div "Customer location" at bounding box center [606, 164] width 574 height 14
click at [20, 127] on div "Agent Desktop" at bounding box center [11, 305] width 22 height 567
click at [40, 138] on div "+13122464244 Live | 00:22 ALL TASKS ALL TASKS ACTIVE TASKS TASKS IN WRAP UP" at bounding box center [92, 121] width 141 height 199
drag, startPoint x: 119, startPoint y: 250, endPoint x: 127, endPoint y: 248, distance: 7.8
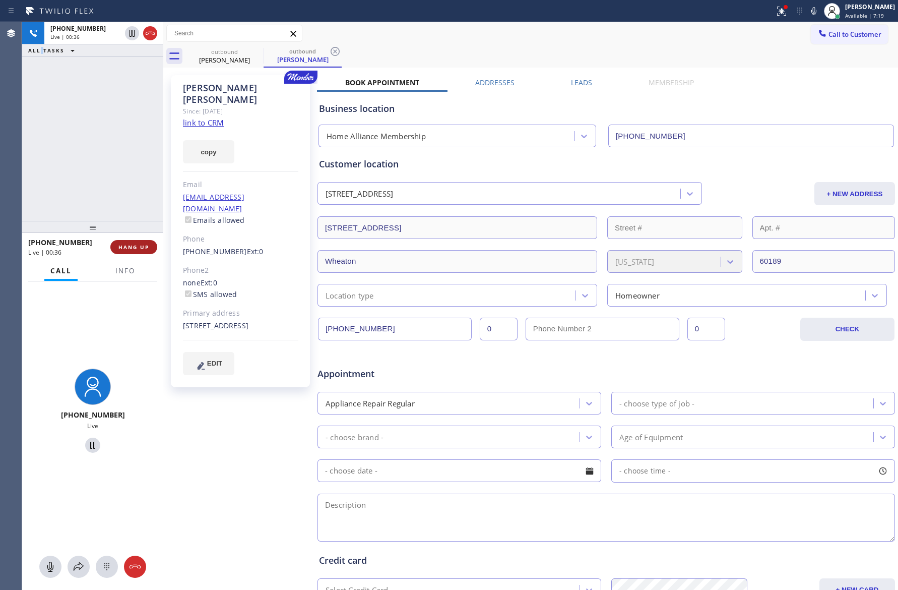
click at [123, 248] on span "HANG UP" at bounding box center [133, 246] width 31 height 7
drag, startPoint x: 106, startPoint y: 152, endPoint x: 187, endPoint y: 173, distance: 83.8
click at [112, 150] on div "+13122464244 Live | 00:37 ALL TASKS ALL TASKS ACTIVE TASKS TASKS IN WRAP UP" at bounding box center [92, 121] width 141 height 199
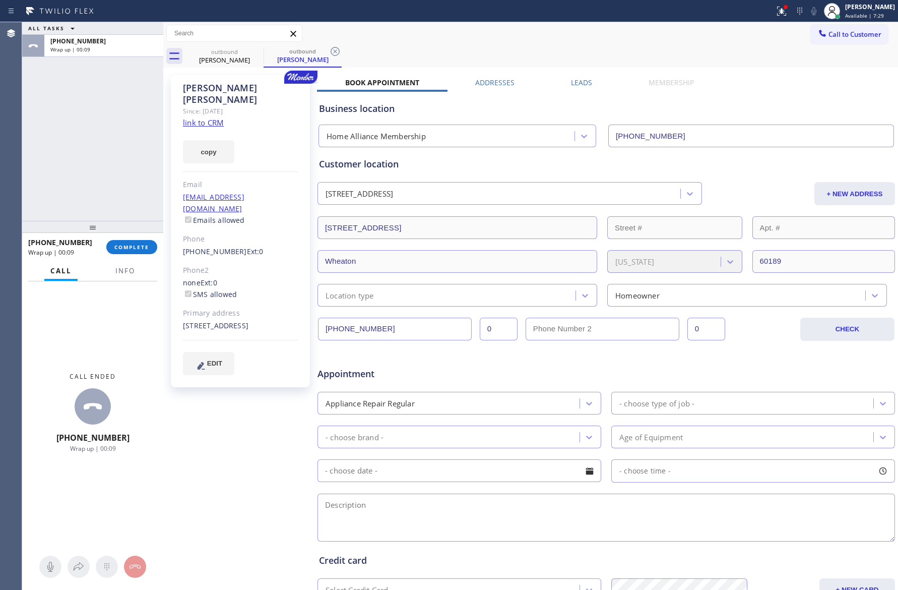
click at [117, 151] on div "ALL TASKS ALL TASKS ACTIVE TASKS TASKS IN WRAP UP +13122464244 Wrap up | 00:09" at bounding box center [92, 121] width 141 height 199
drag, startPoint x: 106, startPoint y: 180, endPoint x: 142, endPoint y: 279, distance: 104.6
click at [120, 227] on div "ALL TASKS ALL TASKS ACTIVE TASKS TASKS IN WRAP UP +13122464244 Wrap up | 01:39 …" at bounding box center [92, 305] width 141 height 567
drag, startPoint x: 576, startPoint y: 83, endPoint x: 579, endPoint y: 104, distance: 21.3
click at [576, 83] on label "Leads" at bounding box center [581, 83] width 21 height 10
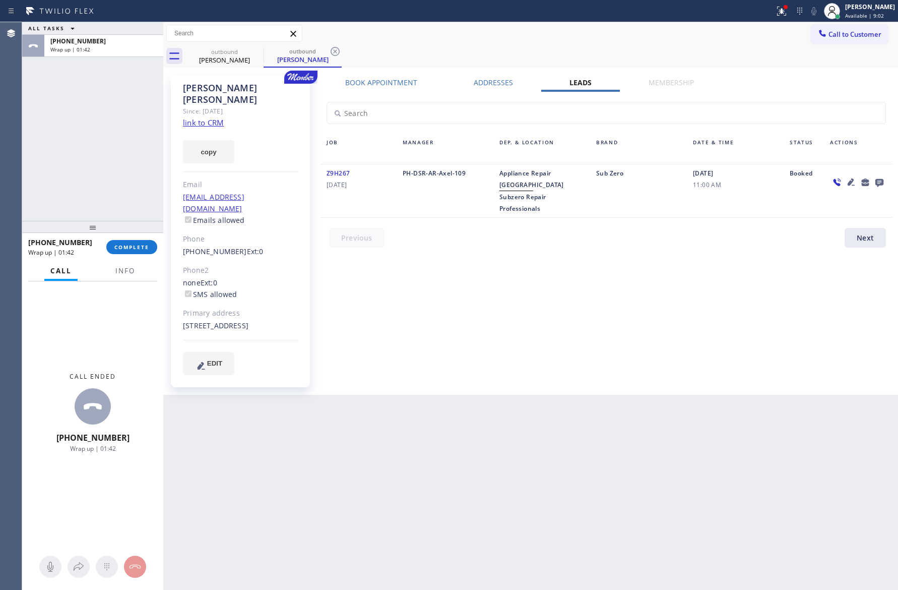
click at [872, 181] on div at bounding box center [879, 182] width 14 height 12
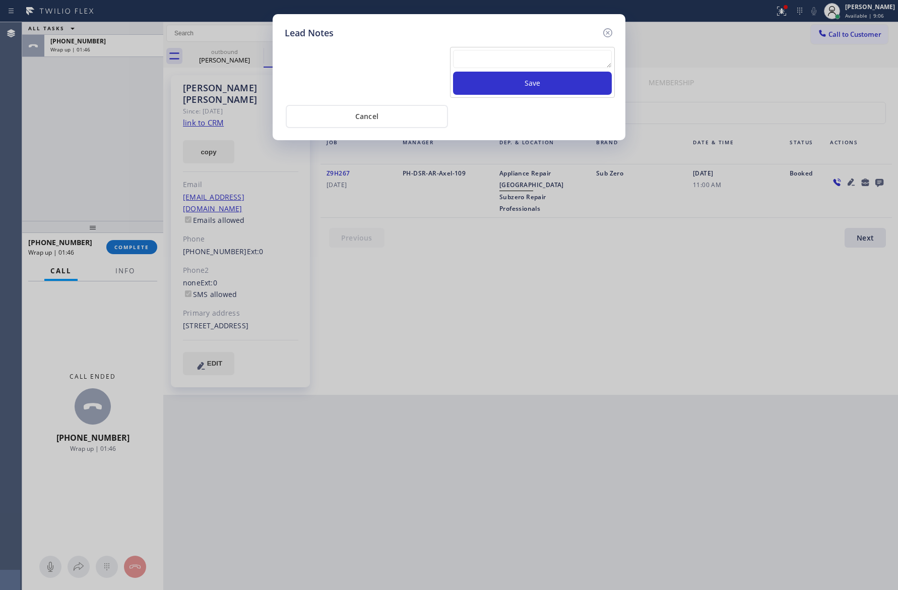
click at [506, 44] on div "Save Cancel" at bounding box center [449, 84] width 329 height 88
click at [506, 57] on textarea at bounding box center [532, 59] width 159 height 18
paste textarea "For the welcome call, please transfer the customer if they call back.""
type textarea "For the welcome call, please transfer the customer if they call back.""
click at [530, 82] on button "Save" at bounding box center [532, 83] width 159 height 23
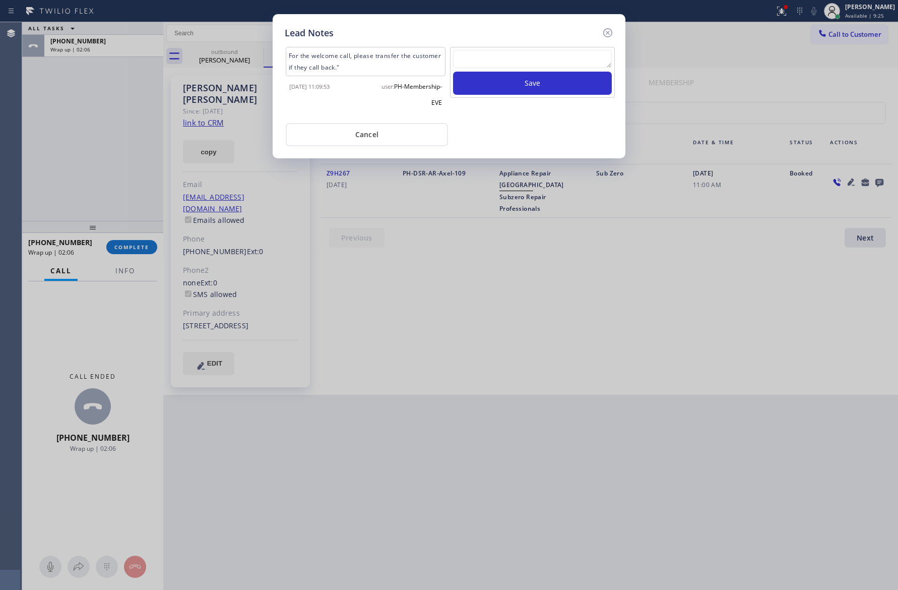
drag, startPoint x: 514, startPoint y: 403, endPoint x: 516, endPoint y: 384, distance: 18.7
click at [516, 400] on div "Lead Notes For the welcome call, please transfer the customer if they call back…" at bounding box center [449, 295] width 898 height 590
click at [549, 99] on div "Save" at bounding box center [532, 81] width 167 height 69
click at [364, 138] on button "Cancel" at bounding box center [367, 134] width 162 height 23
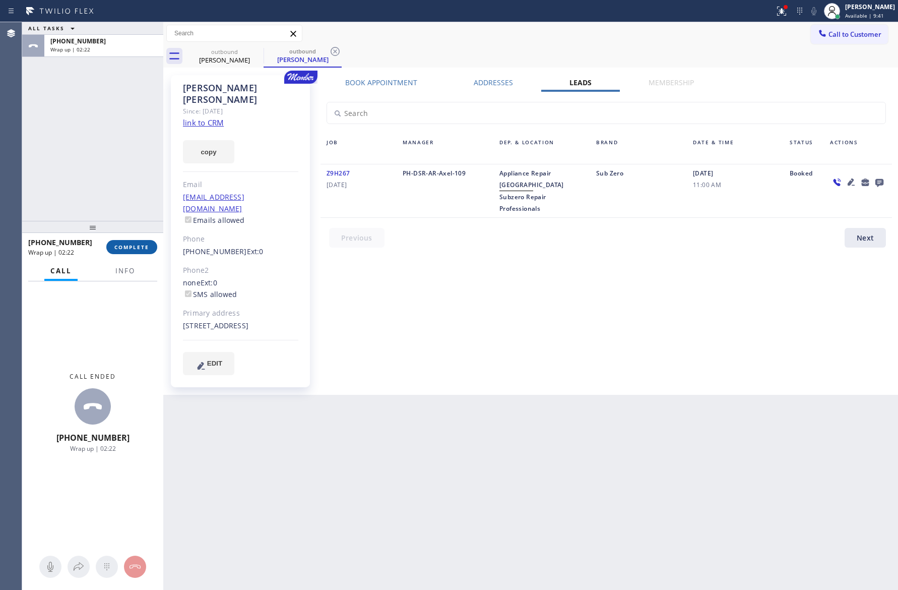
click at [115, 240] on button "COMPLETE" at bounding box center [131, 247] width 51 height 14
click at [103, 146] on div "ALL TASKS ALL TASKS ACTIVE TASKS TASKS IN WRAP UP +13122464244 Wrap up | 02:22" at bounding box center [92, 121] width 141 height 199
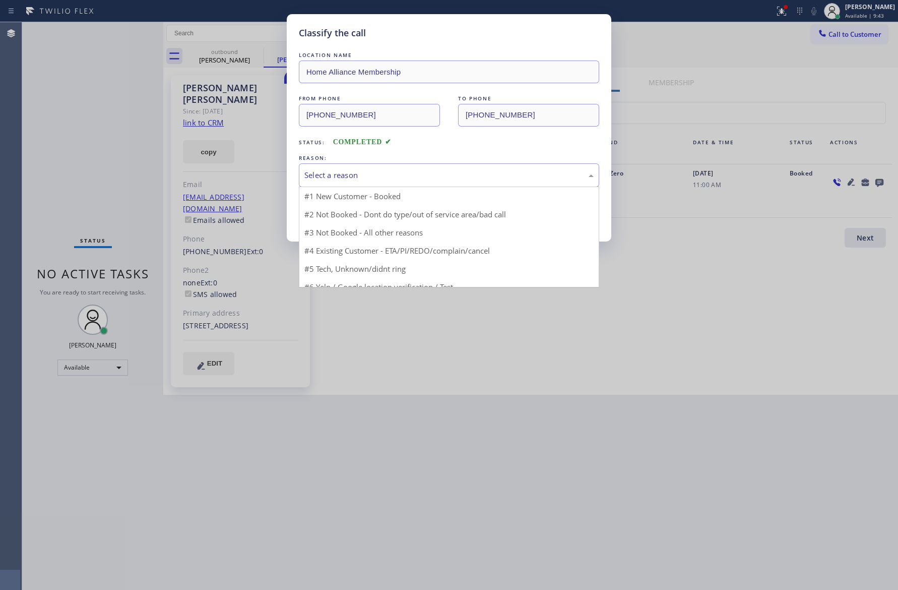
click at [351, 171] on div "Select a reason" at bounding box center [448, 175] width 289 height 12
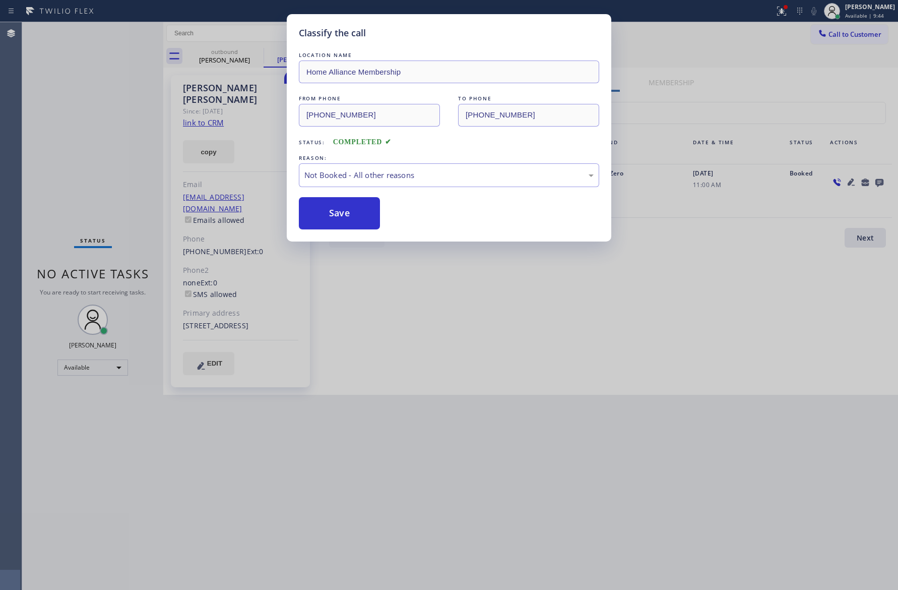
click at [342, 215] on button "Save" at bounding box center [339, 213] width 81 height 32
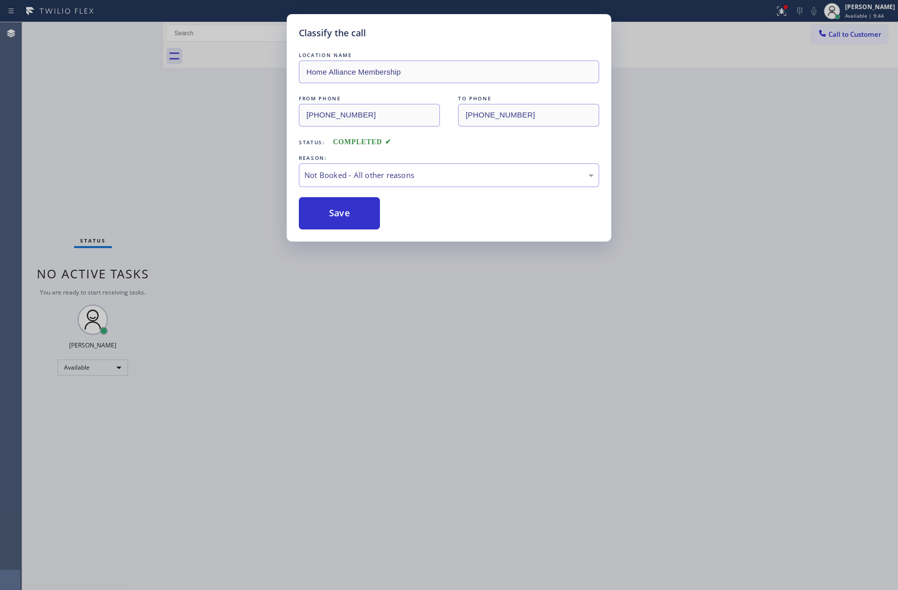
click at [342, 215] on button "Save" at bounding box center [339, 213] width 81 height 32
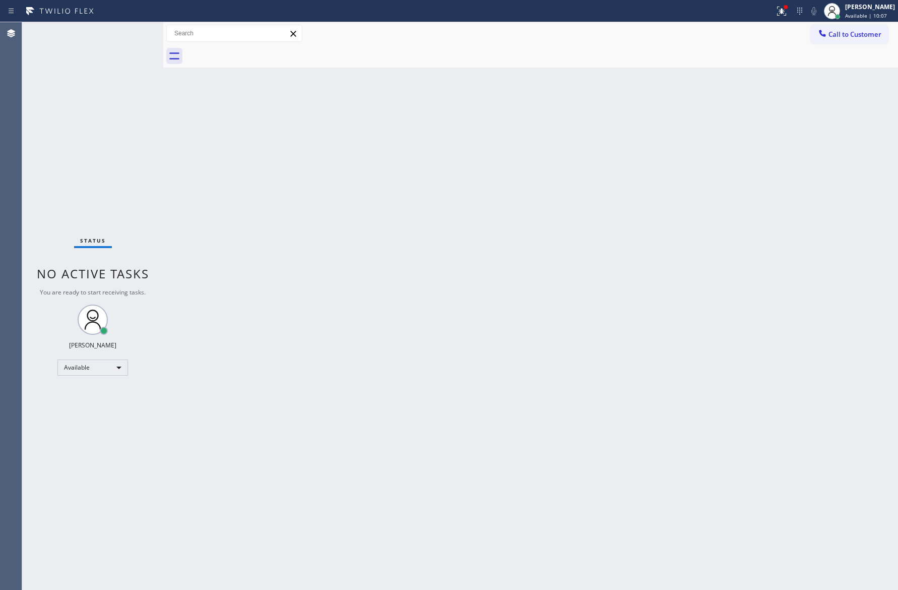
click at [370, 292] on div "Back to Dashboard Change Sender ID Customers Technicians Select a contact Outbo…" at bounding box center [530, 305] width 735 height 567
click at [112, 124] on div "Status No active tasks You are ready to start receiving tasks. Eva Mahinay Avai…" at bounding box center [92, 305] width 141 height 567
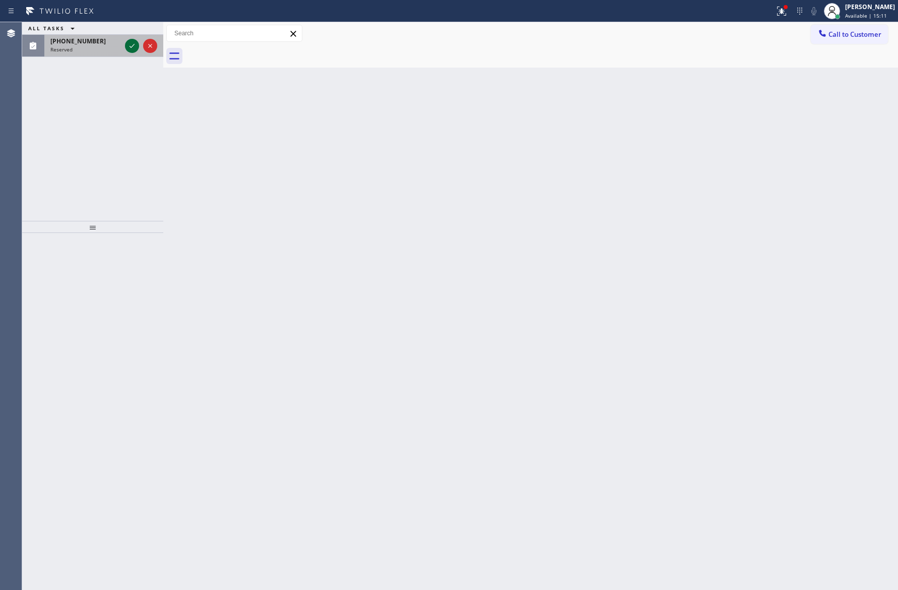
click at [129, 43] on icon at bounding box center [132, 46] width 12 height 12
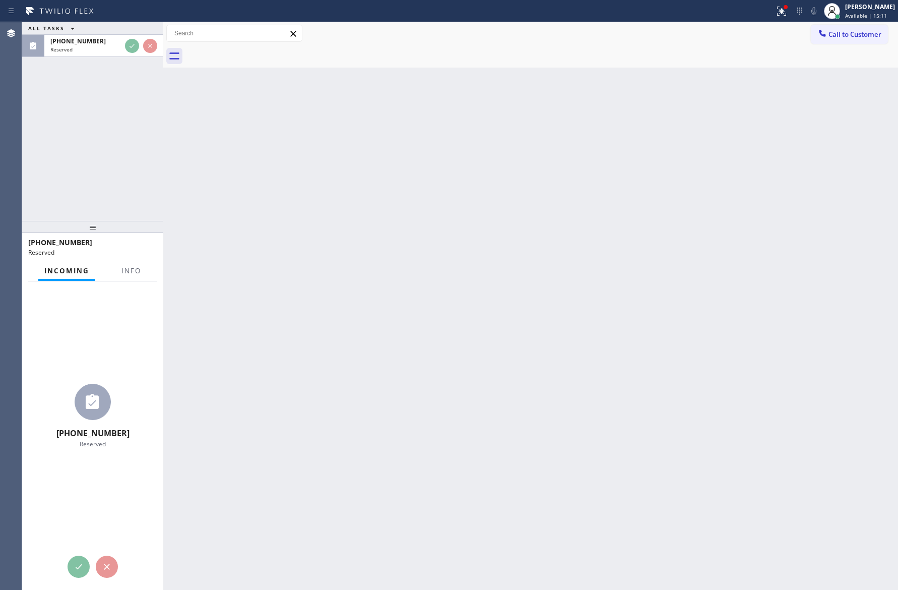
click at [113, 210] on div "ALL TASKS ALL TASKS ACTIVE TASKS TASKS IN WRAP UP (917) 482-3672 Reserved" at bounding box center [92, 121] width 141 height 199
drag, startPoint x: 119, startPoint y: 203, endPoint x: 125, endPoint y: 180, distance: 24.0
click at [121, 203] on div "ALL TASKS ALL TASKS ACTIVE TASKS TASKS IN WRAP UP (917) 482-3672 Reserved" at bounding box center [92, 121] width 141 height 199
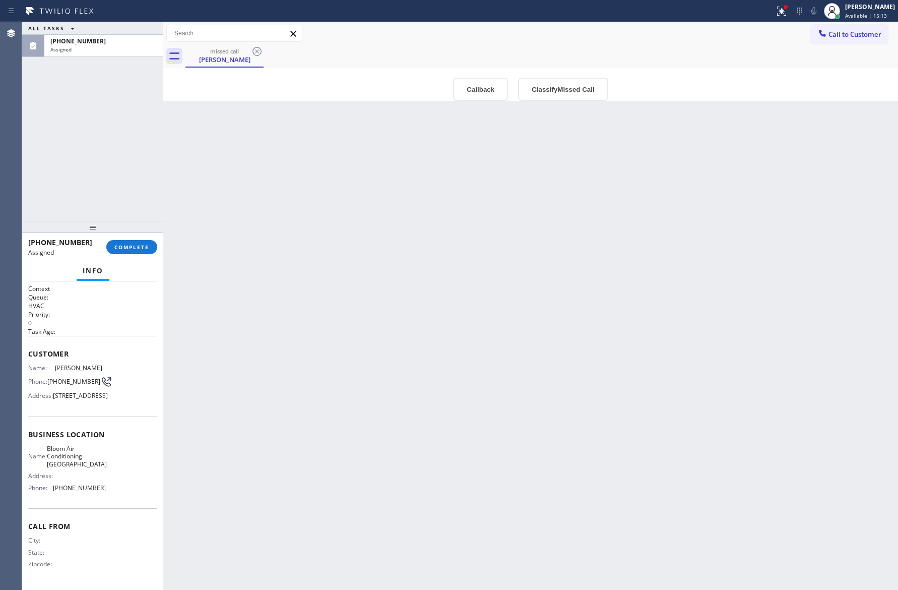
click at [126, 156] on div "ALL TASKS ALL TASKS ACTIVE TASKS TASKS IN WRAP UP (917) 482-3672 Assigned" at bounding box center [92, 121] width 141 height 199
click at [414, 403] on div "Back to Dashboard Change Sender ID Customers Technicians Select a contact Outbo…" at bounding box center [530, 305] width 735 height 567
click at [551, 94] on button "Classify Missed Call" at bounding box center [563, 89] width 90 height 23
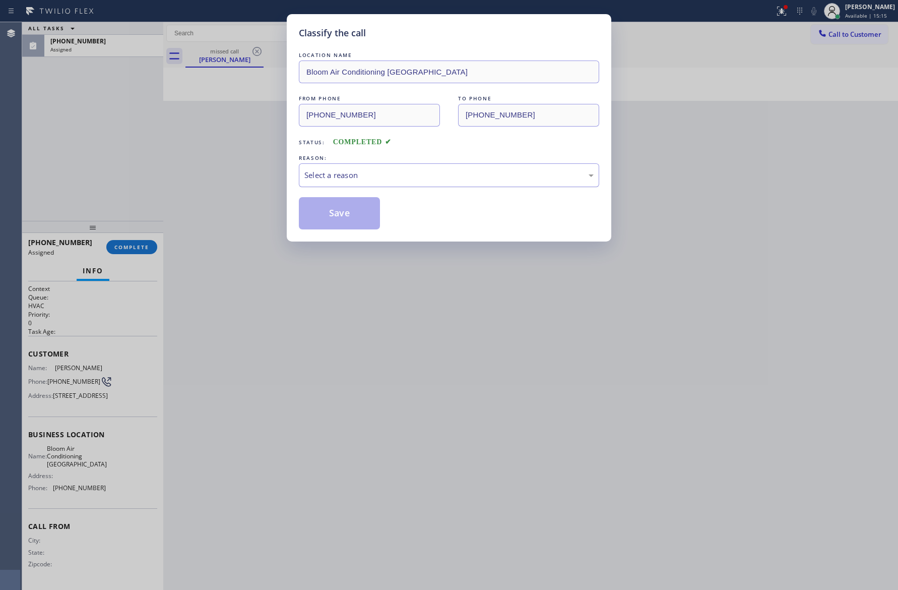
drag, startPoint x: 372, startPoint y: 171, endPoint x: 369, endPoint y: 176, distance: 5.2
click at [372, 173] on div "Select a reason" at bounding box center [448, 175] width 289 height 12
click at [327, 216] on button "Save" at bounding box center [339, 213] width 81 height 32
click at [35, 150] on div "Classify the call LOCATION NAME Bloom Air Conditioning Sheepshead Bay FROM PHON…" at bounding box center [449, 295] width 898 height 590
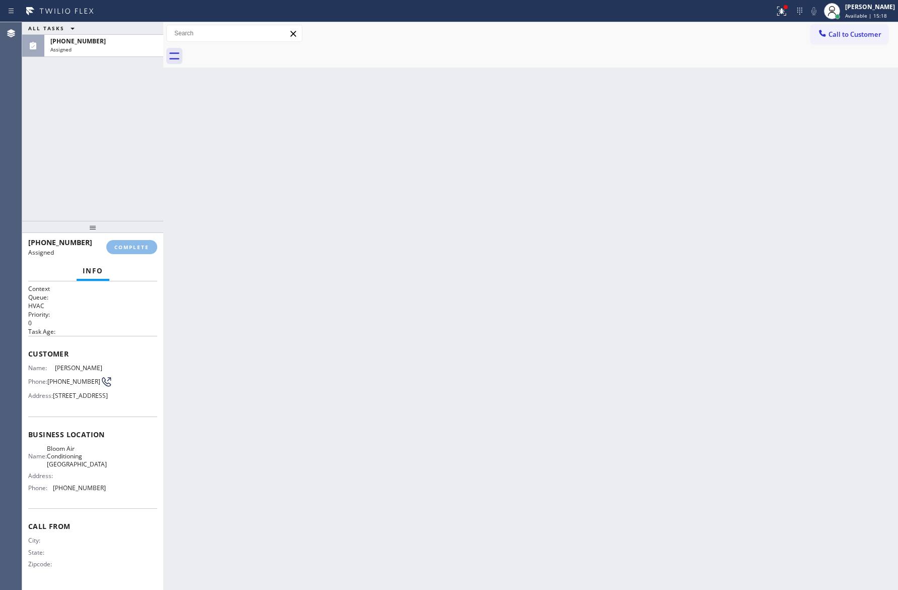
drag, startPoint x: 122, startPoint y: 181, endPoint x: 168, endPoint y: 301, distance: 127.7
click at [146, 215] on div "ALL TASKS ALL TASKS ACTIVE TASKS TASKS IN WRAP UP (917) 482-3672 Assigned" at bounding box center [92, 121] width 141 height 199
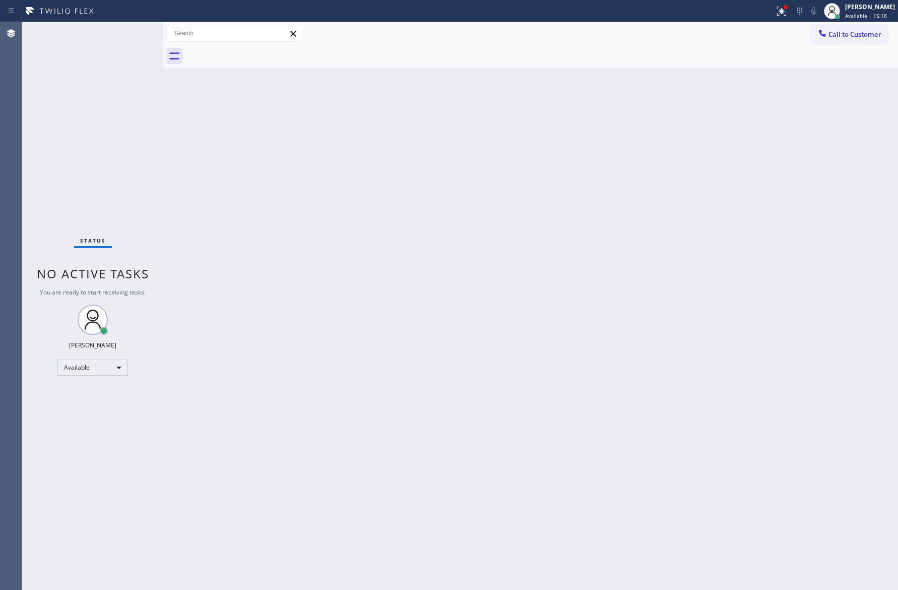
drag, startPoint x: 110, startPoint y: 197, endPoint x: 82, endPoint y: 410, distance: 215.0
click at [110, 227] on div "Status No active tasks You are ready to start receiving tasks. Eva Mahinay Avai…" at bounding box center [92, 305] width 141 height 567
click at [88, 366] on div "Available" at bounding box center [92, 367] width 71 height 16
click at [93, 421] on li "Break" at bounding box center [92, 419] width 68 height 12
click at [336, 425] on div "Back to Dashboard Change Sender ID Customers Technicians Select a contact Outbo…" at bounding box center [530, 305] width 735 height 567
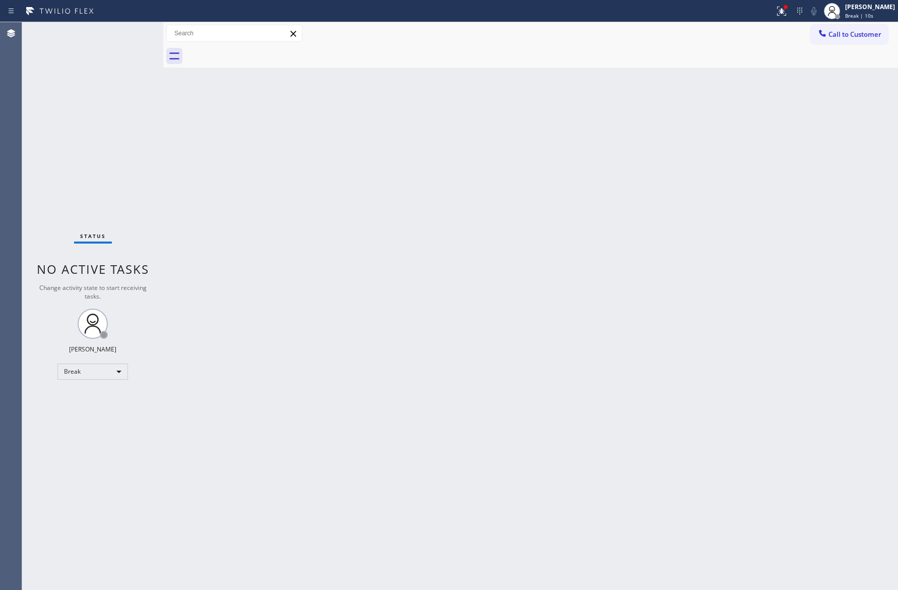
drag, startPoint x: 185, startPoint y: 175, endPoint x: 321, endPoint y: 351, distance: 222.0
click at [202, 200] on div "Back to Dashboard Change Sender ID Customers Technicians Select a contact Outbo…" at bounding box center [530, 305] width 735 height 567
drag, startPoint x: 474, startPoint y: 385, endPoint x: 484, endPoint y: 384, distance: 10.6
click at [484, 384] on div "Back to Dashboard Change Sender ID Customers Technicians Select a contact Outbo…" at bounding box center [530, 305] width 735 height 567
